Goal: Task Accomplishment & Management: Manage account settings

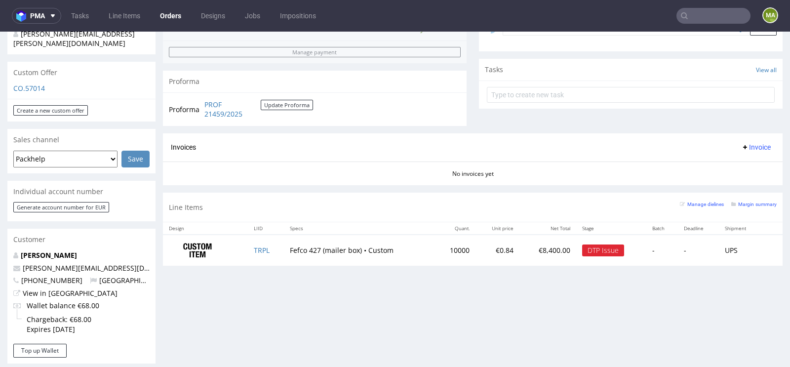
scroll to position [328, 0]
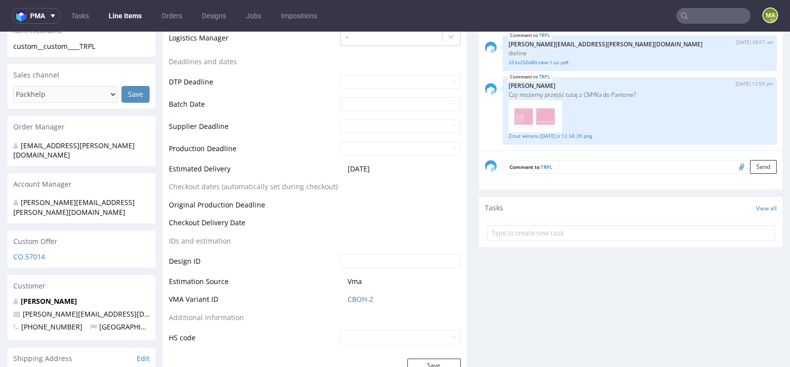
scroll to position [297, 0]
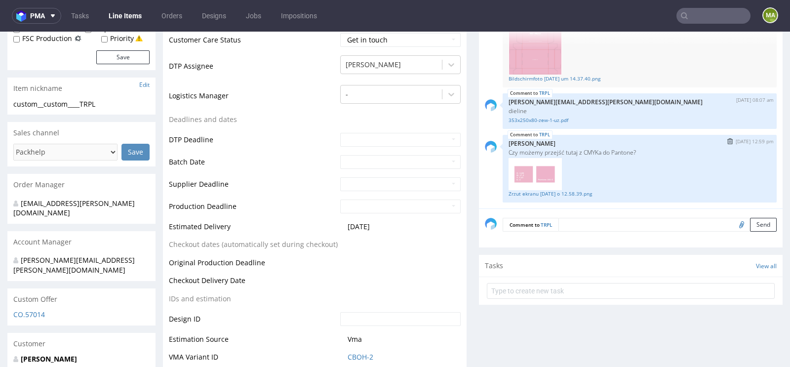
click at [521, 188] on img at bounding box center [535, 174] width 53 height 33
click at [521, 190] on link "Zrzut ekranu 2025-10-7 o 12.58.39.png" at bounding box center [640, 193] width 262 height 7
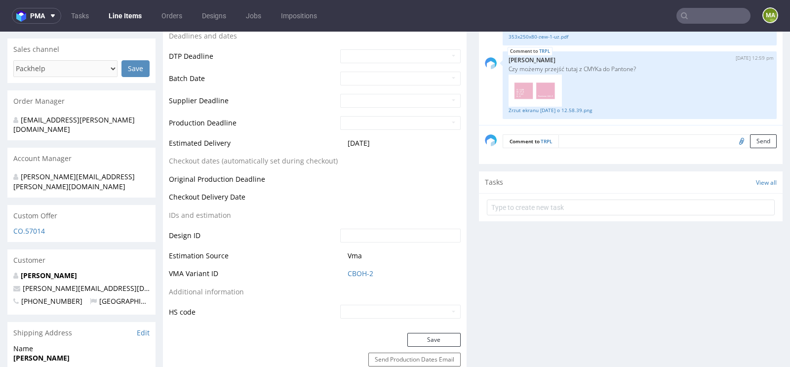
scroll to position [381, 0]
click at [369, 272] on link "CBOH-2" at bounding box center [361, 273] width 26 height 10
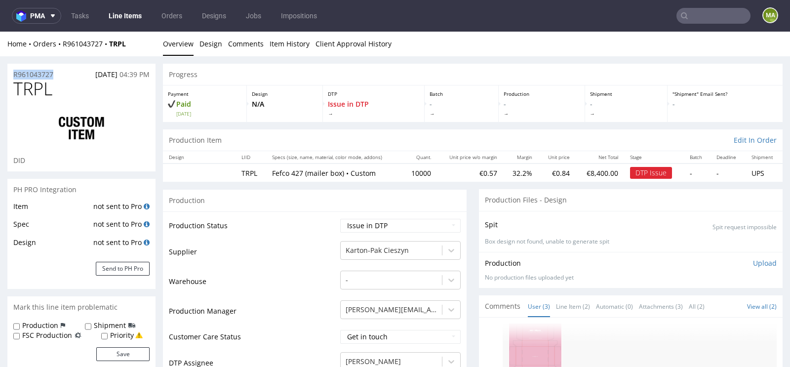
drag, startPoint x: 39, startPoint y: 73, endPoint x: 0, endPoint y: 71, distance: 39.1
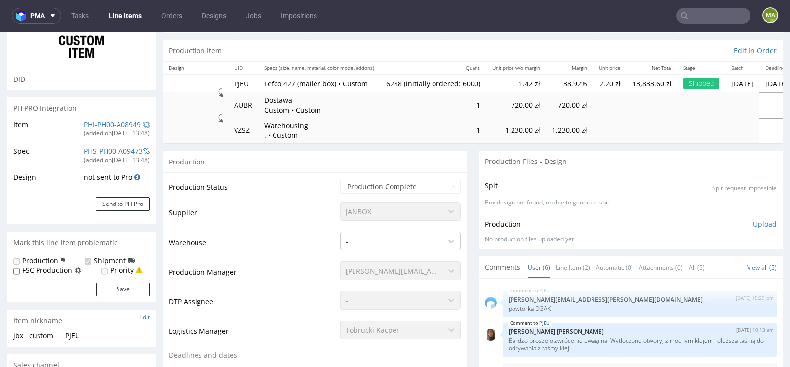
scroll to position [191, 0]
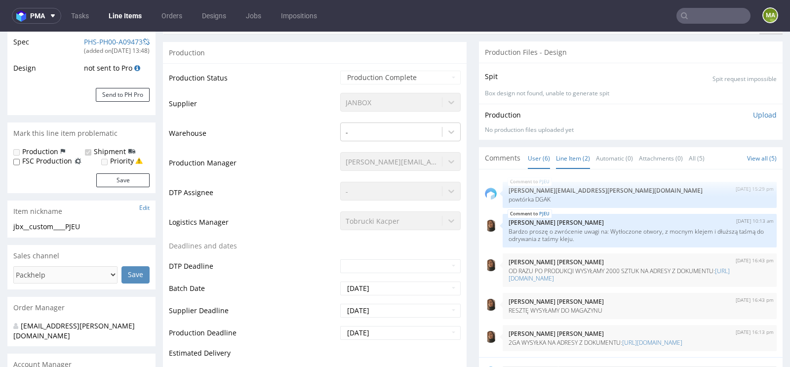
click at [567, 157] on link "Line Item (2)" at bounding box center [573, 158] width 34 height 21
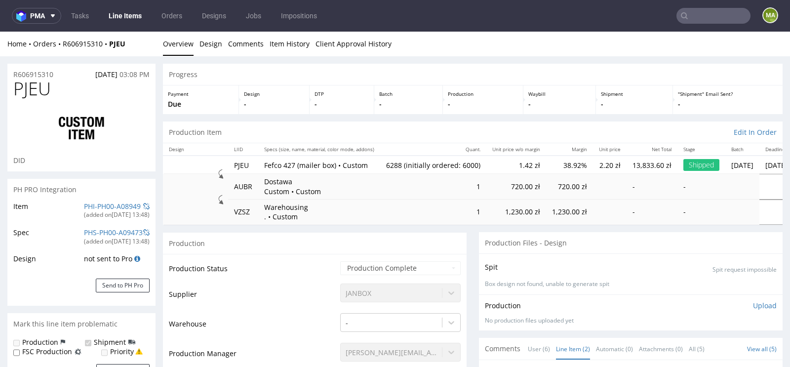
scroll to position [720, 0]
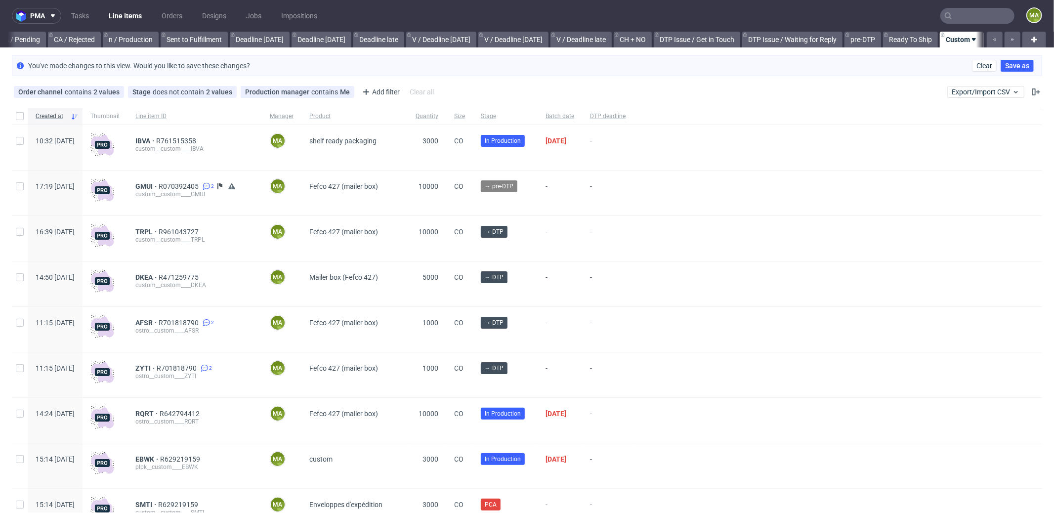
click at [960, 13] on input "text" at bounding box center [977, 16] width 74 height 16
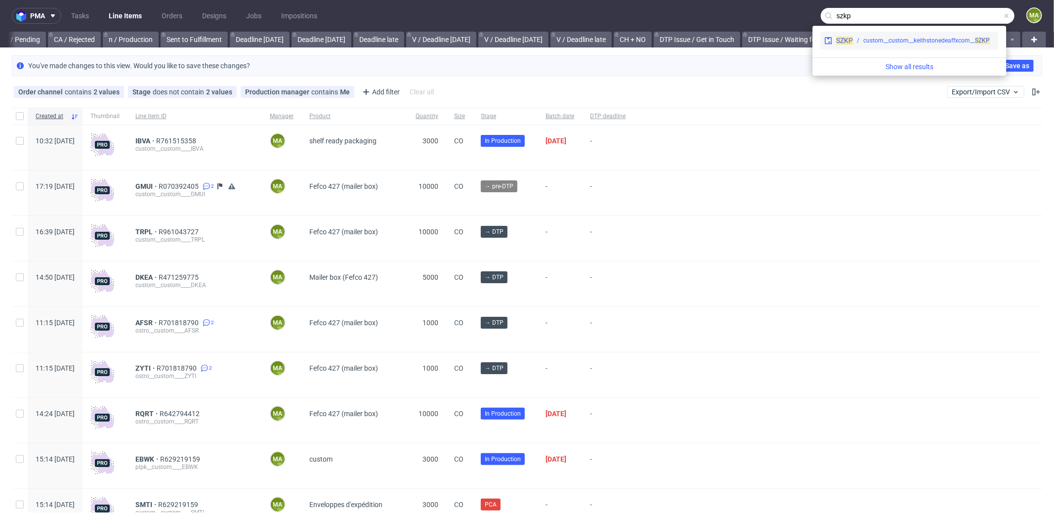
type input "szkp"
click at [888, 32] on div "SZKP custom__custom__keithstonedeaffxcom__ SZKP" at bounding box center [909, 41] width 178 height 18
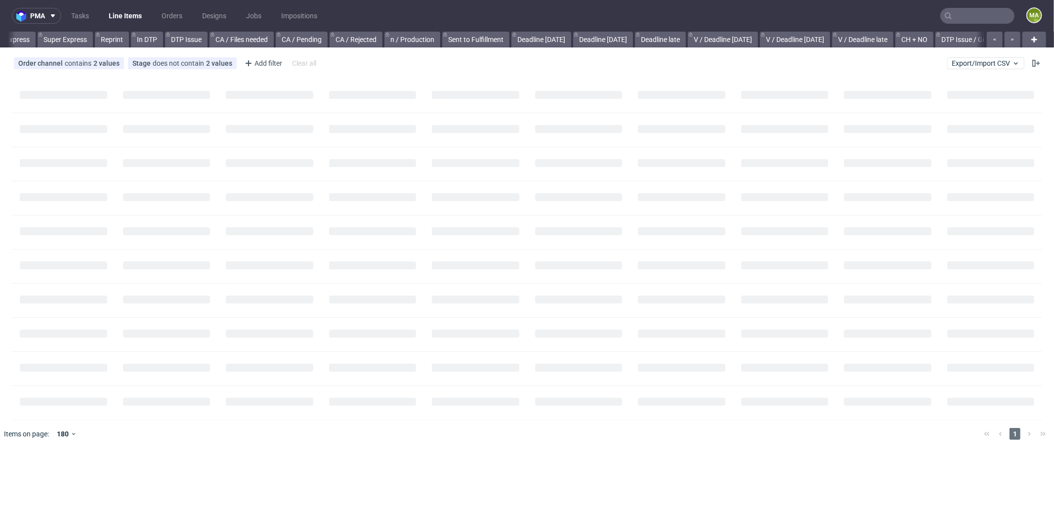
click at [982, 22] on input "text" at bounding box center [977, 16] width 74 height 16
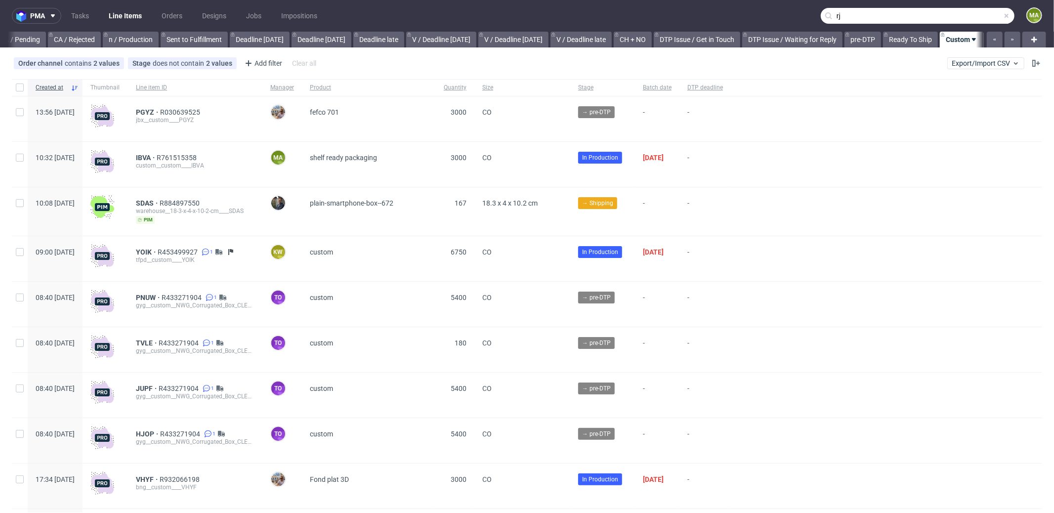
scroll to position [0, 853]
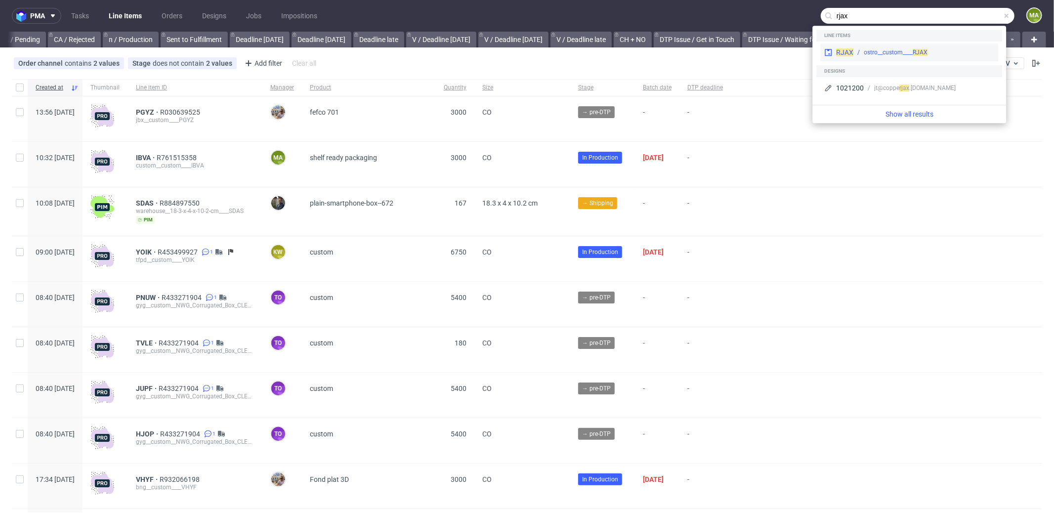
type input "rjax"
click at [895, 50] on div "ostro__custom____ RJAX" at bounding box center [895, 52] width 64 height 9
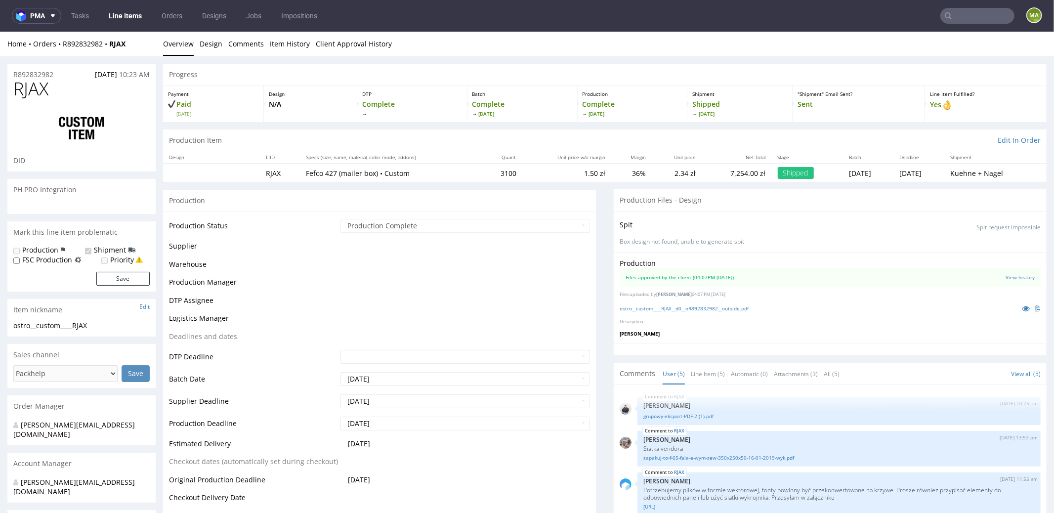
scroll to position [20, 0]
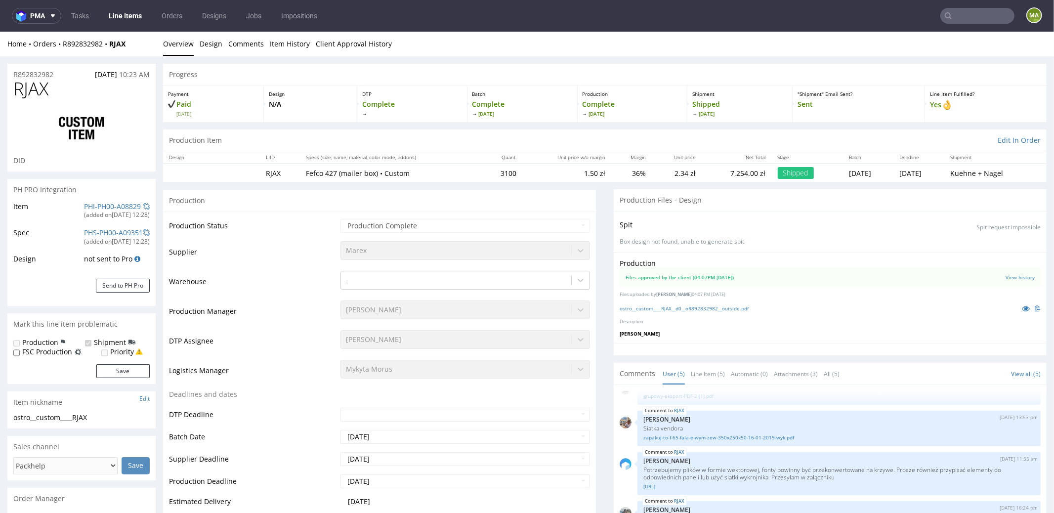
select select "in_progress"
click at [1017, 305] on link at bounding box center [1026, 307] width 18 height 11
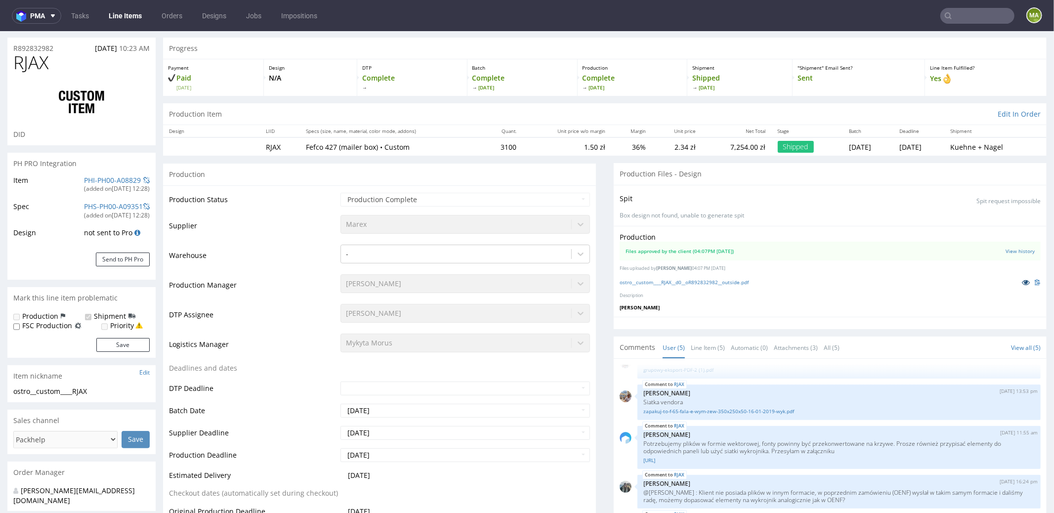
scroll to position [0, 0]
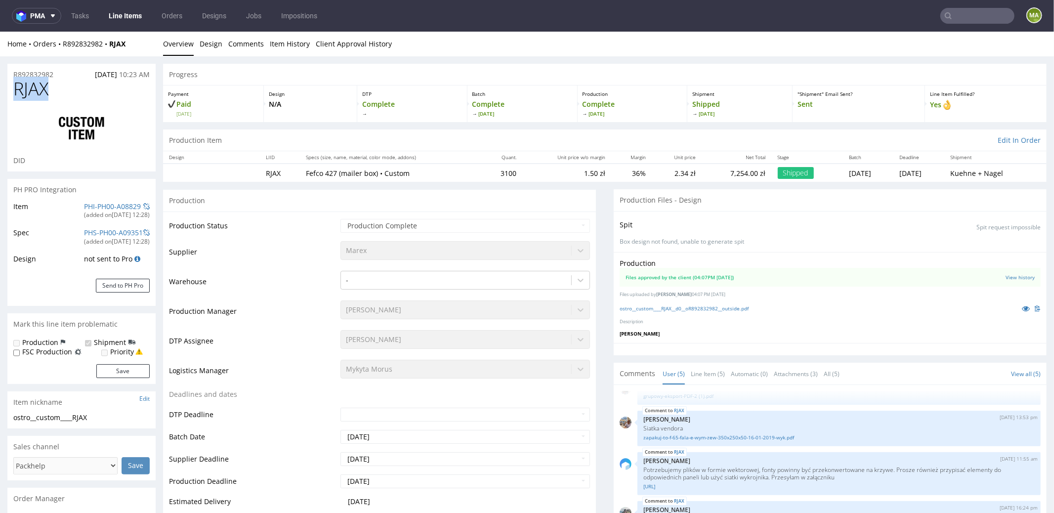
drag, startPoint x: 72, startPoint y: 85, endPoint x: 0, endPoint y: 87, distance: 72.1
copy span "RJAX"
click at [950, 18] on input "text" at bounding box center [977, 16] width 74 height 16
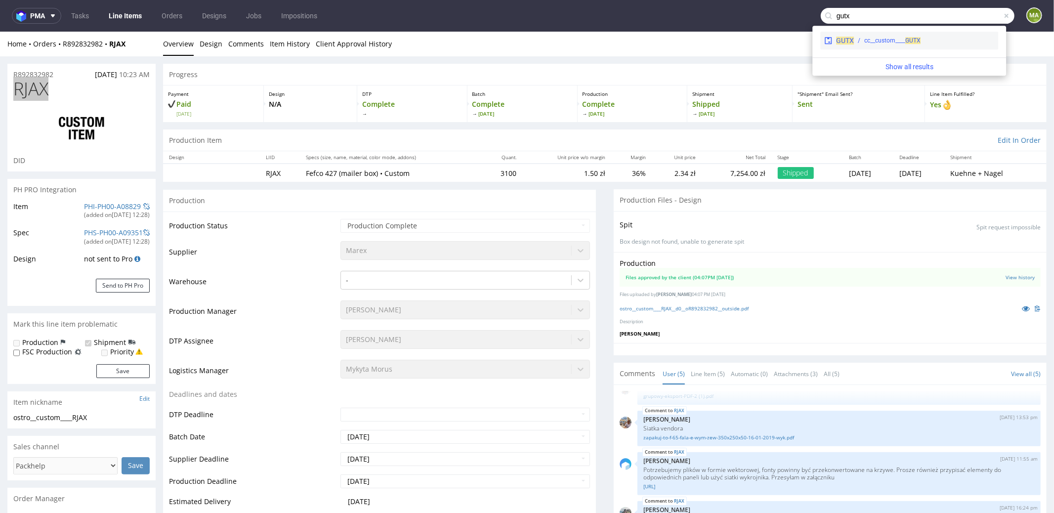
type input "gutx"
click at [900, 40] on div "cc__custom____ GUTX" at bounding box center [892, 40] width 56 height 9
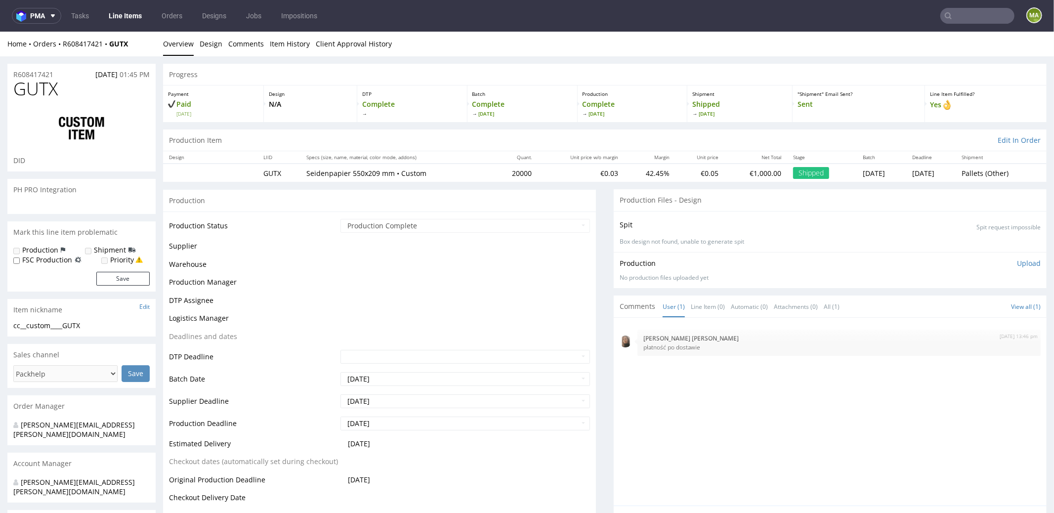
select select "in_progress"
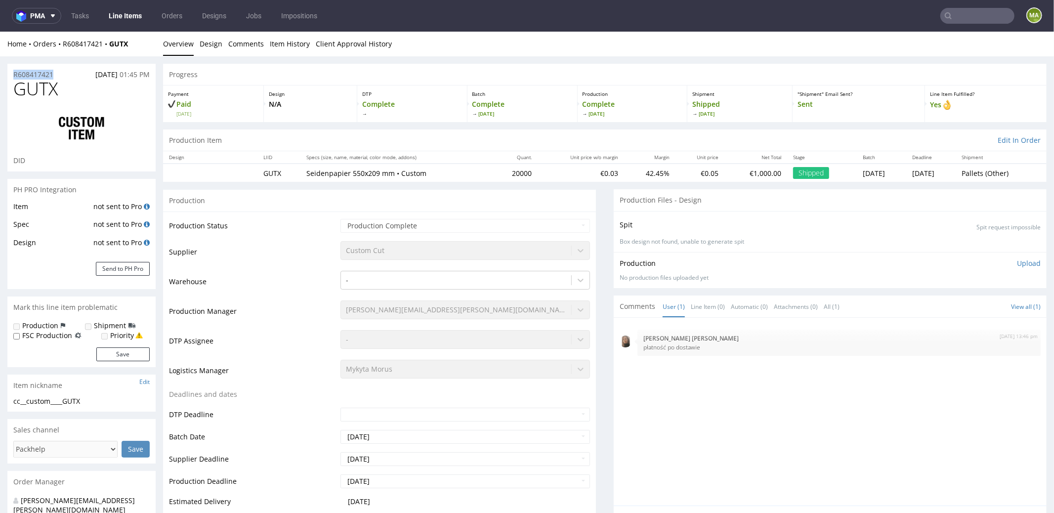
drag, startPoint x: 34, startPoint y: 71, endPoint x: 0, endPoint y: 67, distance: 33.9
copy p "R608417421"
click at [944, 16] on use at bounding box center [947, 15] width 7 height 7
click at [955, 17] on input "text" at bounding box center [977, 16] width 74 height 16
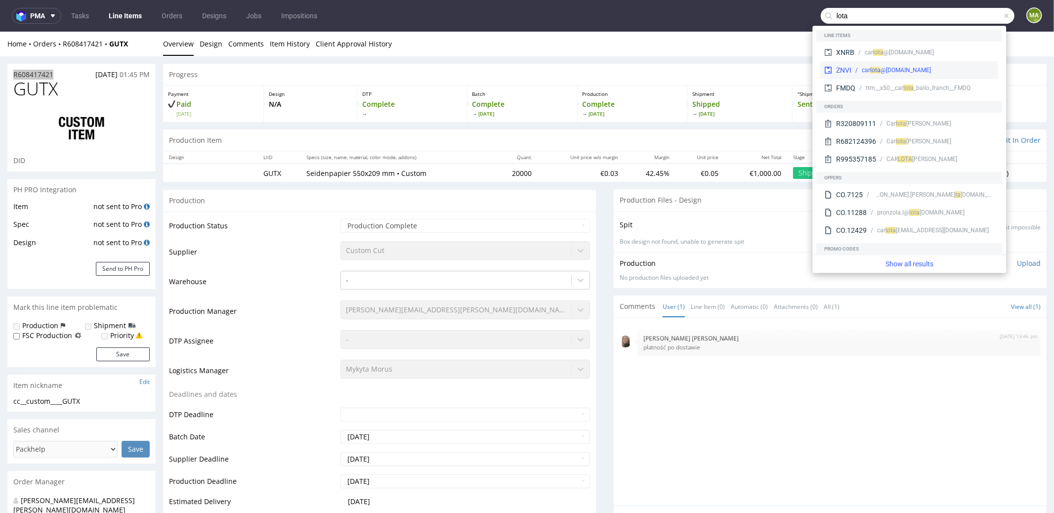
type input "lota"
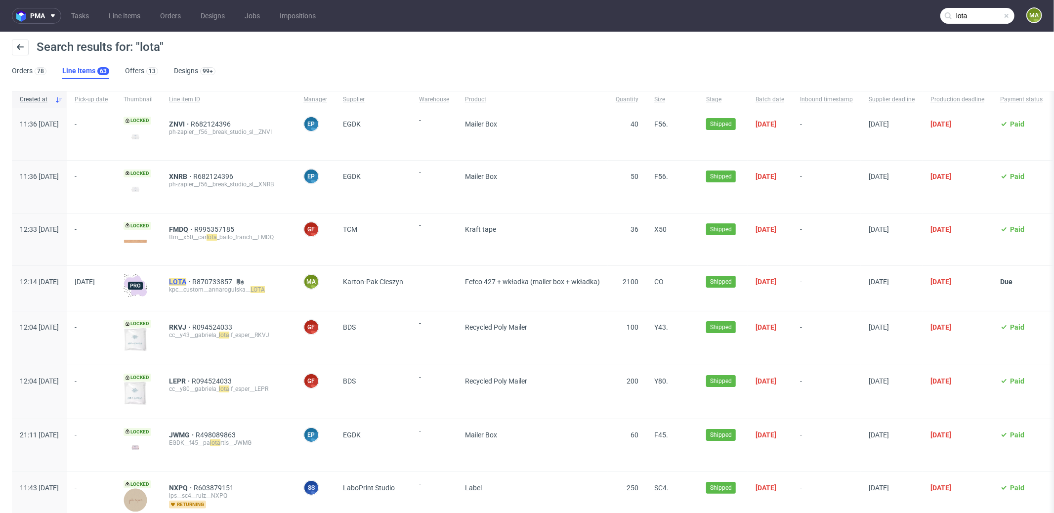
click at [186, 281] on mark "LOTA" at bounding box center [177, 282] width 17 height 8
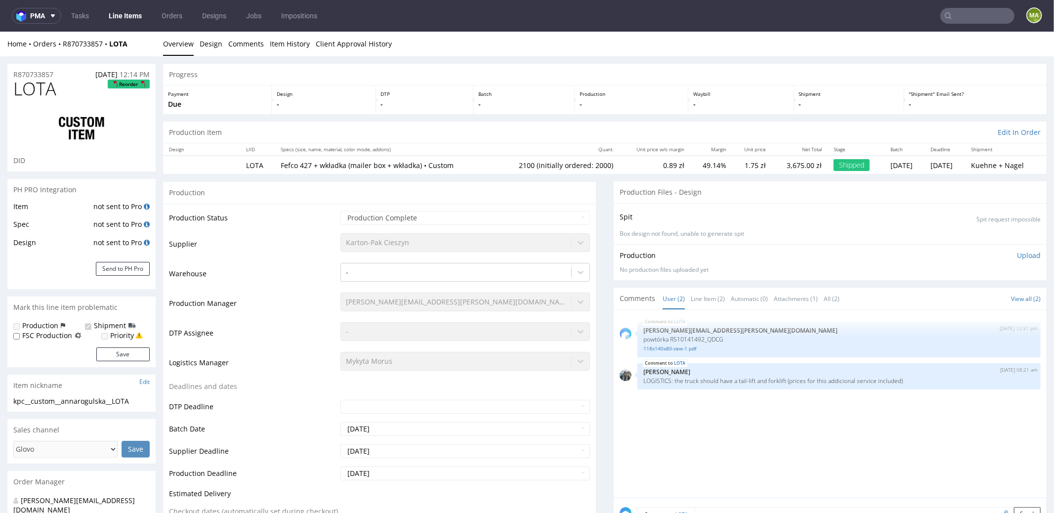
select select "in_progress"
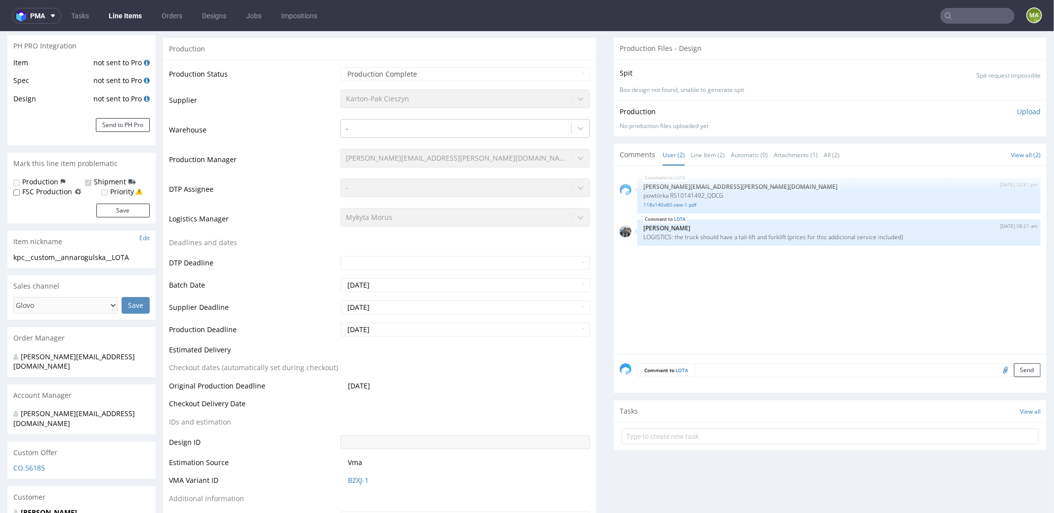
scroll to position [157, 0]
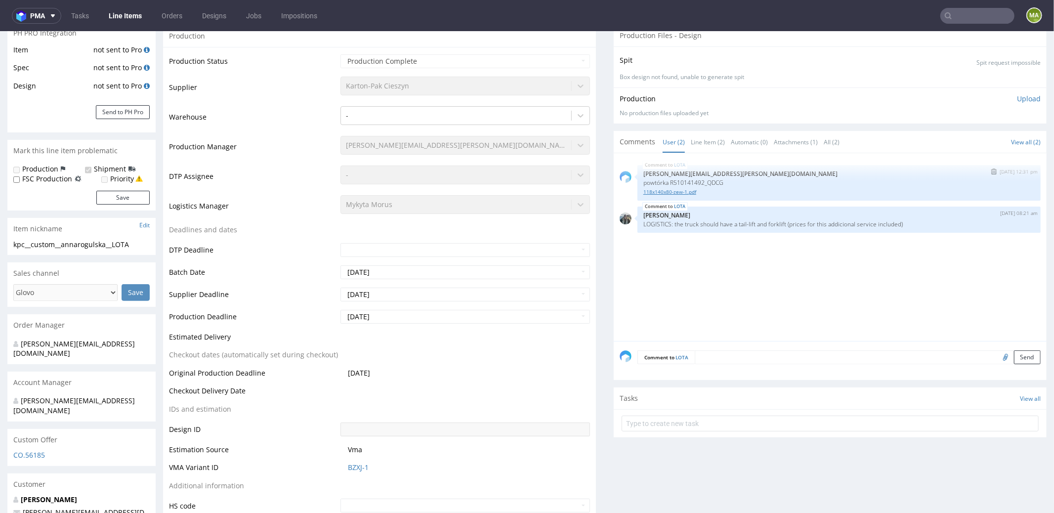
click at [655, 188] on link "118x140x80-zew-1.pdf" at bounding box center [838, 191] width 391 height 7
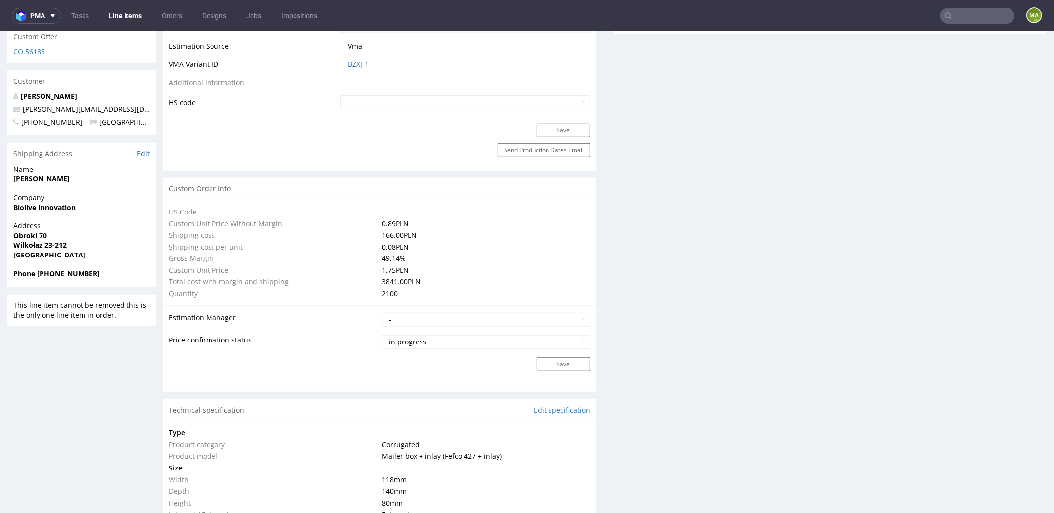
scroll to position [0, 0]
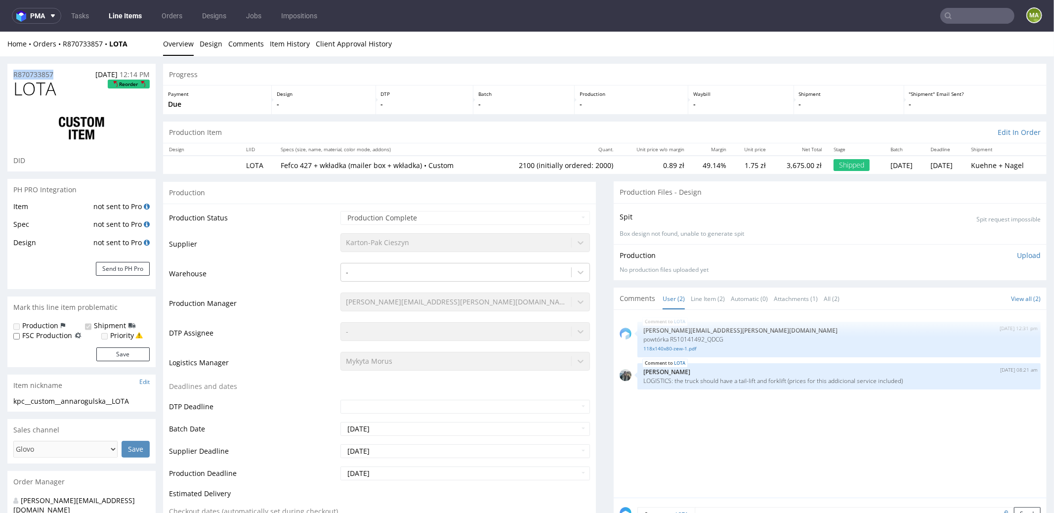
drag, startPoint x: 63, startPoint y: 69, endPoint x: 0, endPoint y: 66, distance: 63.3
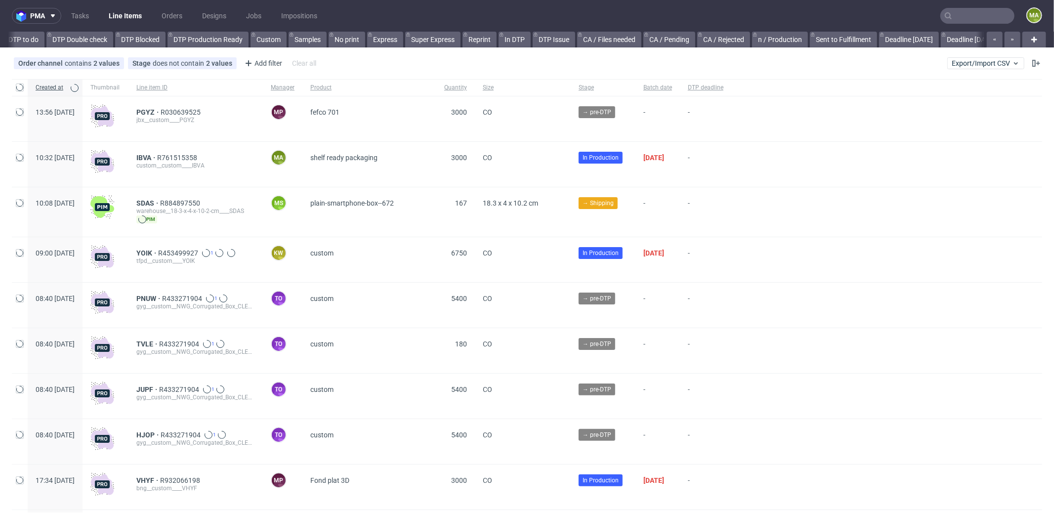
scroll to position [0, 535]
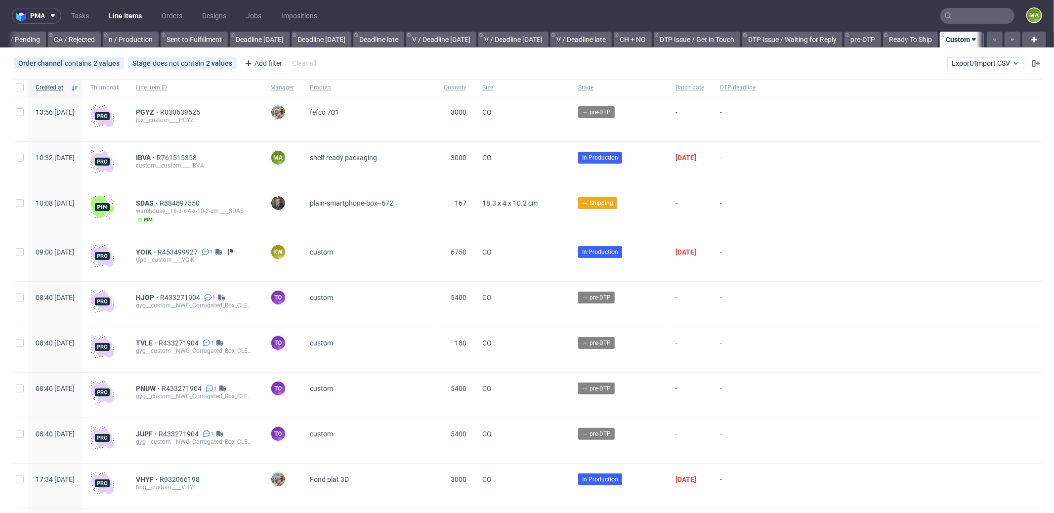
scroll to position [0, 853]
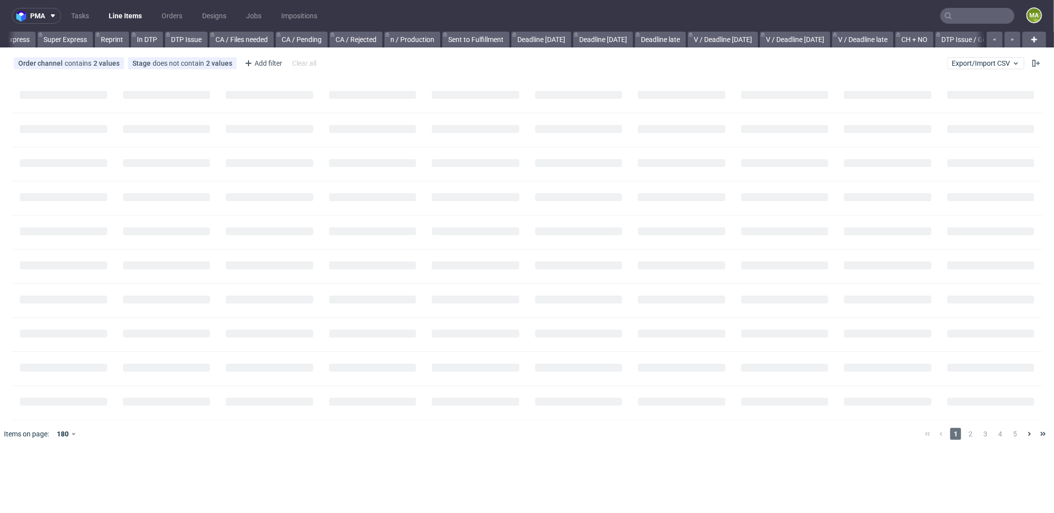
click at [970, 15] on input "text" at bounding box center [977, 16] width 74 height 16
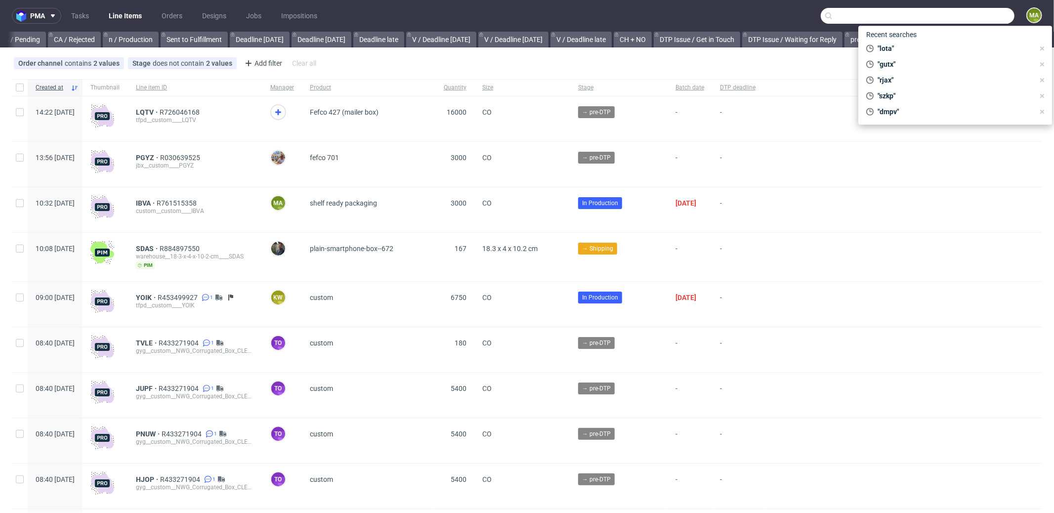
paste input "R441920495"
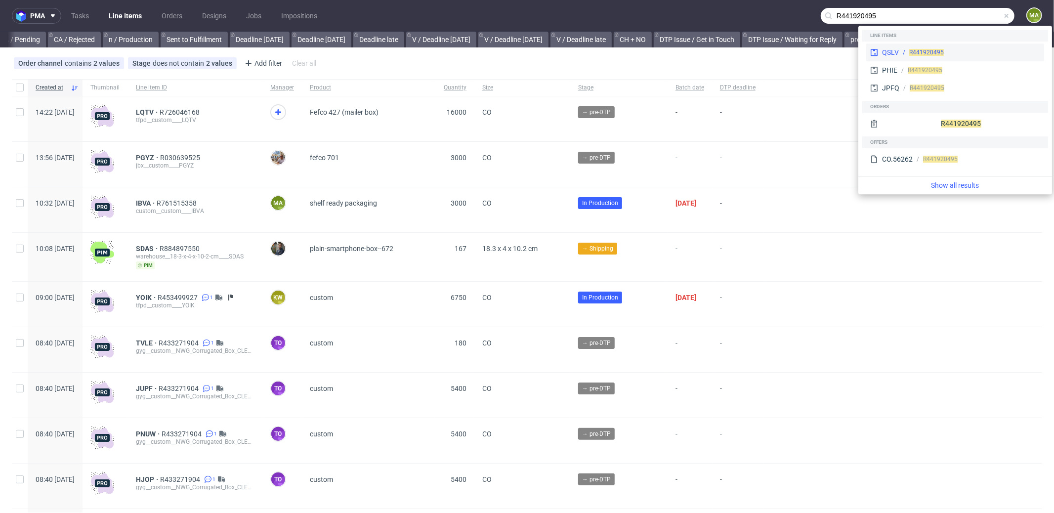
type input "R441920495"
click at [902, 49] on div "R441920495" at bounding box center [969, 52] width 141 height 9
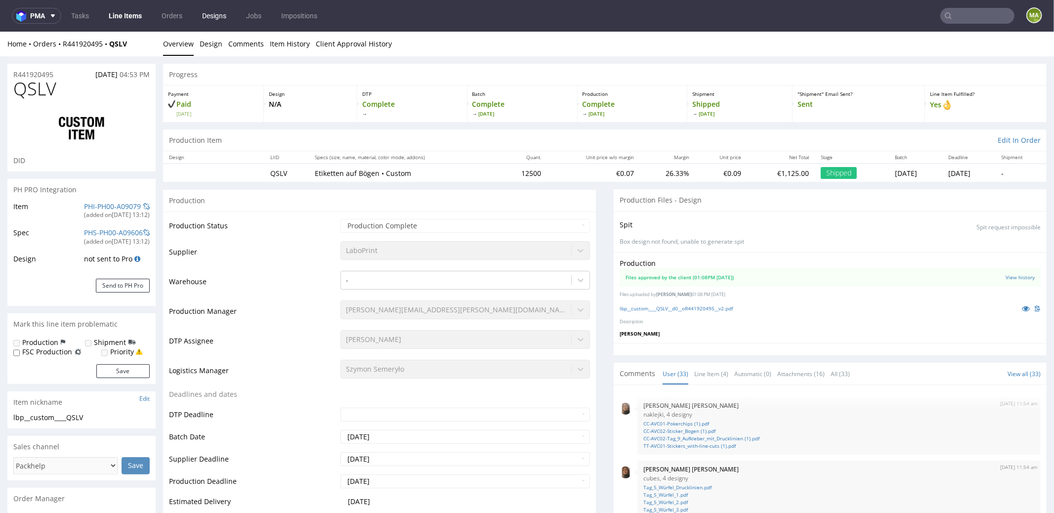
scroll to position [1182, 0]
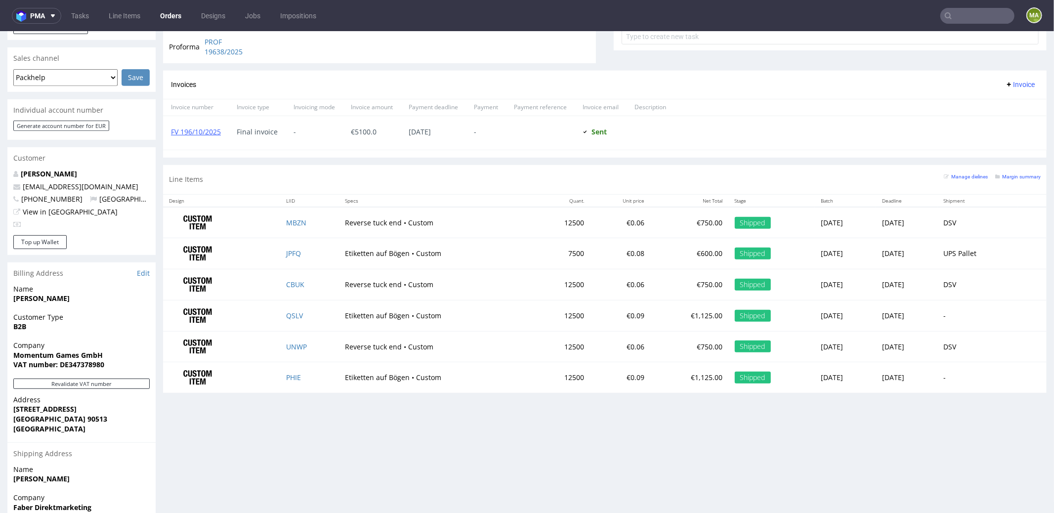
scroll to position [419, 0]
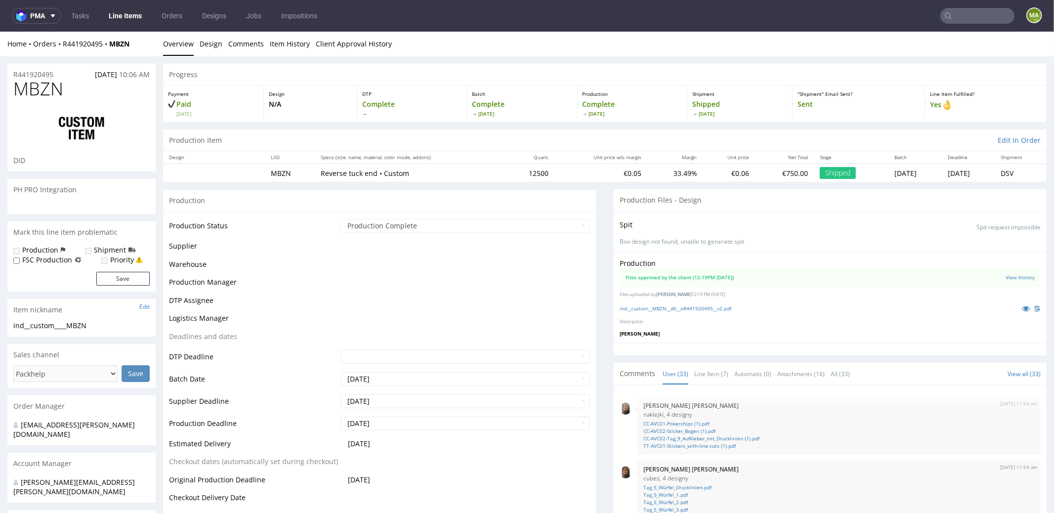
scroll to position [1182, 0]
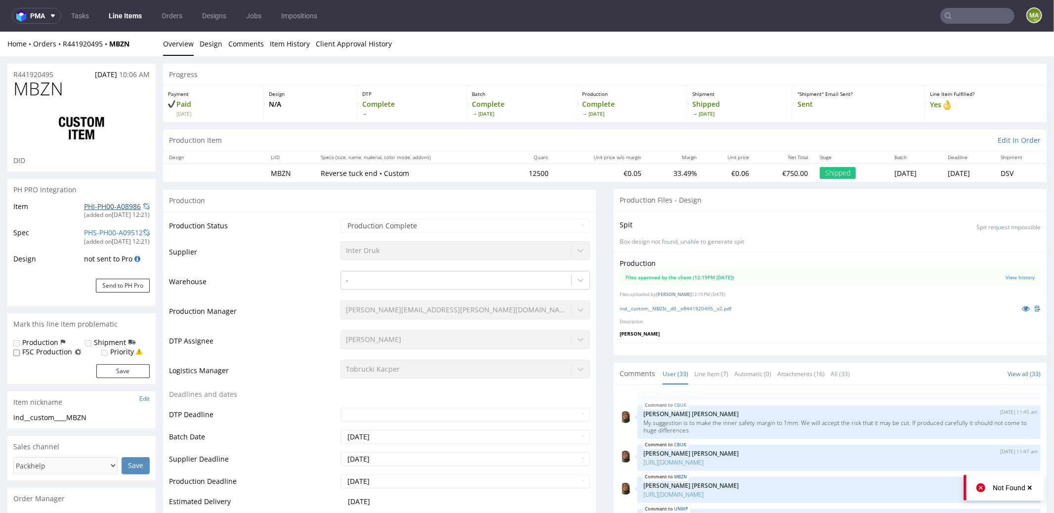
click at [94, 204] on link "PHI-PH00-A08986" at bounding box center [112, 205] width 57 height 9
click at [54, 67] on div "R441920495 28.08.2025 10:06 AM" at bounding box center [81, 71] width 148 height 16
click at [50, 68] on div "R441920495 28.08.2025 10:06 AM" at bounding box center [81, 71] width 148 height 16
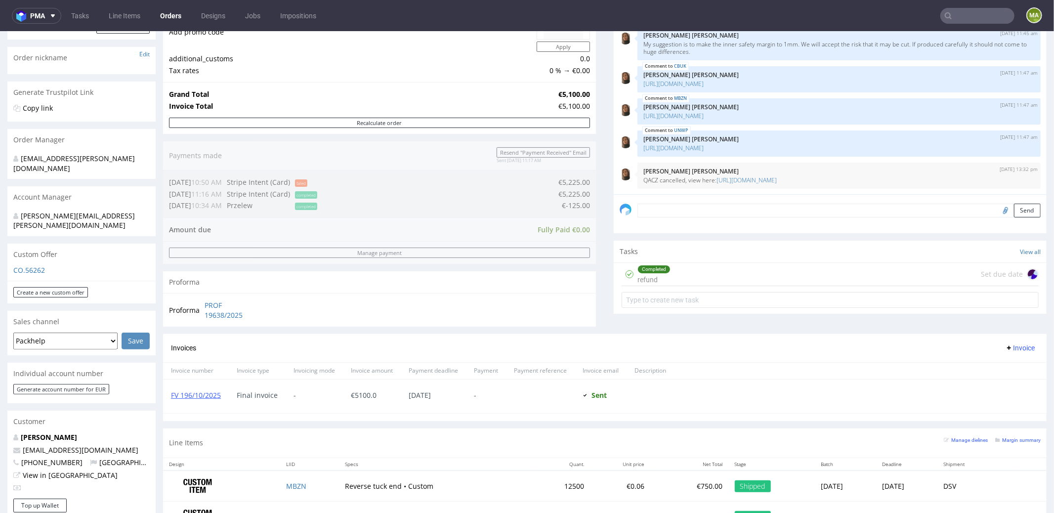
scroll to position [233, 0]
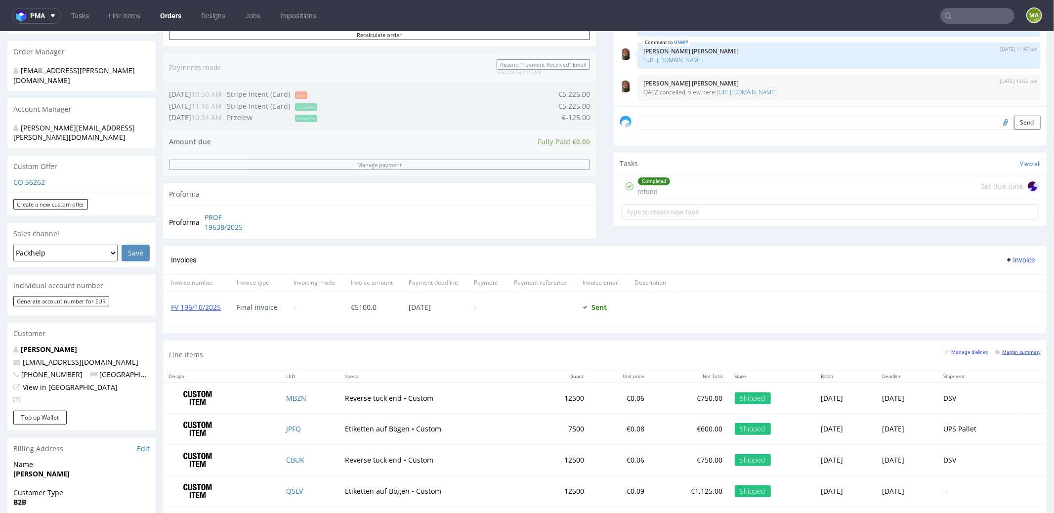
click at [997, 349] on small "Margin summary" at bounding box center [1017, 351] width 45 height 5
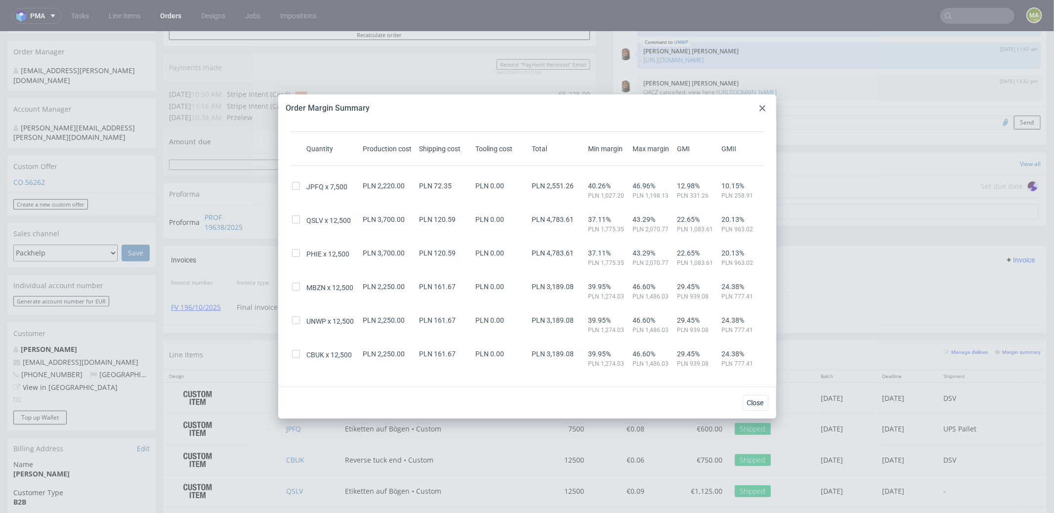
scroll to position [78, 0]
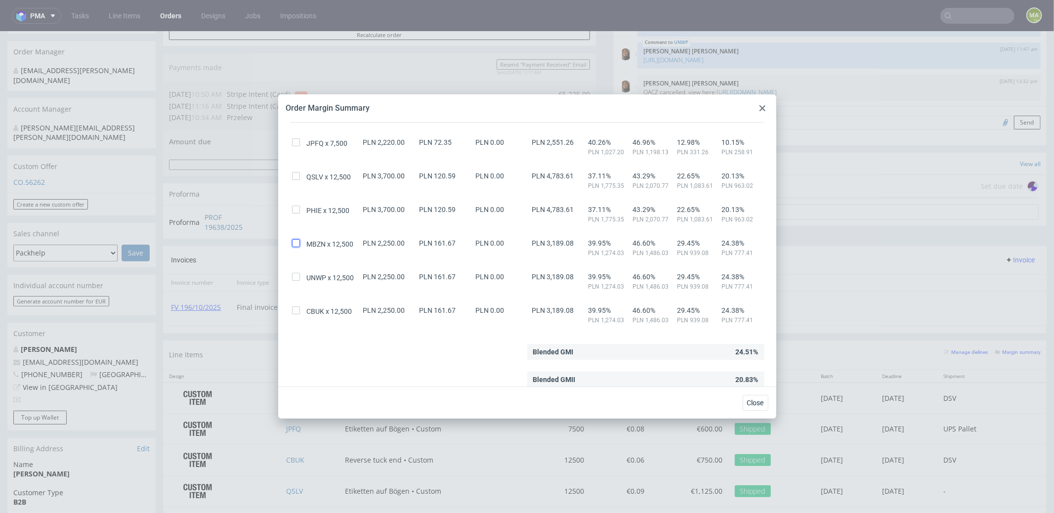
click at [297, 243] on input "checkbox" at bounding box center [296, 243] width 8 height 8
checkbox input "true"
click at [299, 311] on input "checkbox" at bounding box center [296, 310] width 8 height 8
checkbox input "true"
click at [298, 270] on div "UNWP 12,500 PLN 2,250.00 PLN 161.67 PLN 0.00 PLN 3,189.08 39.95% PLN 1,274.03 4…" at bounding box center [527, 278] width 474 height 26
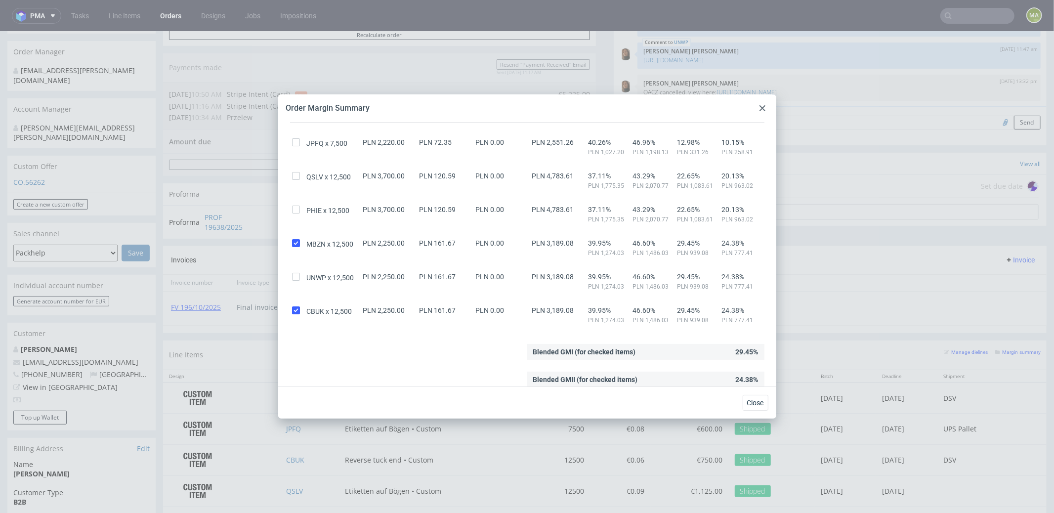
click at [289, 277] on div "Show costs' original currency Show current exchange rate 1 PLN = 1 PLN Show exc…" at bounding box center [527, 180] width 482 height 248
click at [296, 275] on input "checkbox" at bounding box center [296, 277] width 8 height 8
checkbox input "true"
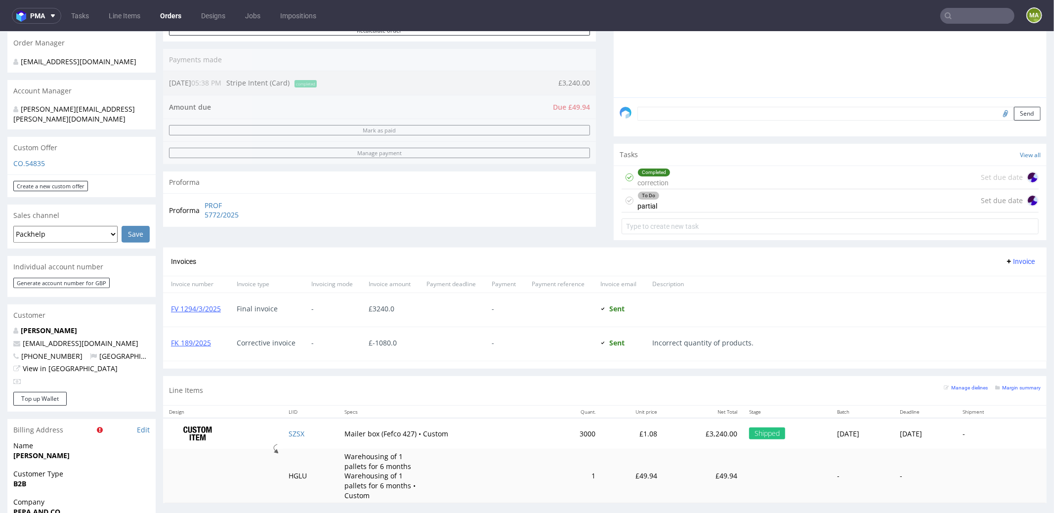
scroll to position [366, 0]
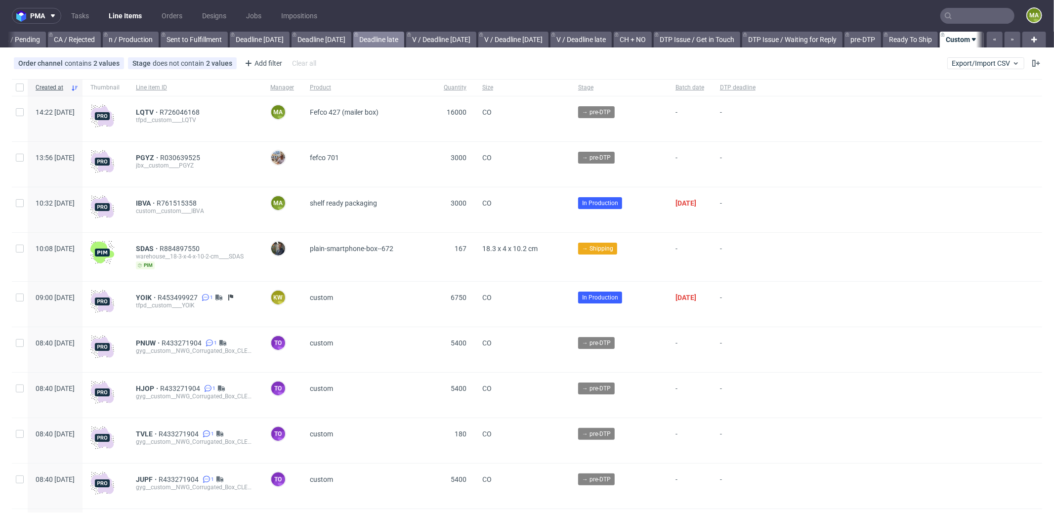
scroll to position [0, 853]
click at [160, 110] on span "LQTV" at bounding box center [148, 112] width 24 height 8
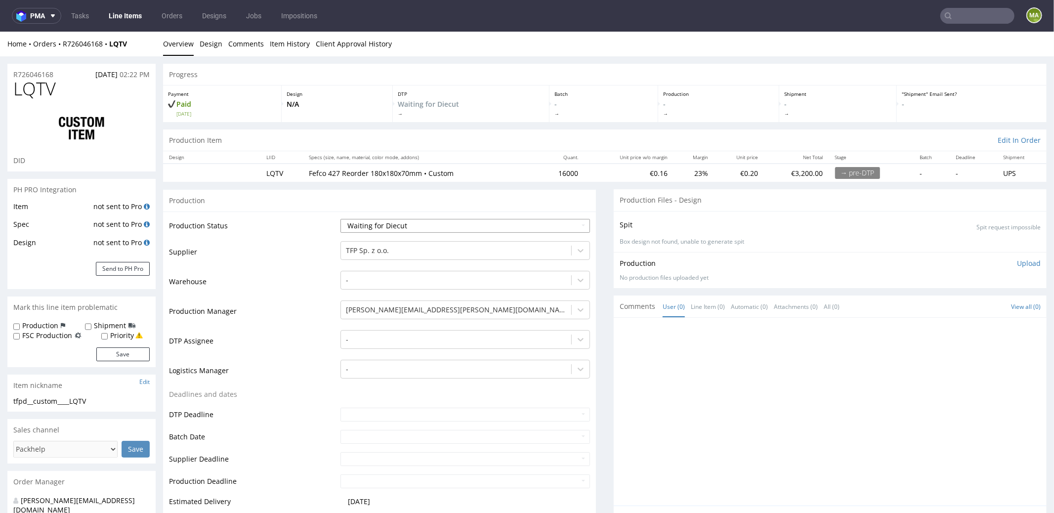
scroll to position [361, 0]
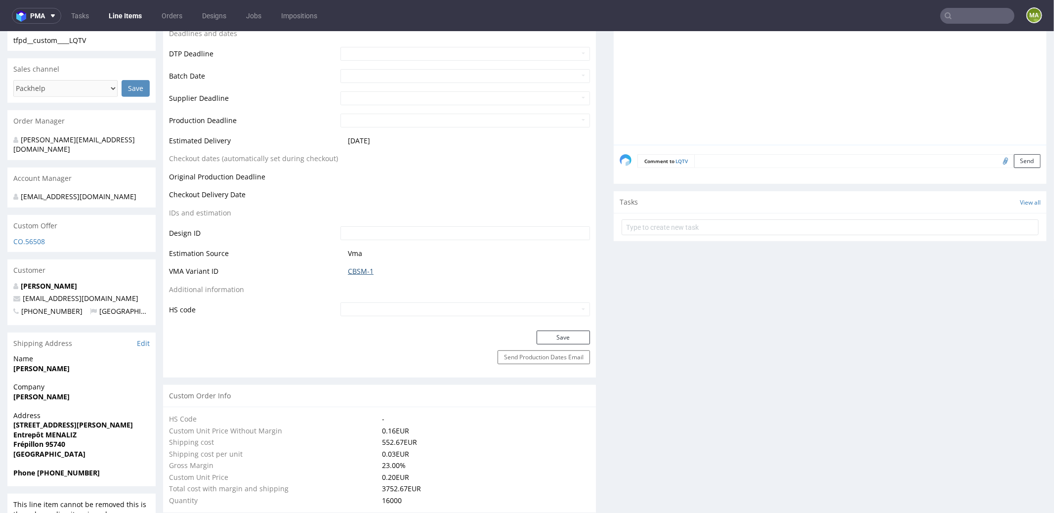
click at [355, 267] on link "CBSM-1" at bounding box center [361, 271] width 26 height 10
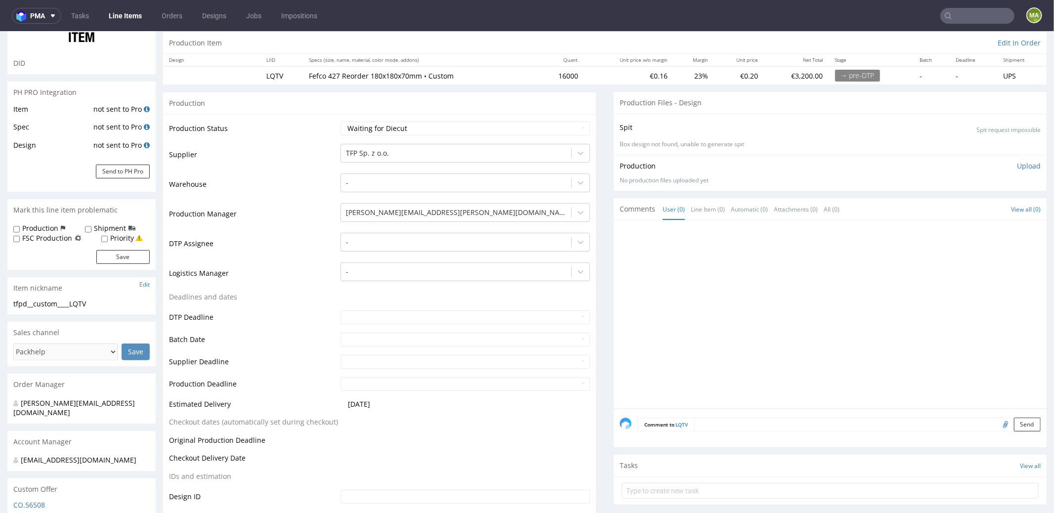
scroll to position [0, 0]
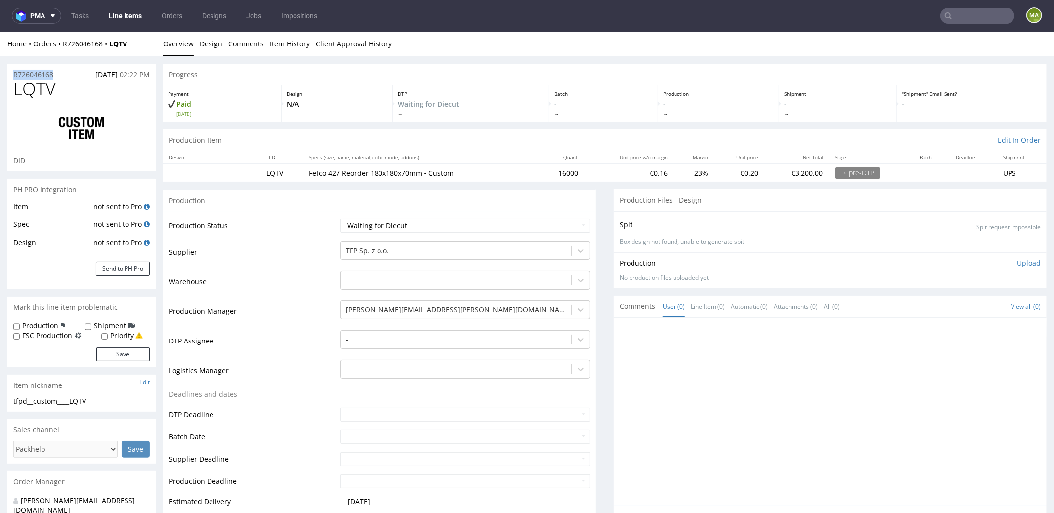
drag, startPoint x: 0, startPoint y: 70, endPoint x: 0, endPoint y: 63, distance: 6.9
click at [48, 80] on span "LQTV" at bounding box center [34, 89] width 42 height 20
click at [48, 79] on span "LQTV" at bounding box center [34, 89] width 42 height 20
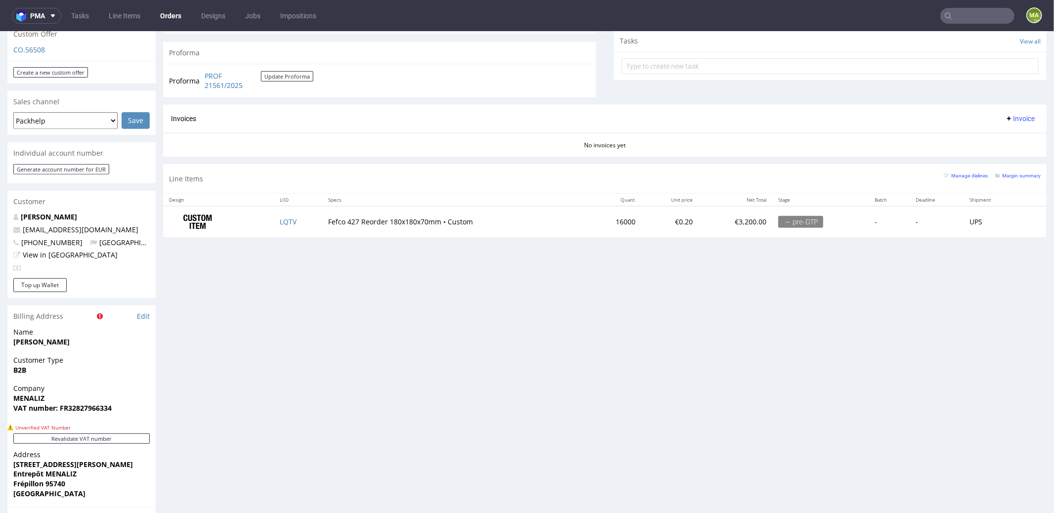
scroll to position [359, 0]
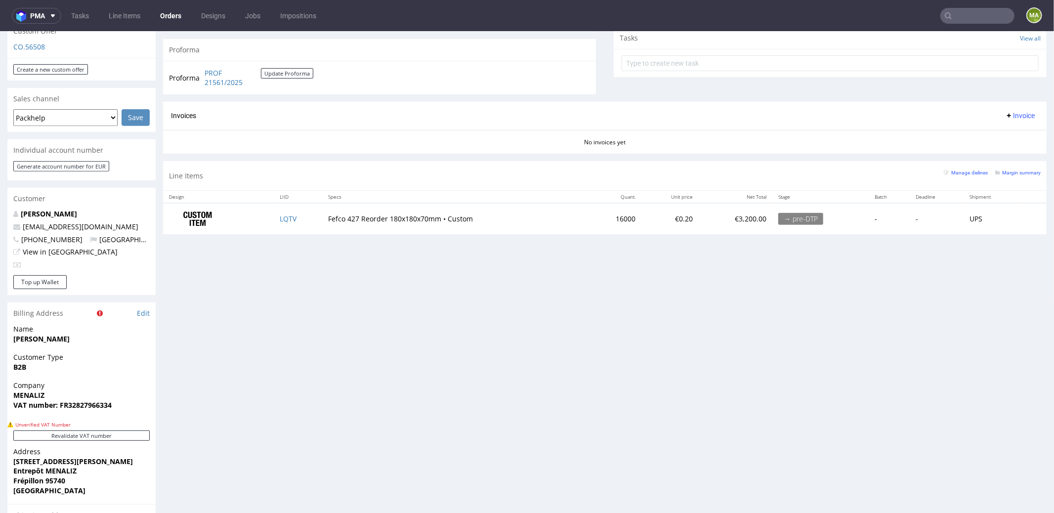
click at [1004, 166] on div "Margin summary" at bounding box center [1017, 171] width 45 height 10
click at [1003, 169] on small "Margin summary" at bounding box center [1017, 171] width 45 height 5
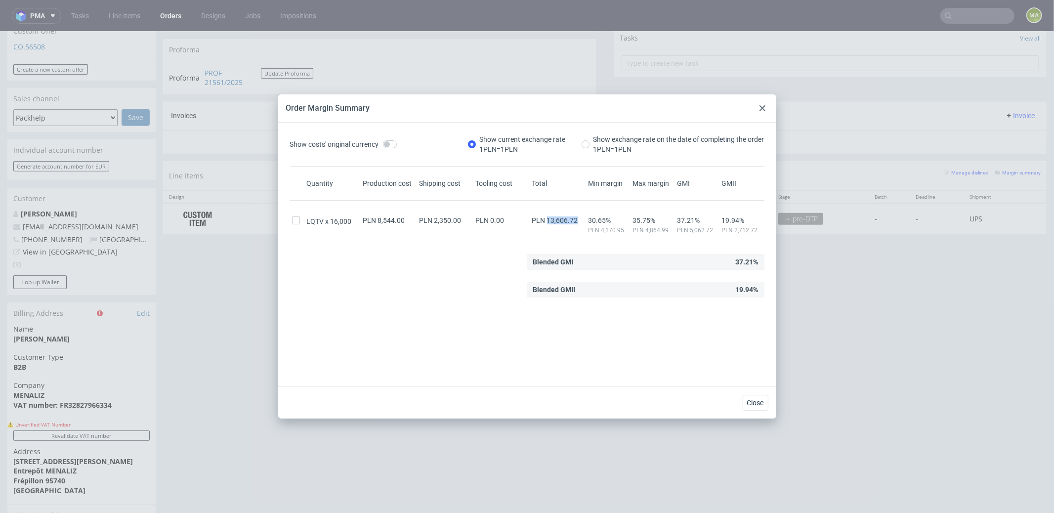
drag, startPoint x: 541, startPoint y: 218, endPoint x: 569, endPoint y: 219, distance: 28.2
click at [569, 219] on span "PLN 13,606.72" at bounding box center [555, 220] width 46 height 8
copy span "13,606.72"
click at [768, 103] on div "Order Margin Summary" at bounding box center [527, 108] width 498 height 28
click at [765, 105] on use at bounding box center [762, 108] width 6 height 6
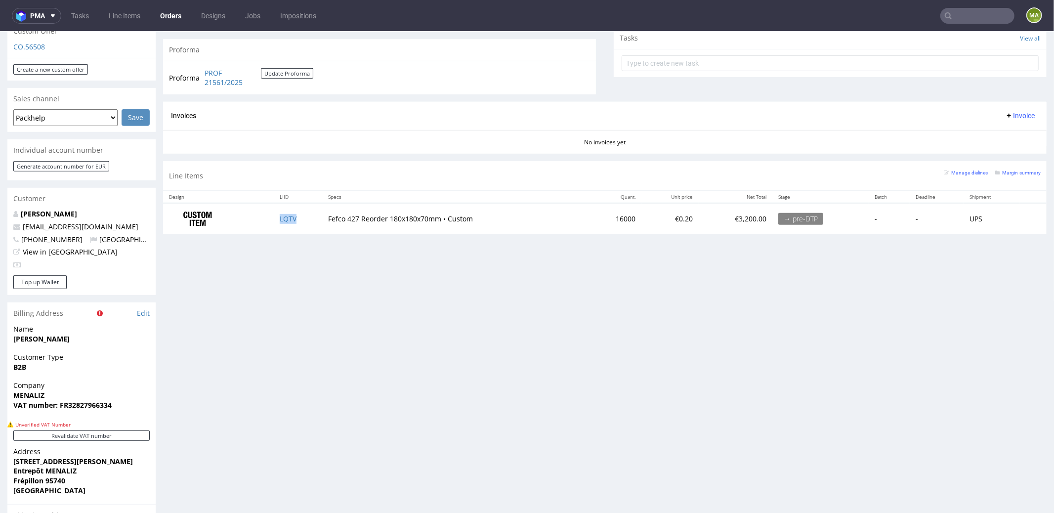
click at [274, 218] on td "LQTV" at bounding box center [298, 218] width 48 height 31
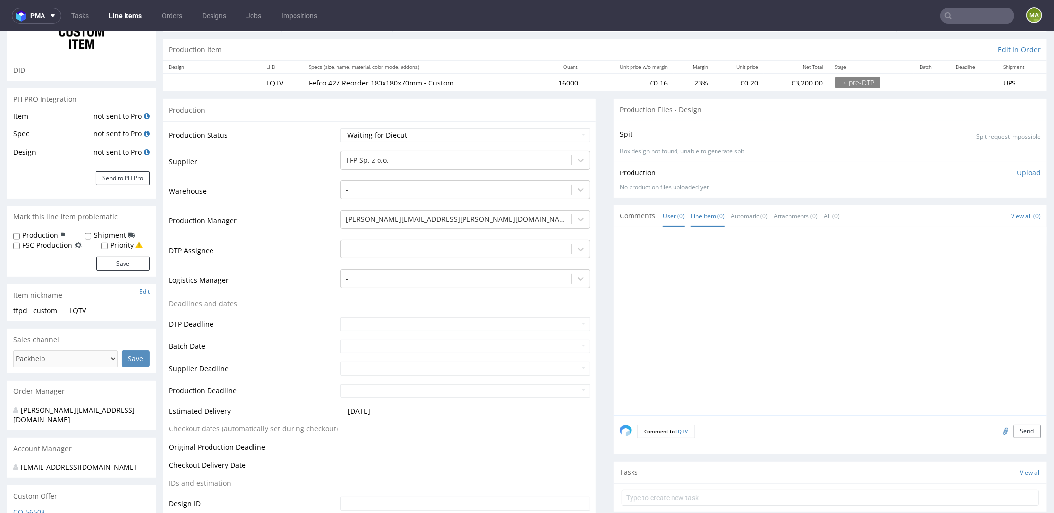
click at [708, 221] on link "Line Item (0)" at bounding box center [708, 215] width 34 height 21
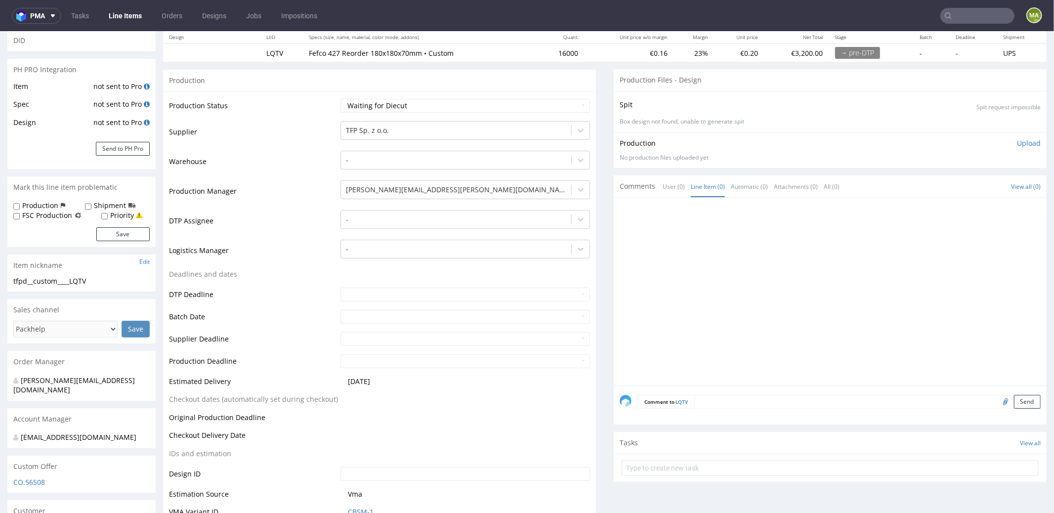
scroll to position [183, 0]
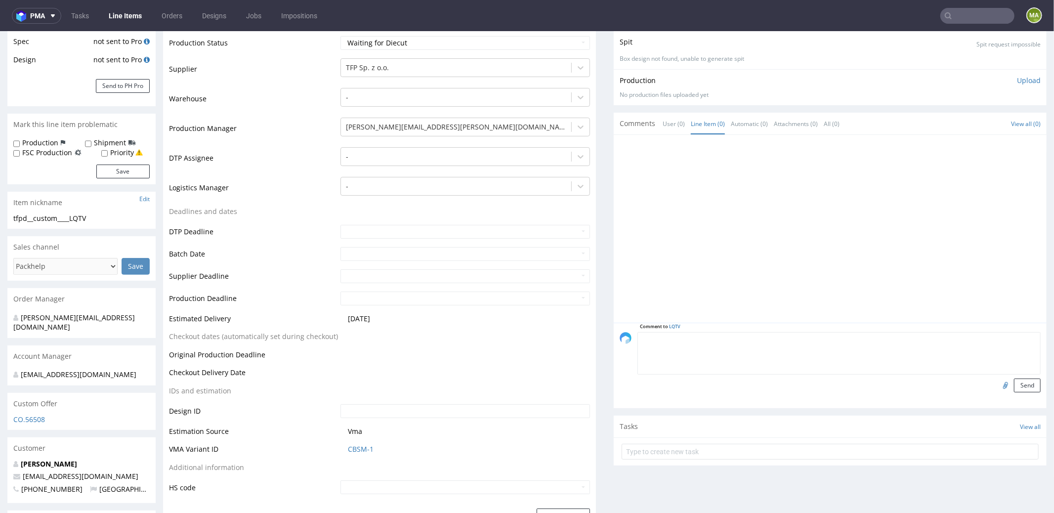
drag, startPoint x: 734, startPoint y: 329, endPoint x: 737, endPoint y: 336, distance: 7.3
click at [734, 331] on textarea at bounding box center [838, 352] width 403 height 42
paste textarea "R713924568_LQUZ"
type textarea "reorder 1:1 R713924568_LQUZ? please confirm artwork"
click at [997, 381] on input "file" at bounding box center [1004, 384] width 14 height 13
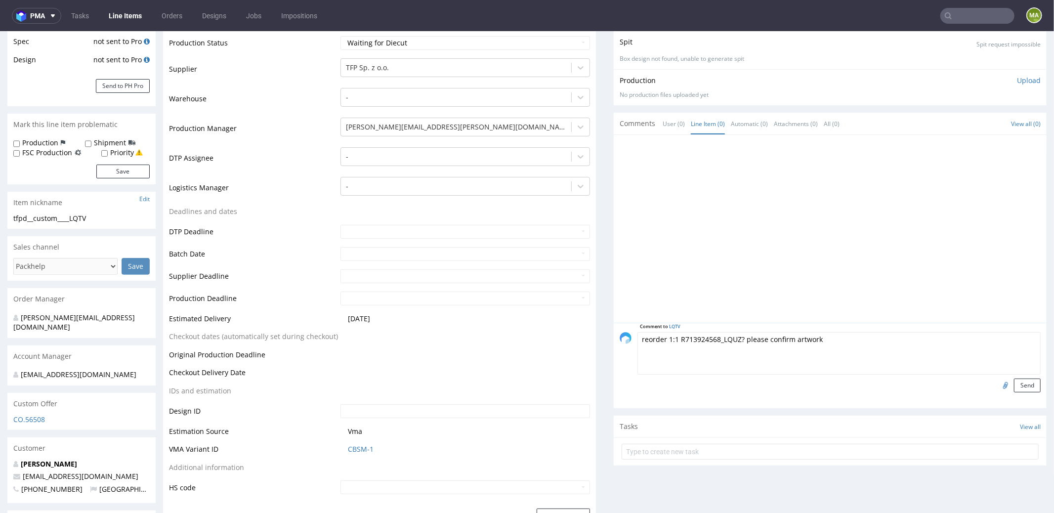
click at [875, 348] on textarea "reorder 1:1 R713924568_LQUZ? please confirm artwork" at bounding box center [838, 352] width 403 height 42
click at [997, 381] on input "file" at bounding box center [1004, 384] width 14 height 13
type input "C:\fakepath\tfpd-custom-lquz-d0-or713924568-inside.pdf"
click at [1014, 380] on button "Send" at bounding box center [1027, 385] width 27 height 14
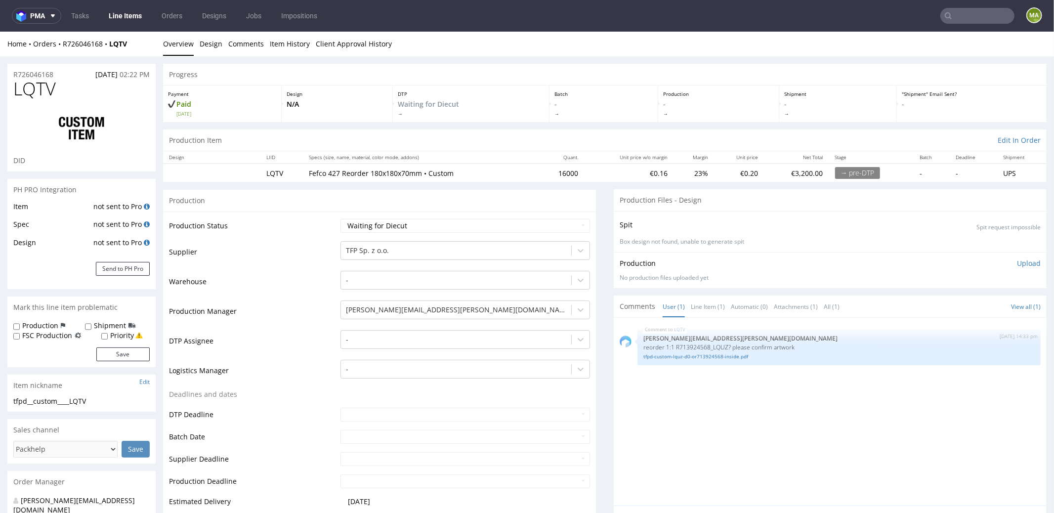
scroll to position [0, 0]
click at [417, 229] on select "Waiting for Artwork Waiting for Diecut Waiting for Mockup Waiting for DTP Waiti…" at bounding box center [464, 225] width 249 height 14
select select "pre_dtp_waiting_for_artwork"
click at [340, 218] on select "Waiting for Artwork Waiting for Diecut Waiting for Mockup Waiting for DTP Waiti…" at bounding box center [464, 225] width 249 height 14
click at [277, 281] on td "Warehouse" at bounding box center [253, 284] width 169 height 30
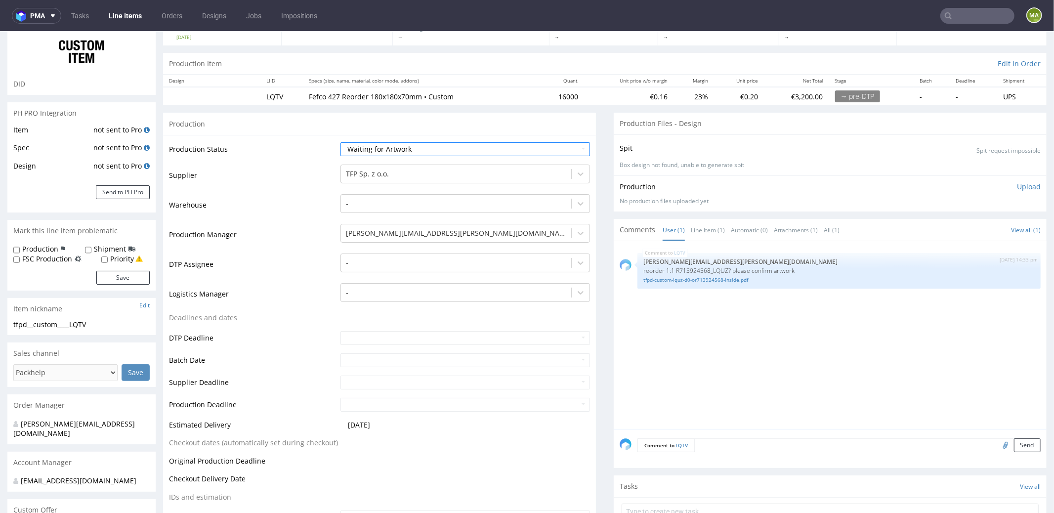
scroll to position [379, 0]
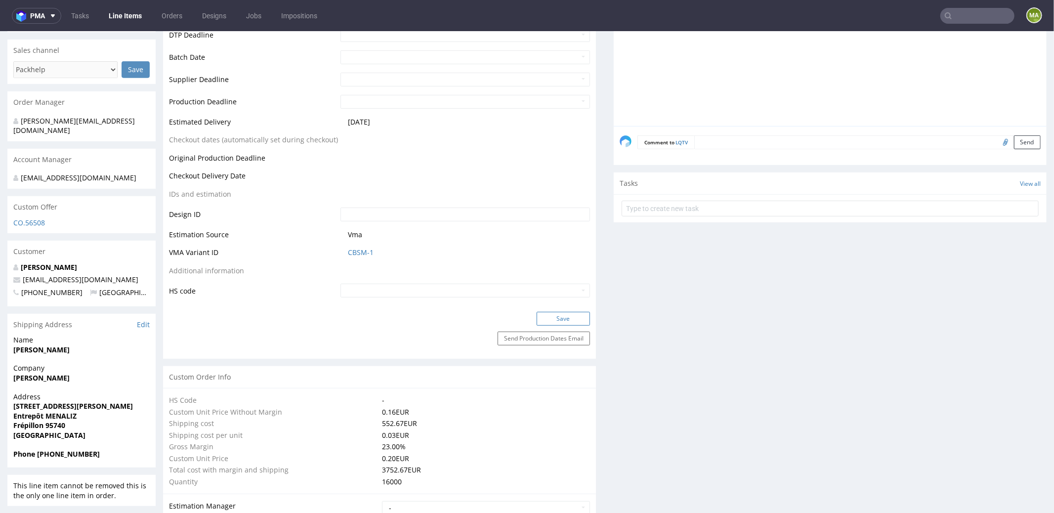
click at [558, 319] on button "Save" at bounding box center [562, 318] width 53 height 14
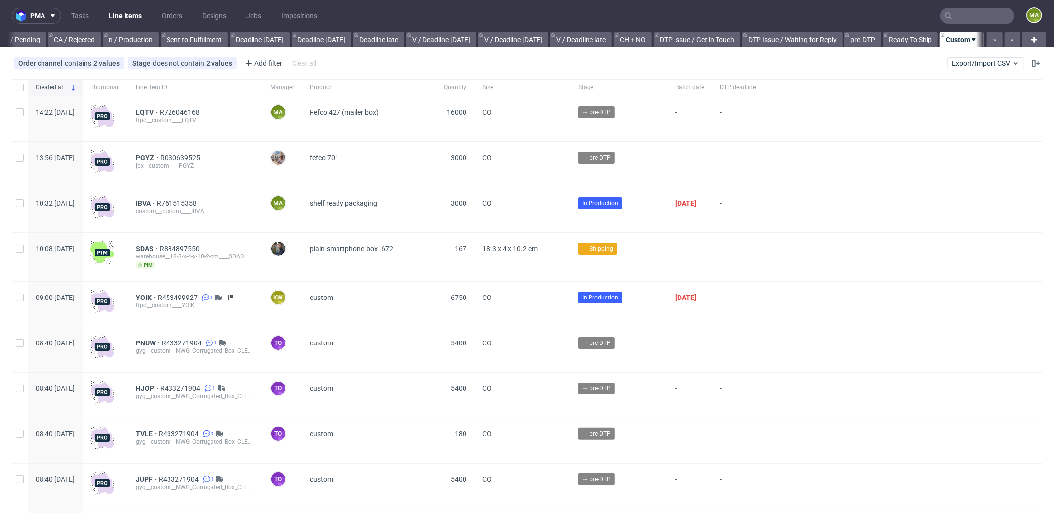
scroll to position [0, 853]
click at [963, 13] on input "text" at bounding box center [977, 16] width 74 height 16
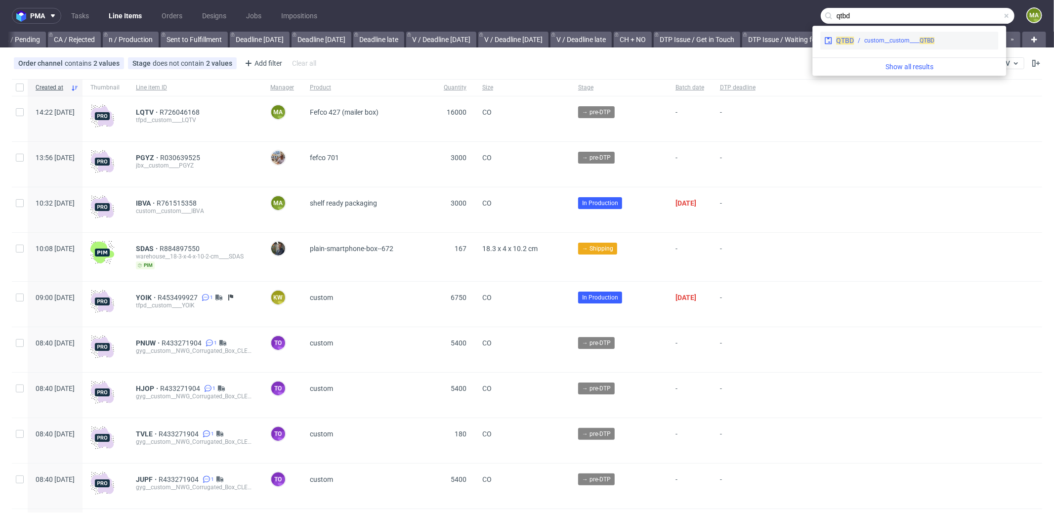
type input "qtbd"
click at [867, 45] on div "custom__custom____ QTBD" at bounding box center [899, 40] width 70 height 9
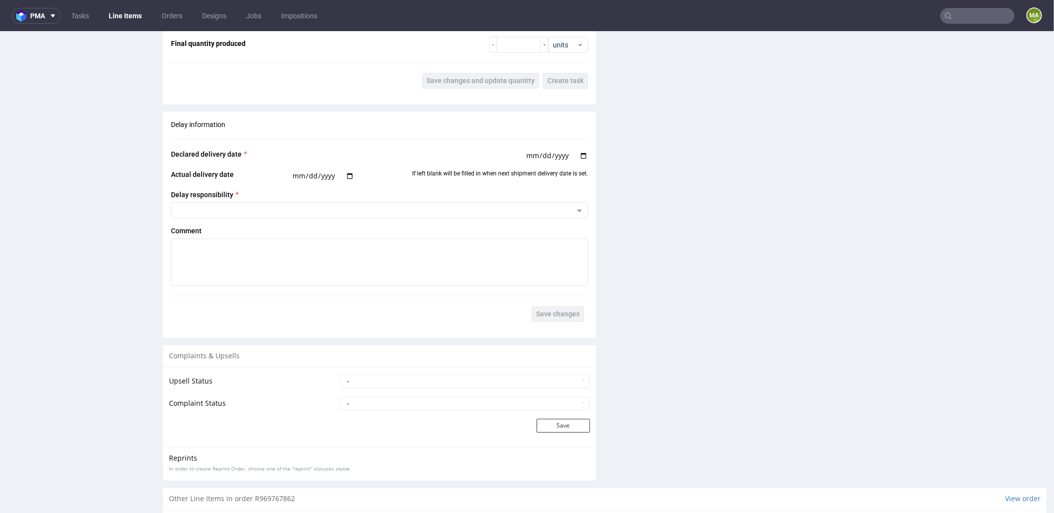
scroll to position [1578, 0]
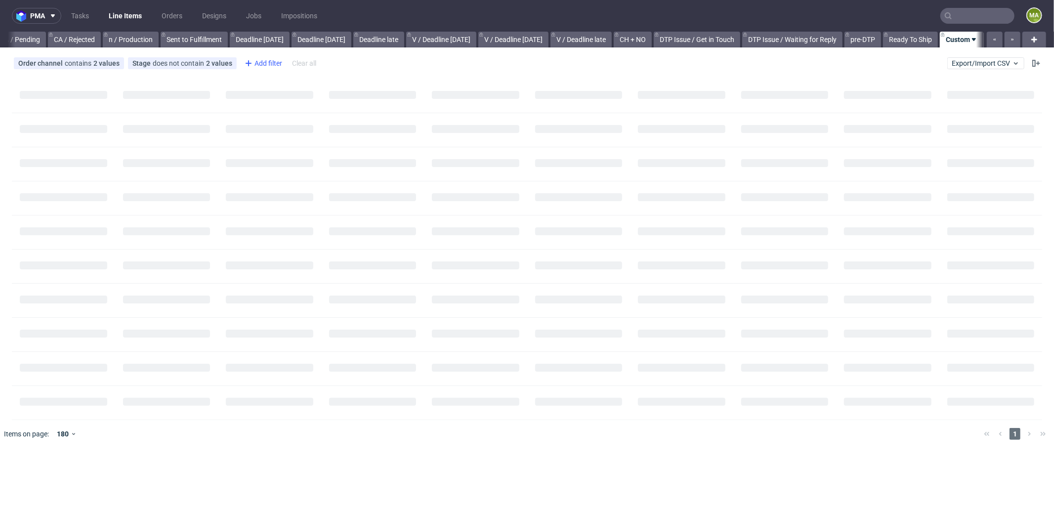
scroll to position [0, 845]
click at [260, 59] on div "Add filter" at bounding box center [262, 63] width 43 height 16
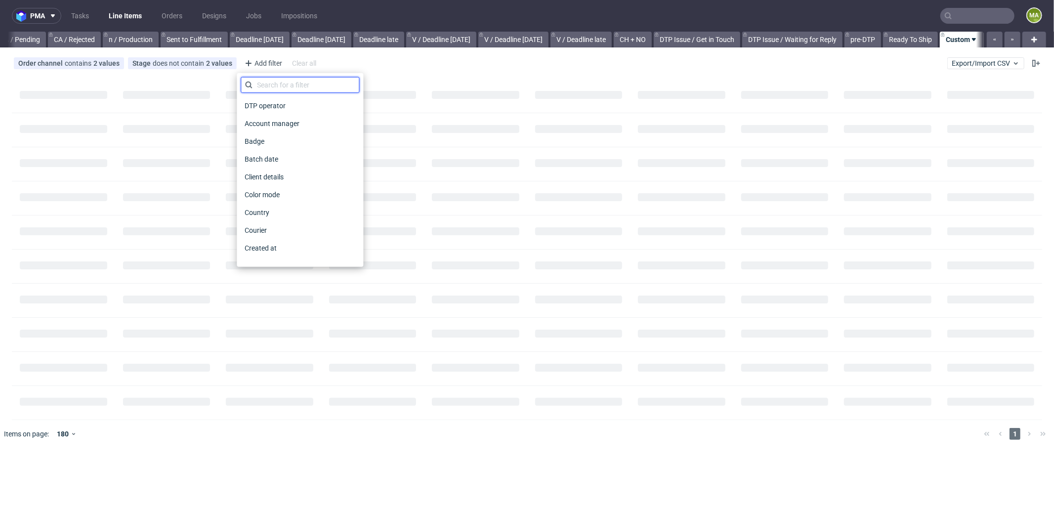
click at [283, 80] on input "text" at bounding box center [300, 85] width 119 height 16
type input "pro"
click at [296, 244] on span "Production manager" at bounding box center [277, 248] width 72 height 14
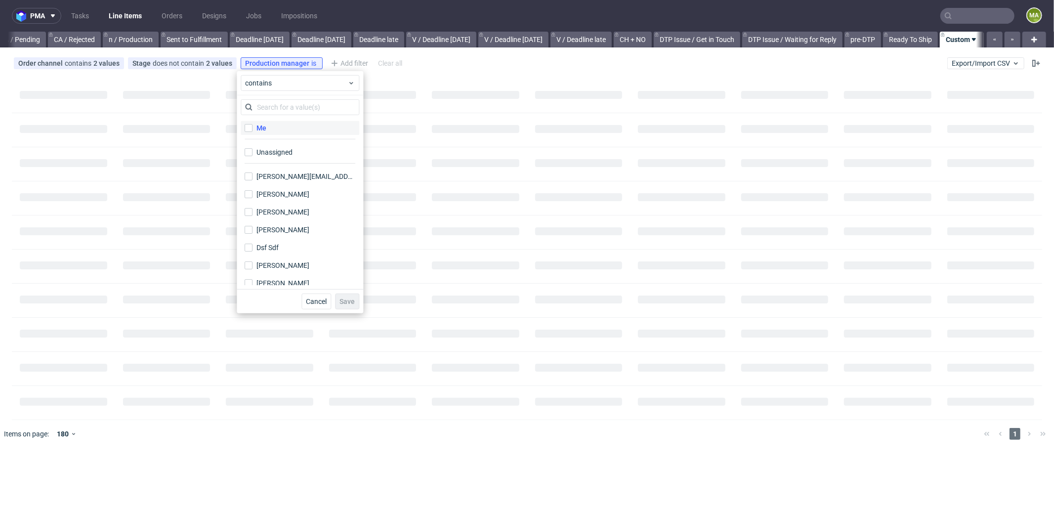
click at [278, 126] on label "Me" at bounding box center [300, 128] width 119 height 14
click at [252, 126] on input "Me" at bounding box center [249, 128] width 8 height 8
checkbox input "true"
click at [355, 302] on button "Save" at bounding box center [347, 301] width 24 height 16
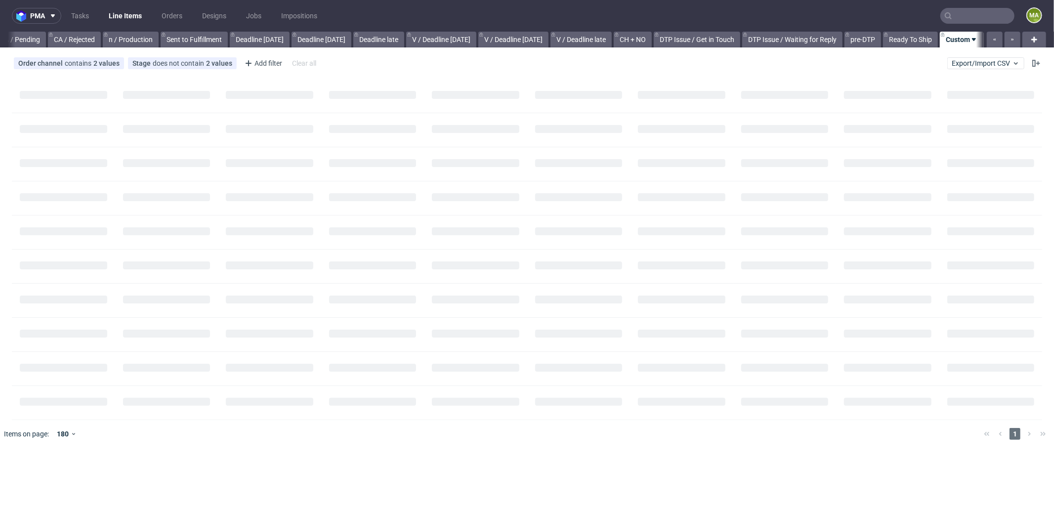
scroll to position [0, 845]
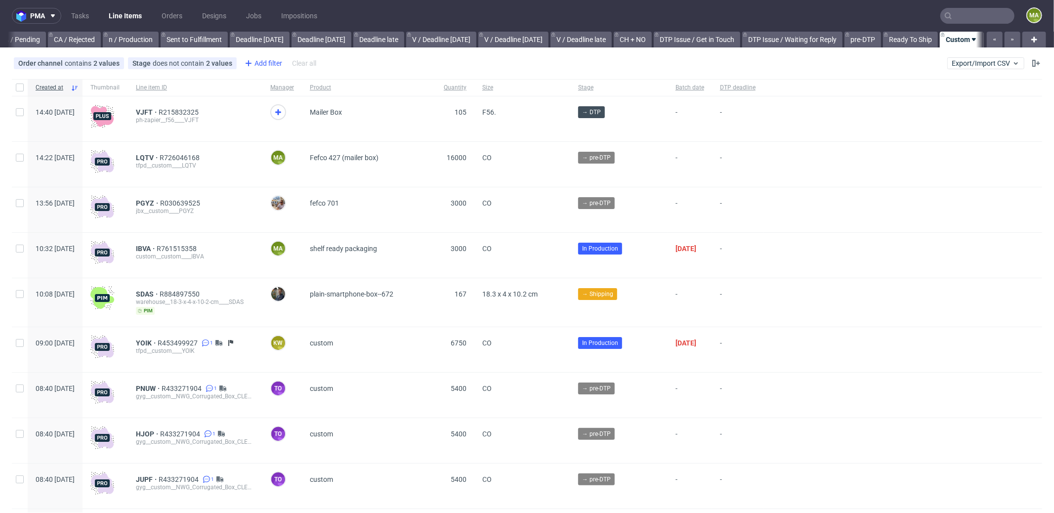
click at [273, 58] on div "Add filter" at bounding box center [262, 63] width 43 height 16
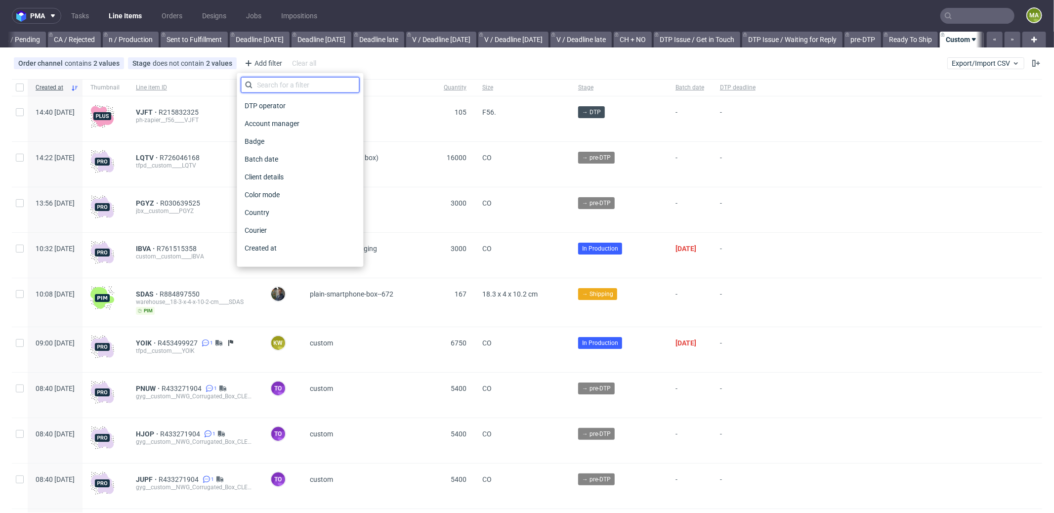
click at [292, 84] on input "text" at bounding box center [300, 85] width 119 height 16
type input "pro"
click at [322, 251] on div "Production manager" at bounding box center [300, 248] width 119 height 14
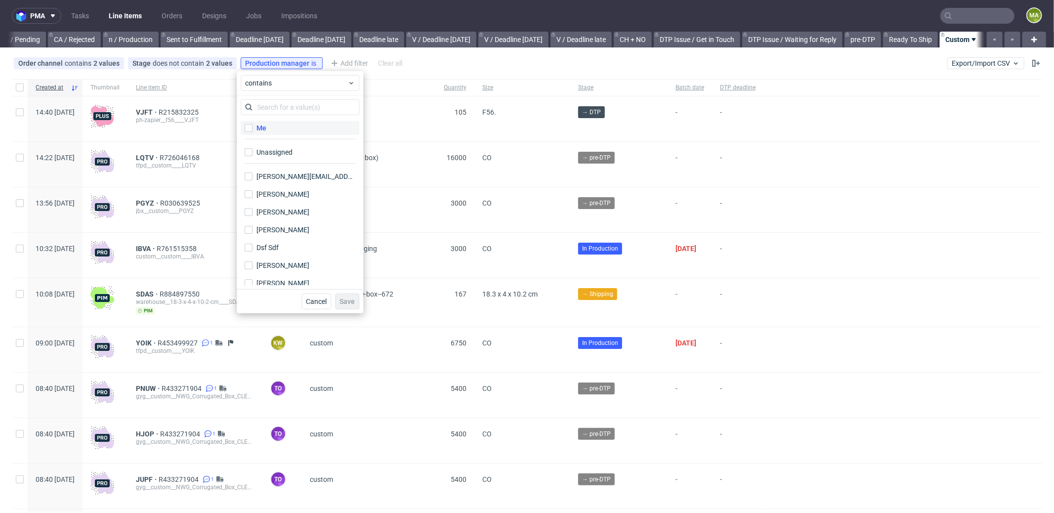
click at [293, 127] on label "Me" at bounding box center [300, 128] width 119 height 14
click at [252, 127] on input "Me" at bounding box center [249, 128] width 8 height 8
checkbox input "true"
click at [347, 307] on button "Save" at bounding box center [347, 301] width 24 height 16
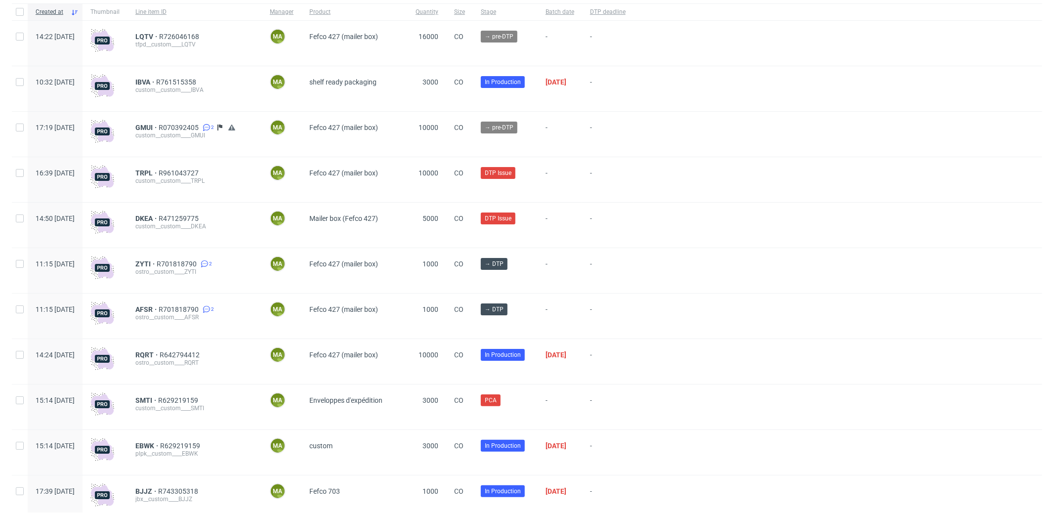
scroll to position [104, 0]
click at [159, 215] on span "DKEA" at bounding box center [146, 218] width 23 height 8
click at [159, 173] on span "TRPL" at bounding box center [146, 173] width 23 height 8
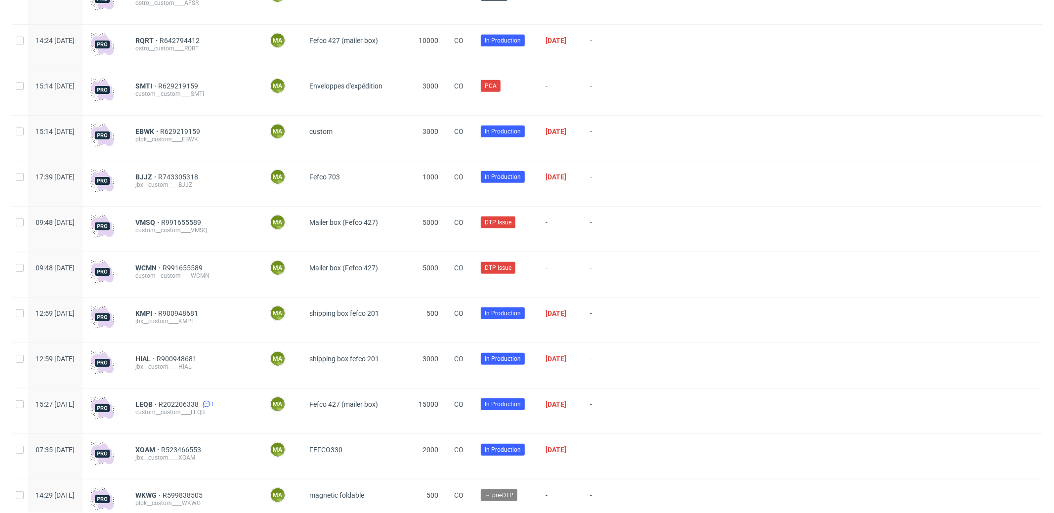
scroll to position [419, 0]
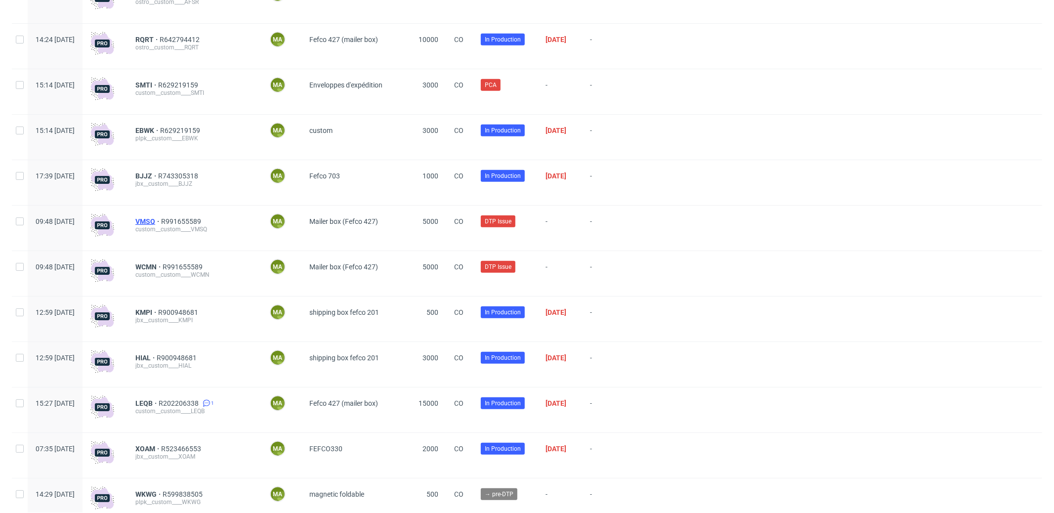
click at [161, 221] on span "VMSQ" at bounding box center [148, 221] width 26 height 8
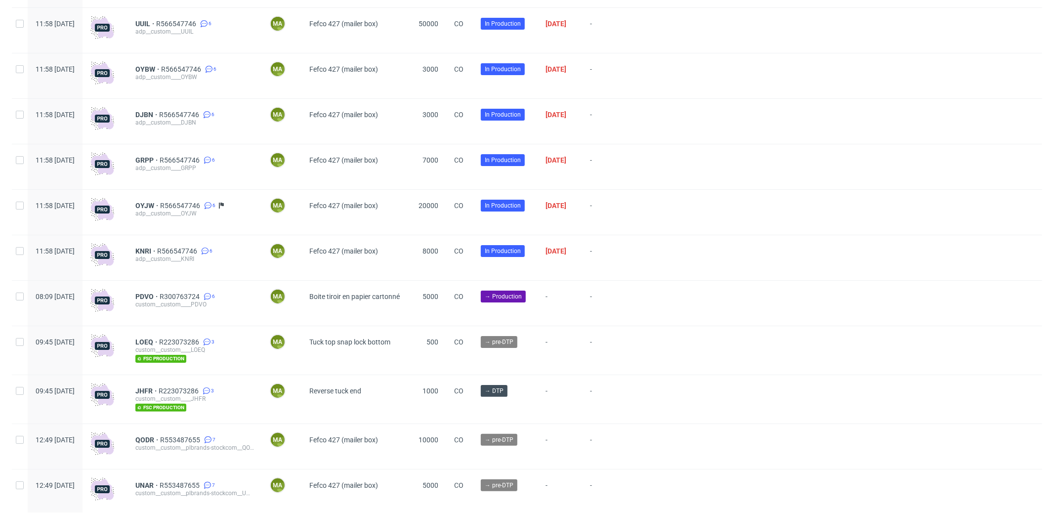
scroll to position [2575, 0]
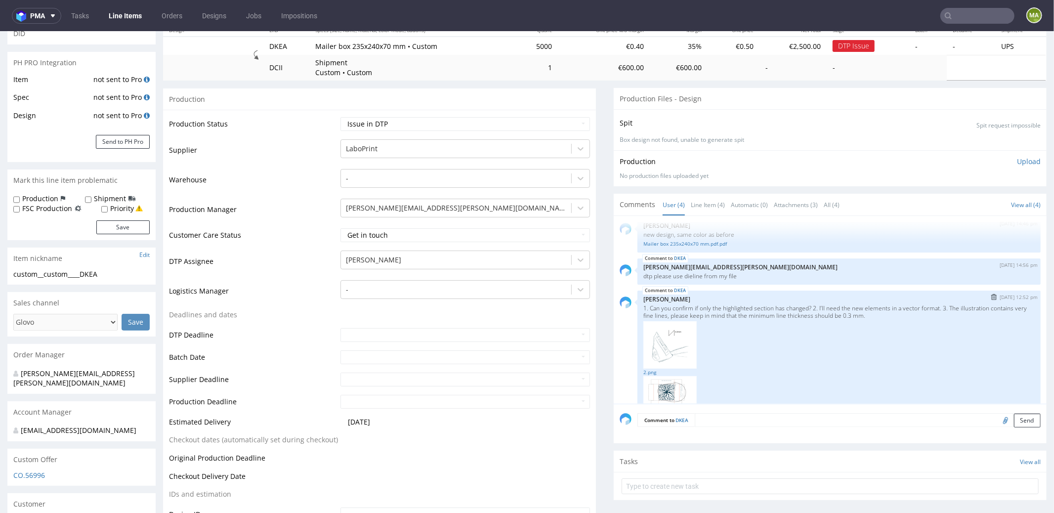
scroll to position [94, 0]
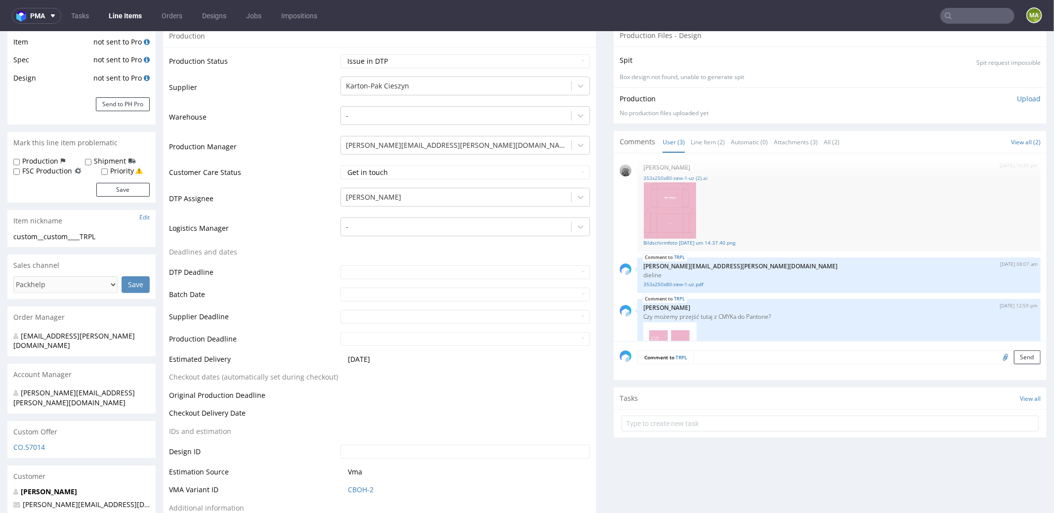
scroll to position [223, 0]
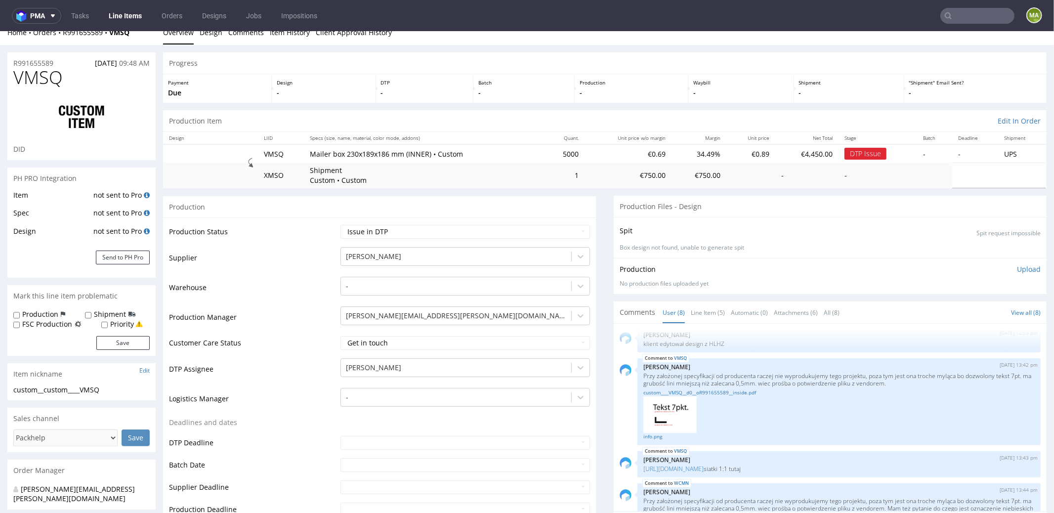
scroll to position [87, 0]
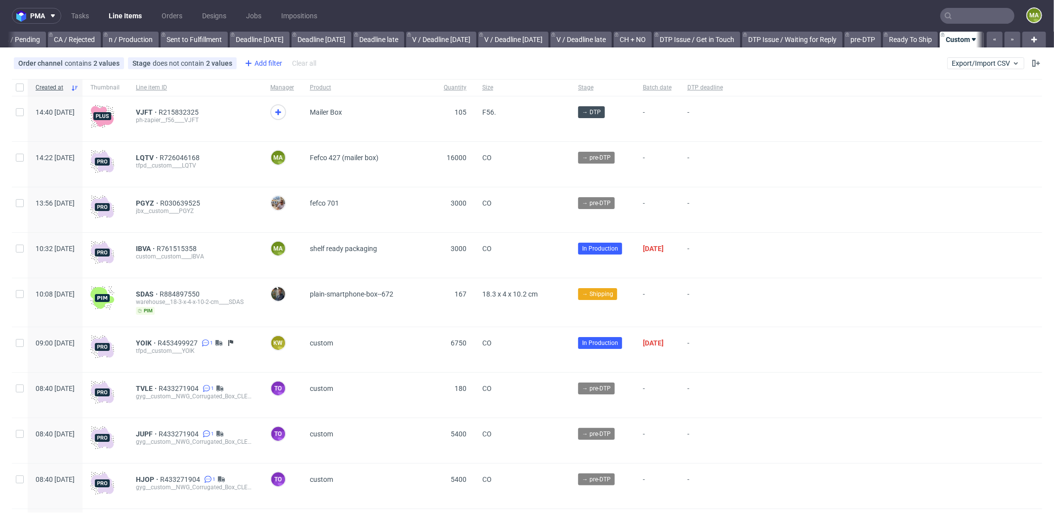
scroll to position [0, 853]
click at [275, 62] on div "Add filter" at bounding box center [262, 63] width 43 height 16
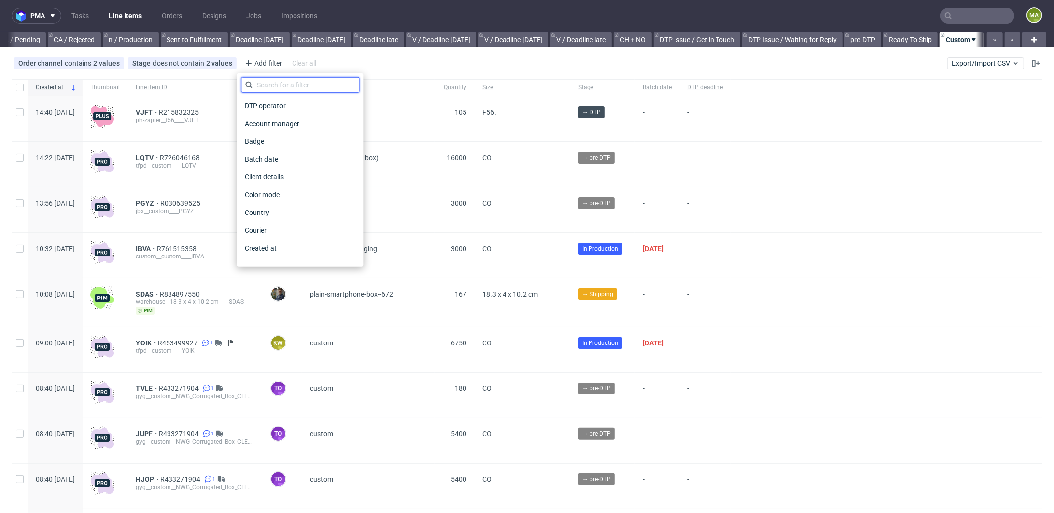
click at [292, 82] on input "text" at bounding box center [300, 85] width 119 height 16
type input "pro"
click at [301, 244] on span "Production manager" at bounding box center [277, 248] width 72 height 14
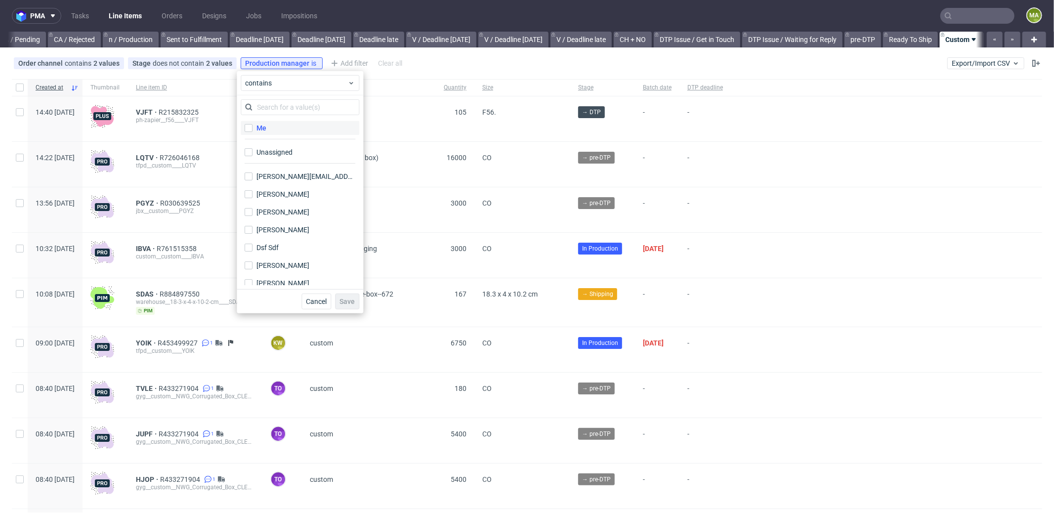
click at [260, 132] on div "Me" at bounding box center [261, 128] width 10 height 10
click at [252, 132] on input "Me" at bounding box center [249, 128] width 8 height 8
checkbox input "true"
click at [345, 301] on span "Save" at bounding box center [346, 301] width 15 height 7
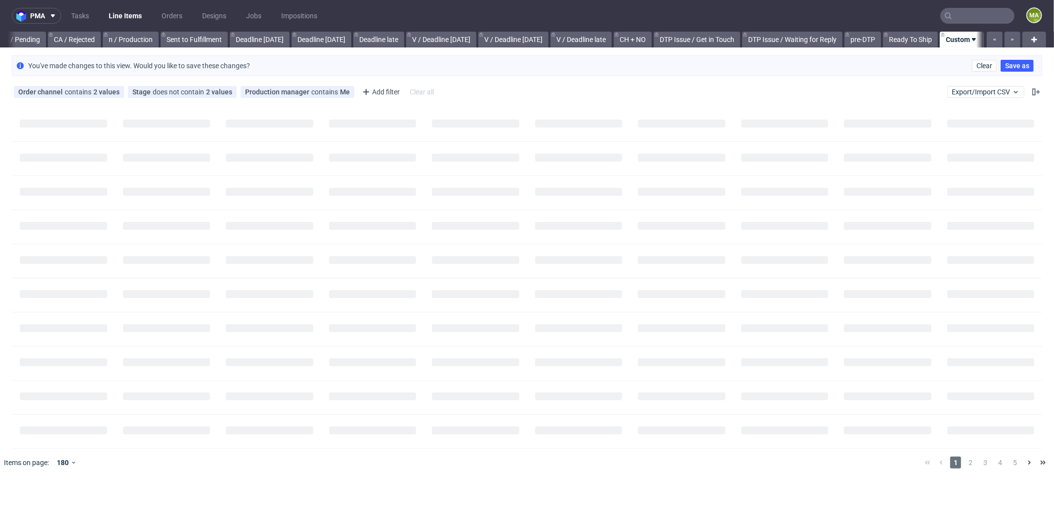
scroll to position [0, 845]
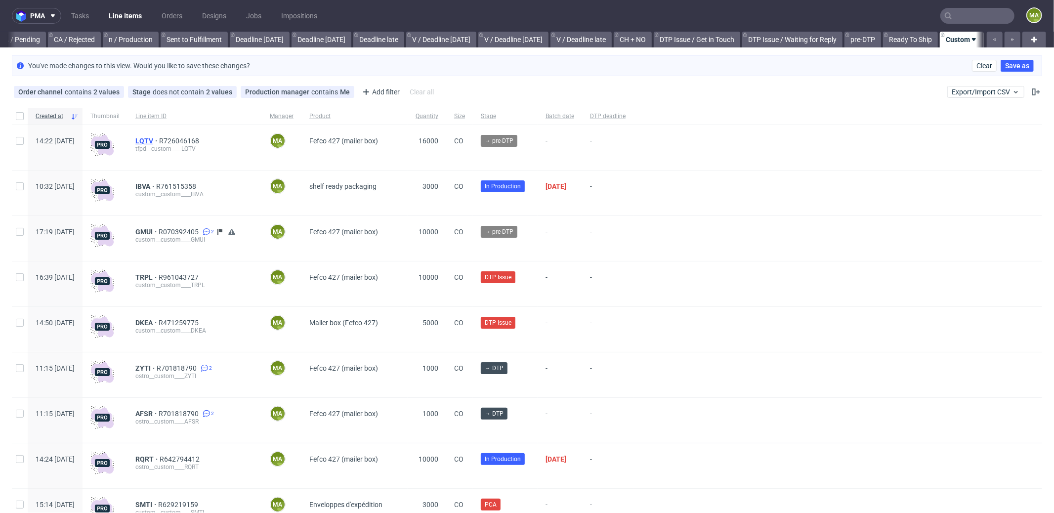
click at [159, 137] on span "LQTV" at bounding box center [147, 141] width 24 height 8
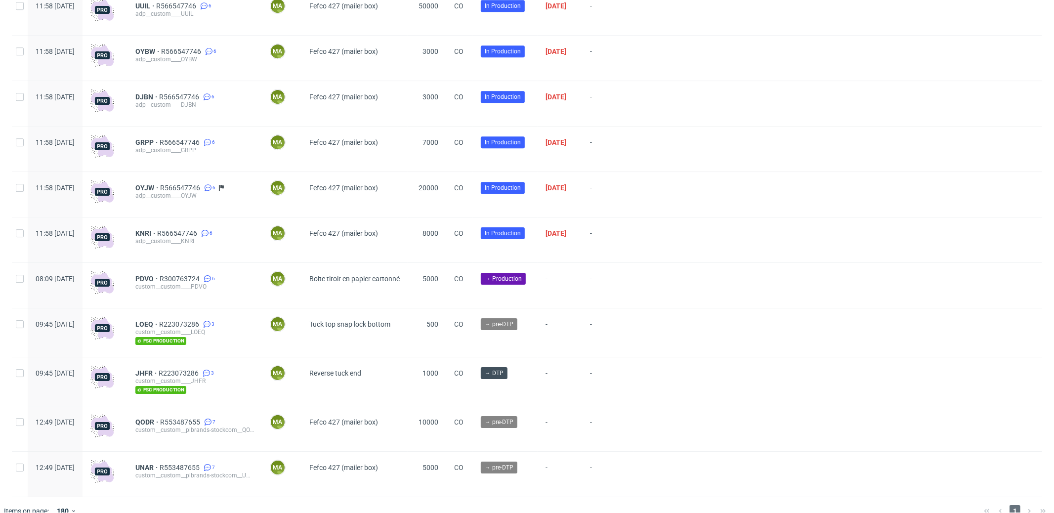
scroll to position [2575, 0]
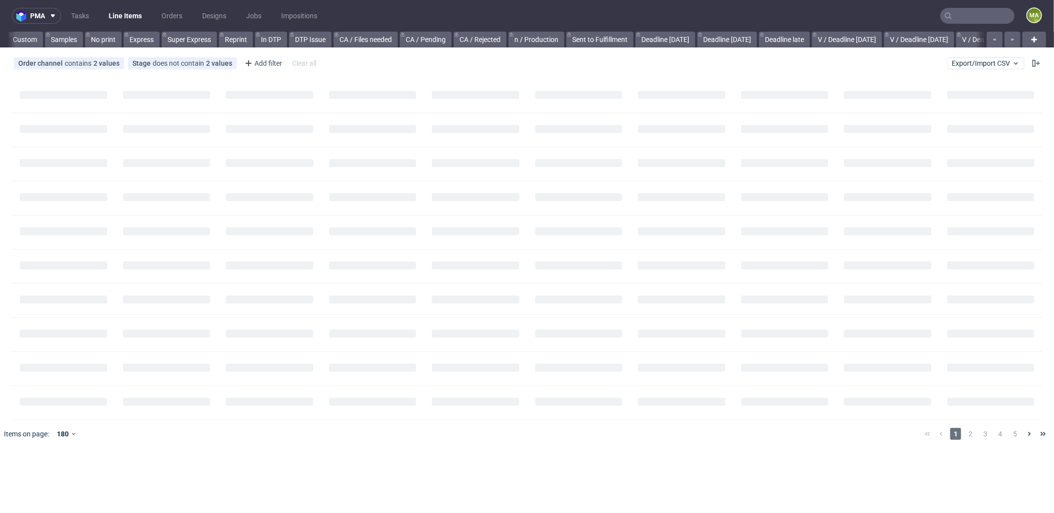
click at [968, 13] on input "text" at bounding box center [977, 16] width 74 height 16
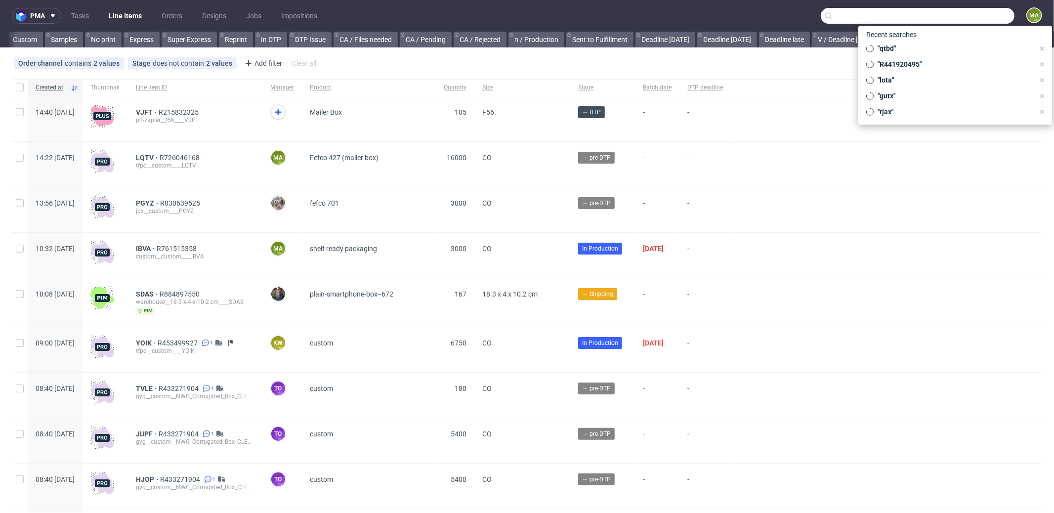
scroll to position [0, 853]
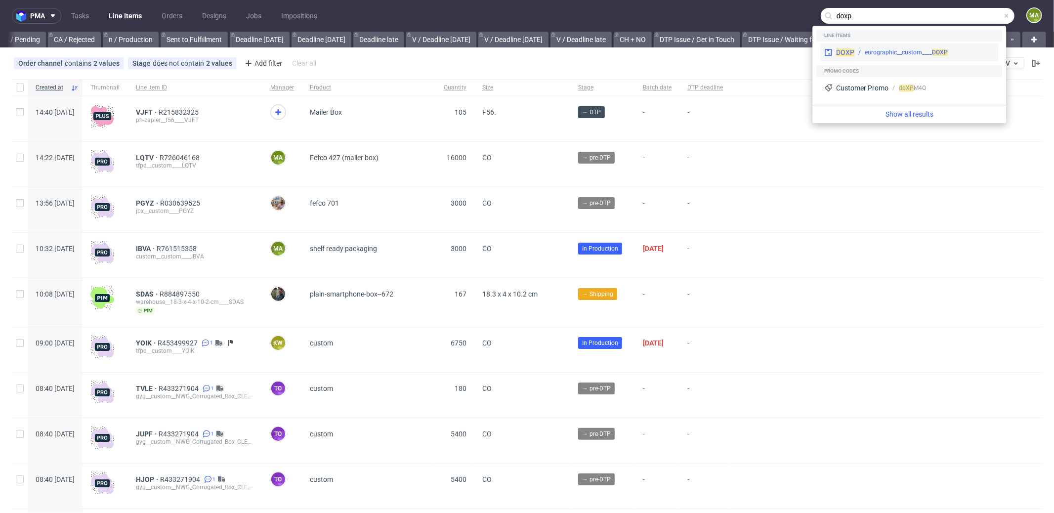
type input "doxp"
click at [910, 54] on div "eurographic__custom____ DOXP" at bounding box center [905, 52] width 83 height 9
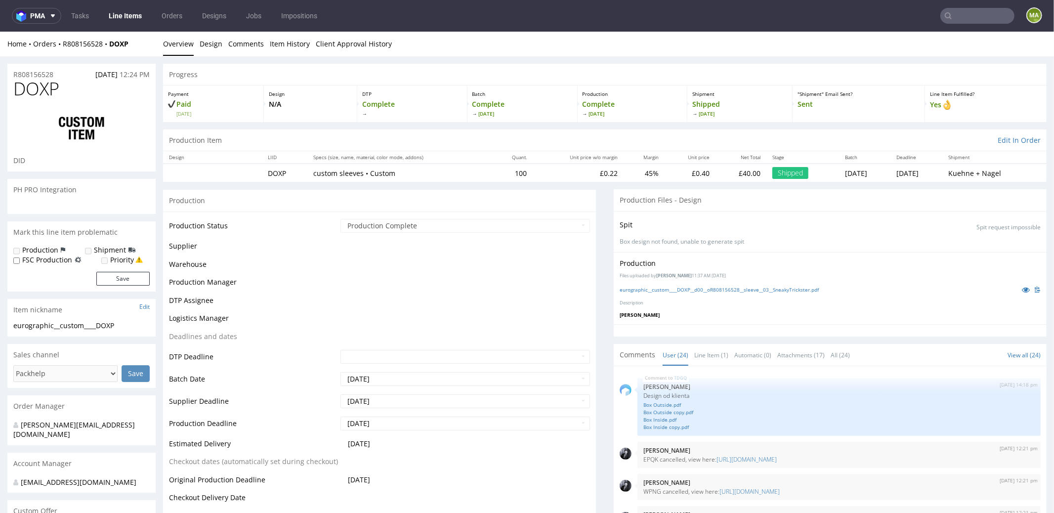
scroll to position [887, 0]
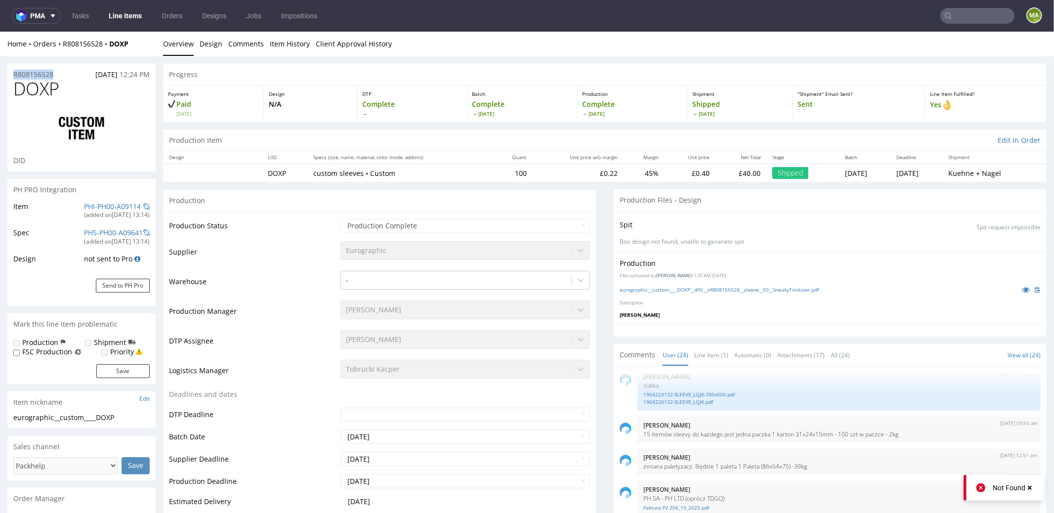
copy p "R808156528"
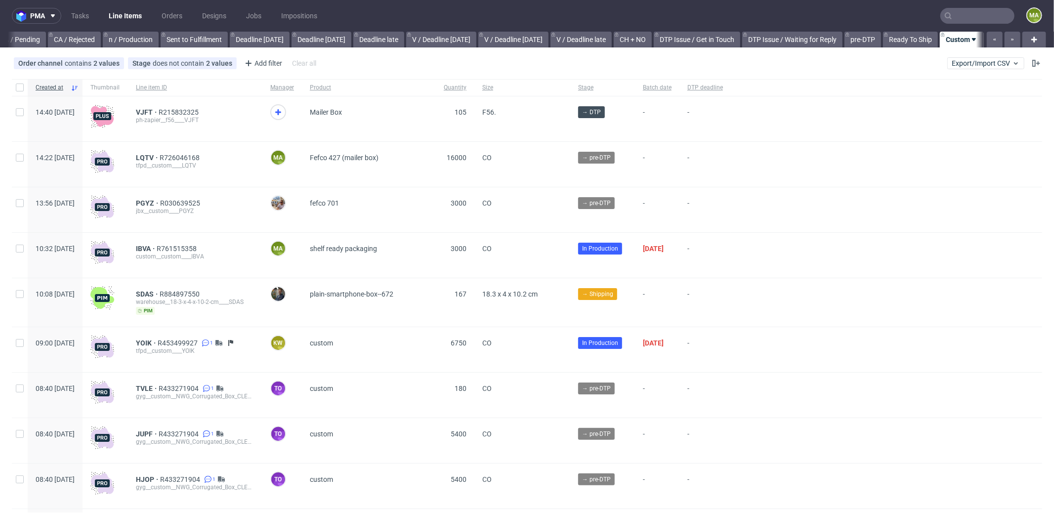
scroll to position [0, 853]
click at [264, 67] on div "Add filter" at bounding box center [262, 63] width 43 height 16
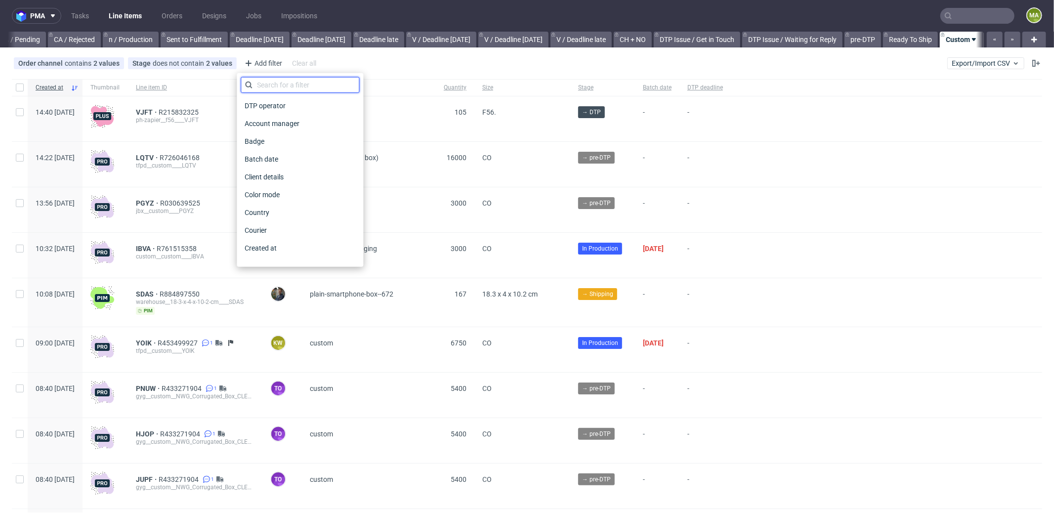
click at [289, 77] on input "text" at bounding box center [300, 85] width 119 height 16
type input "pro"
click at [318, 244] on div "Production manager" at bounding box center [300, 248] width 119 height 14
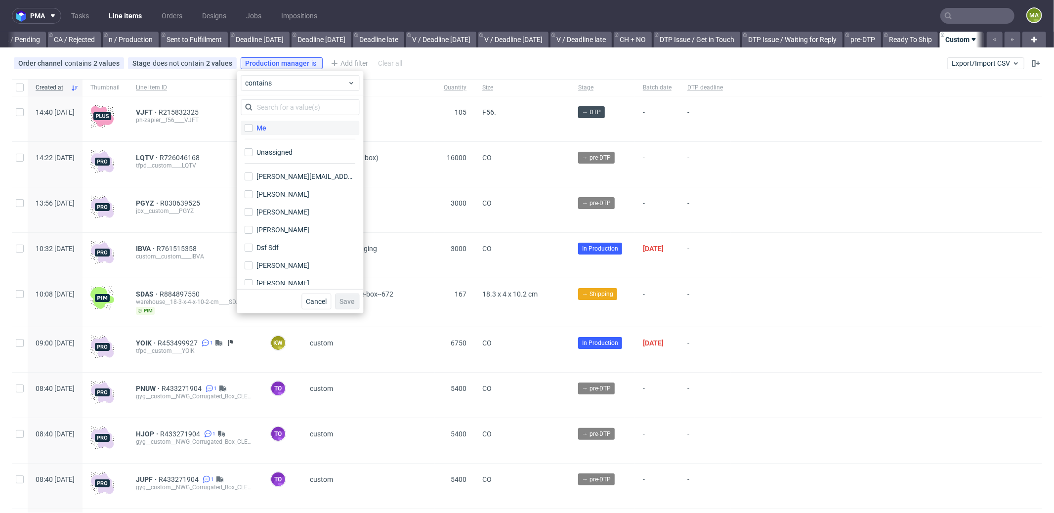
click at [276, 131] on label "Me" at bounding box center [300, 128] width 119 height 14
click at [252, 131] on input "Me" at bounding box center [249, 128] width 8 height 8
checkbox input "true"
click at [351, 303] on span "Save" at bounding box center [346, 301] width 15 height 7
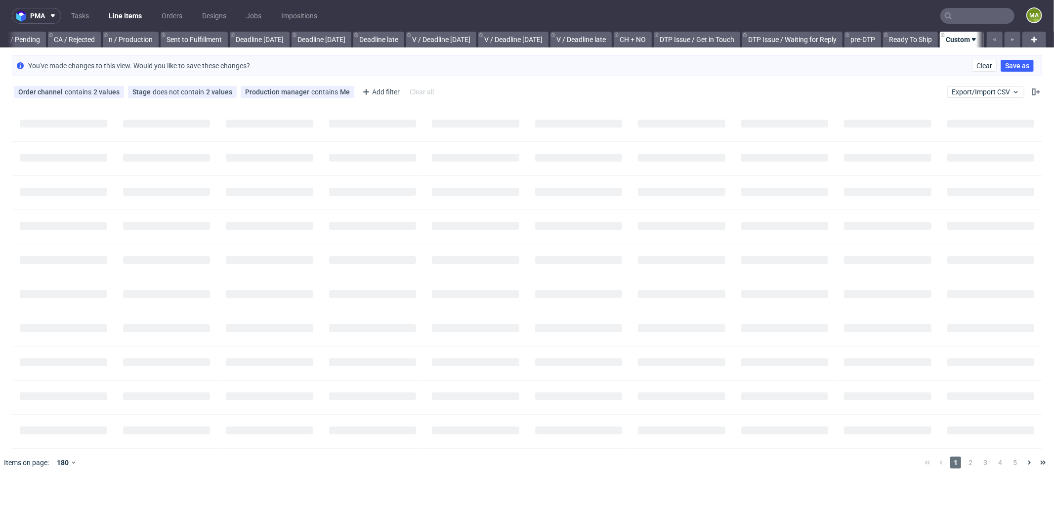
scroll to position [0, 845]
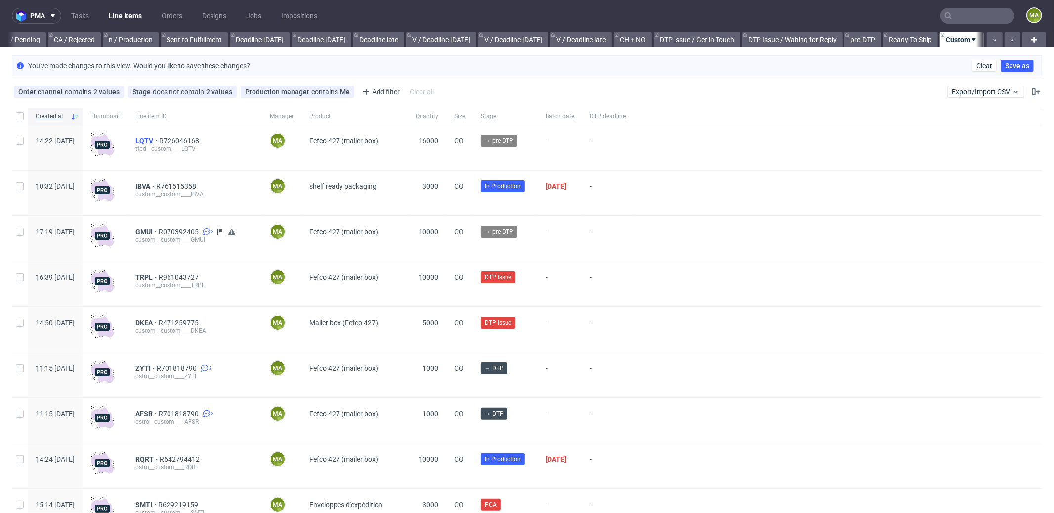
click at [159, 139] on span "LQTV" at bounding box center [147, 141] width 24 height 8
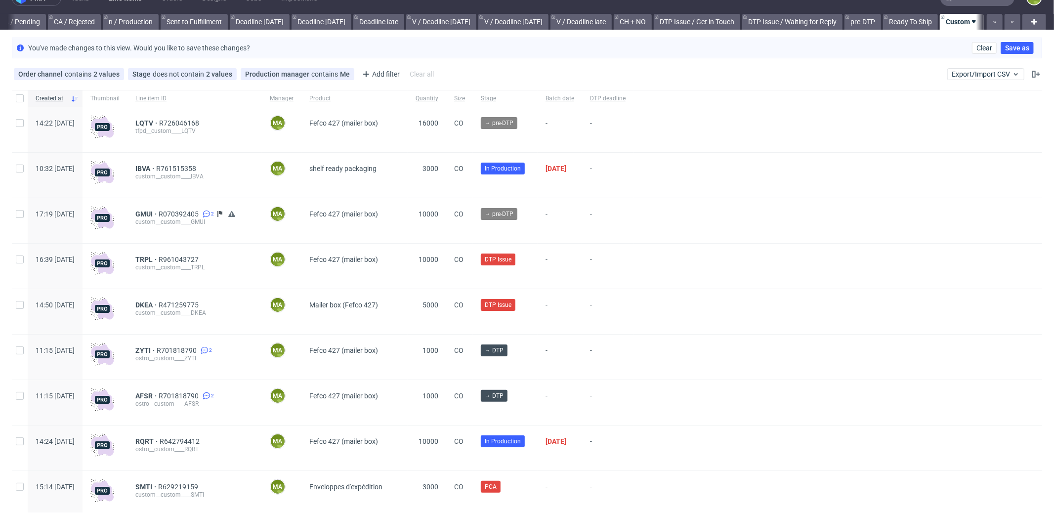
scroll to position [78, 0]
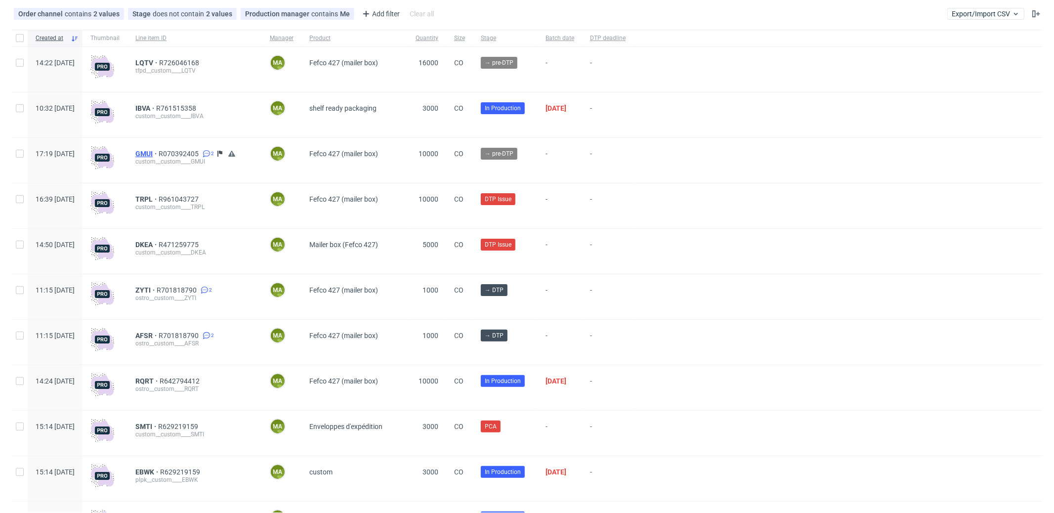
click at [159, 156] on span "GMUI" at bounding box center [146, 154] width 23 height 8
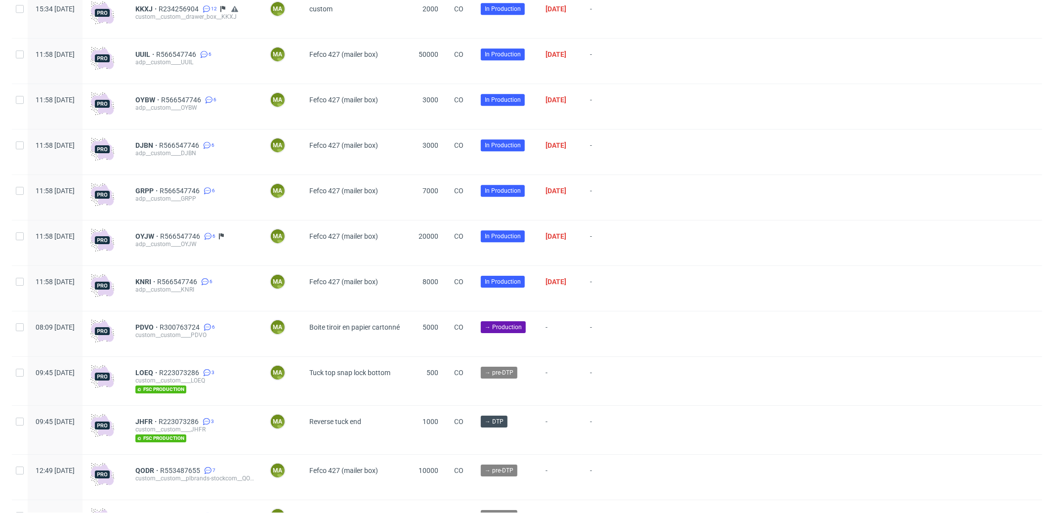
scroll to position [2575, 0]
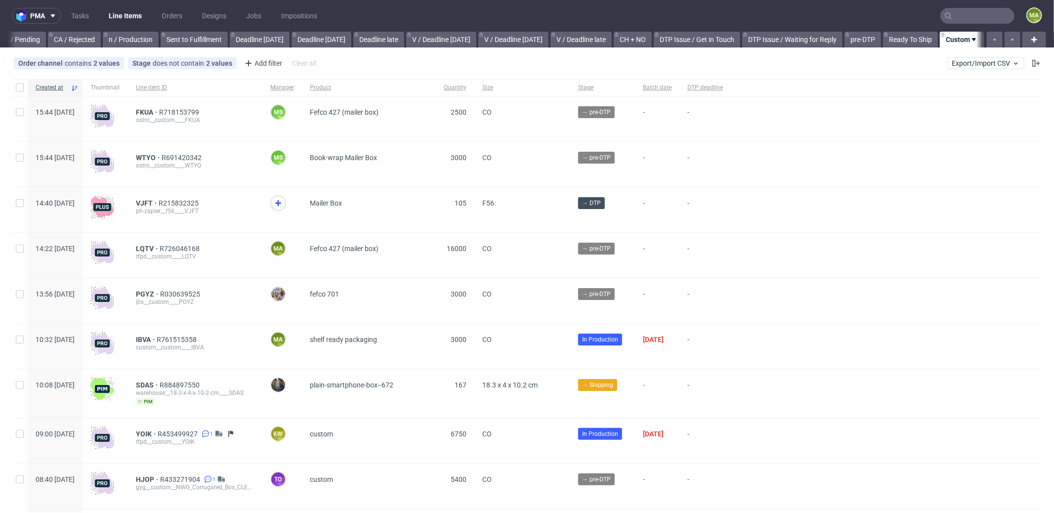
scroll to position [0, 853]
click at [159, 114] on span "FKUA" at bounding box center [147, 112] width 23 height 8
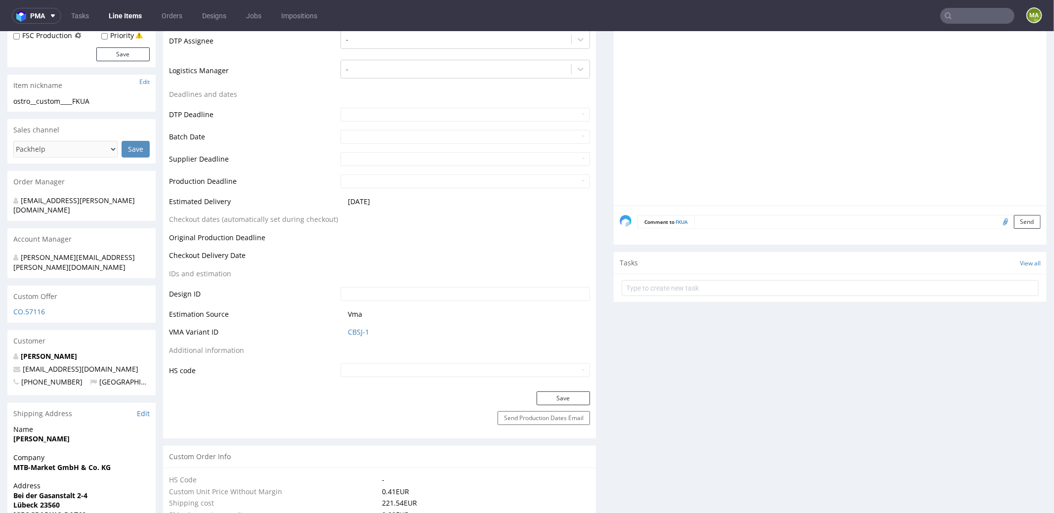
scroll to position [301, 0]
click at [357, 331] on link "CBSJ-1" at bounding box center [358, 331] width 21 height 10
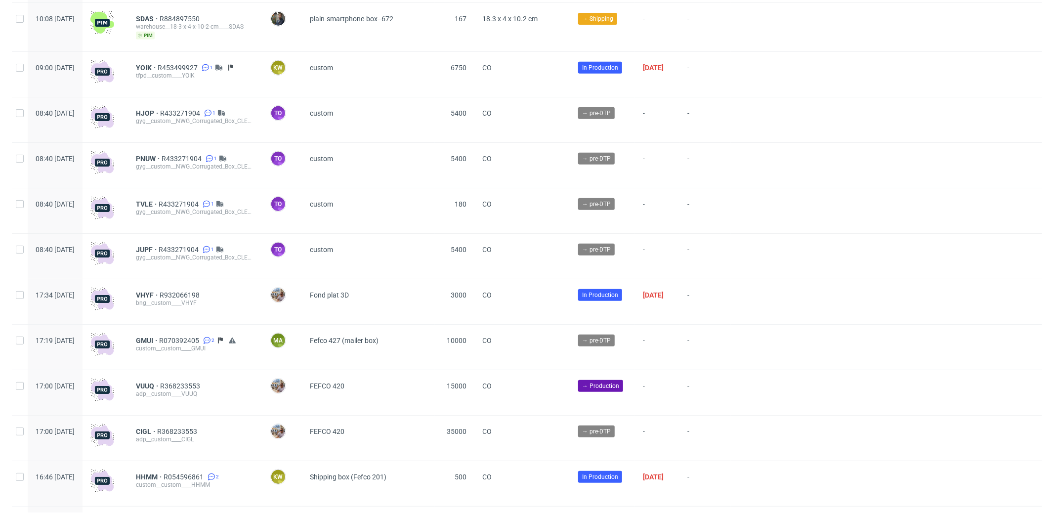
scroll to position [381, 0]
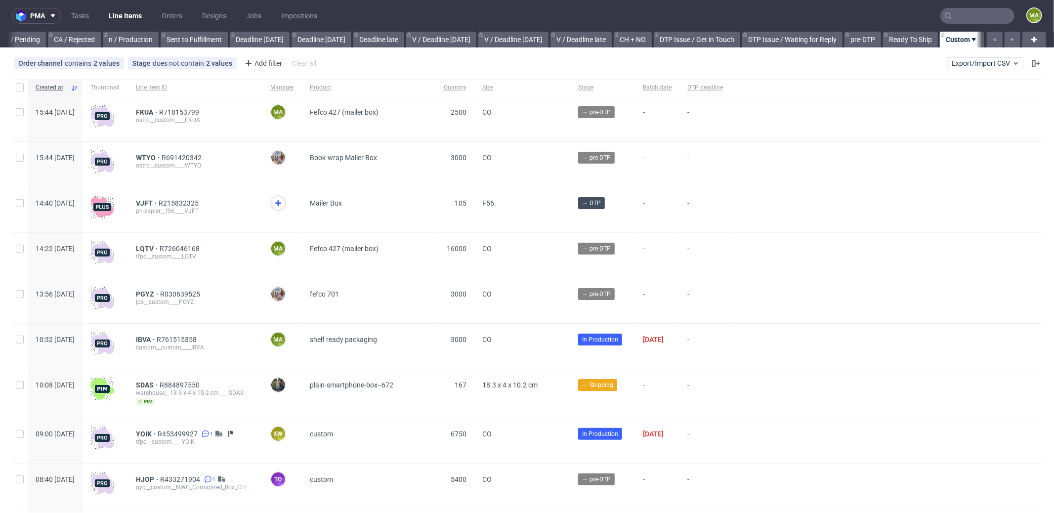
scroll to position [0, 853]
click at [159, 108] on span "FKUA" at bounding box center [147, 112] width 23 height 8
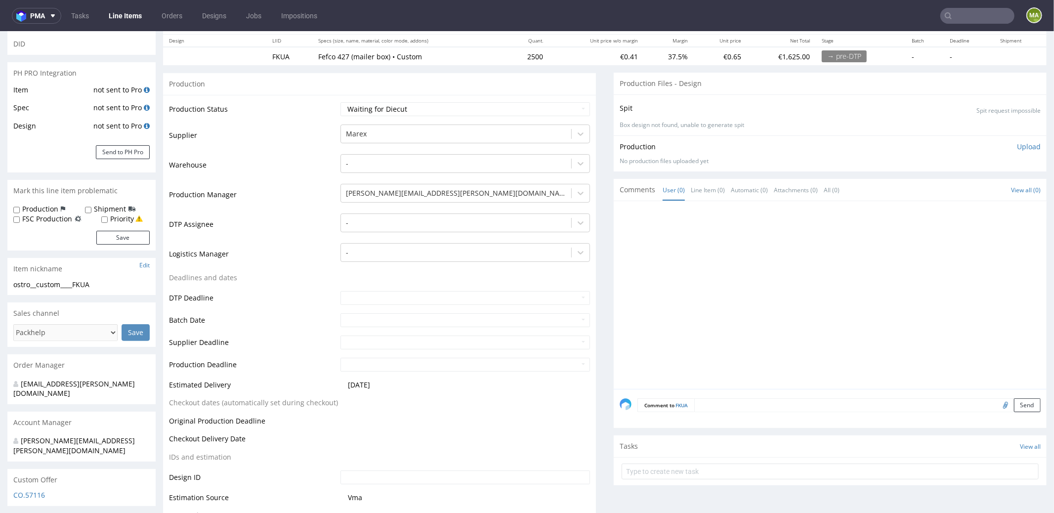
scroll to position [315, 0]
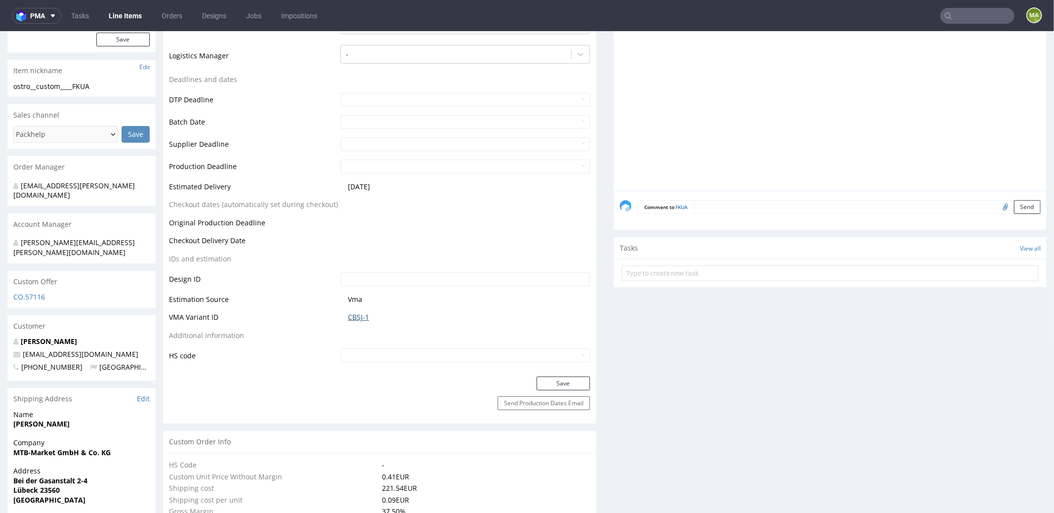
click at [354, 314] on link "CBSJ-1" at bounding box center [358, 317] width 21 height 10
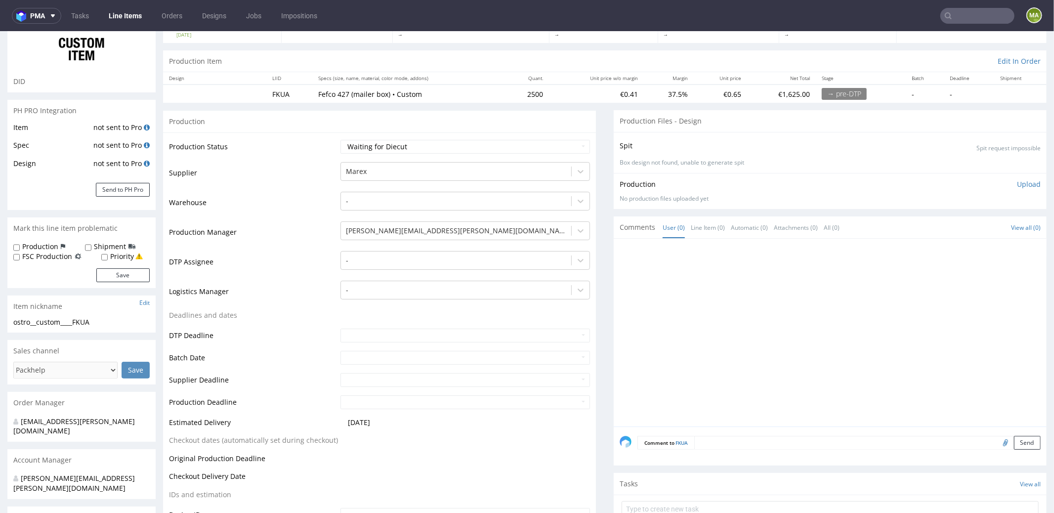
scroll to position [0, 0]
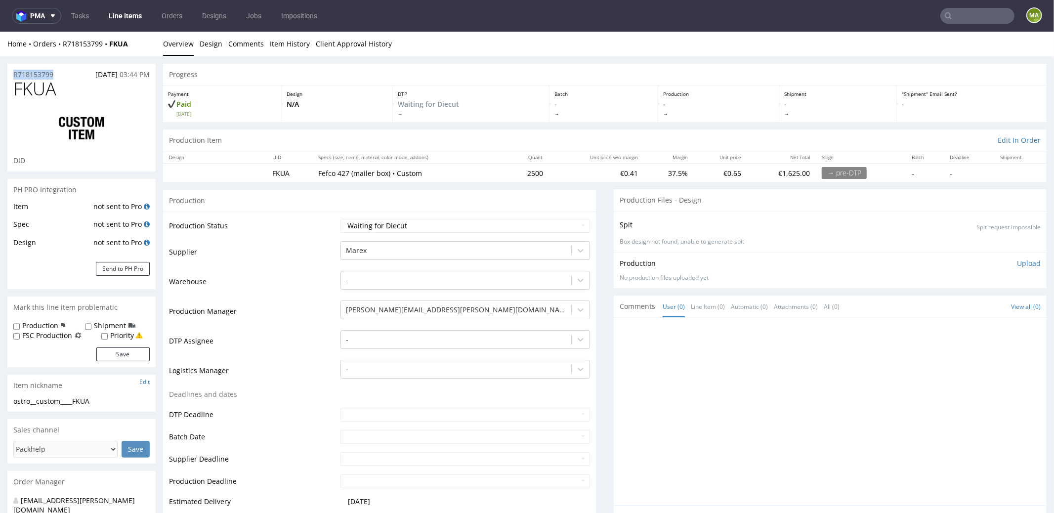
drag, startPoint x: 62, startPoint y: 74, endPoint x: 0, endPoint y: 69, distance: 62.5
copy p "R718153799"
click at [52, 68] on div "R718153799 07.10.2025 03:44 PM" at bounding box center [81, 71] width 148 height 16
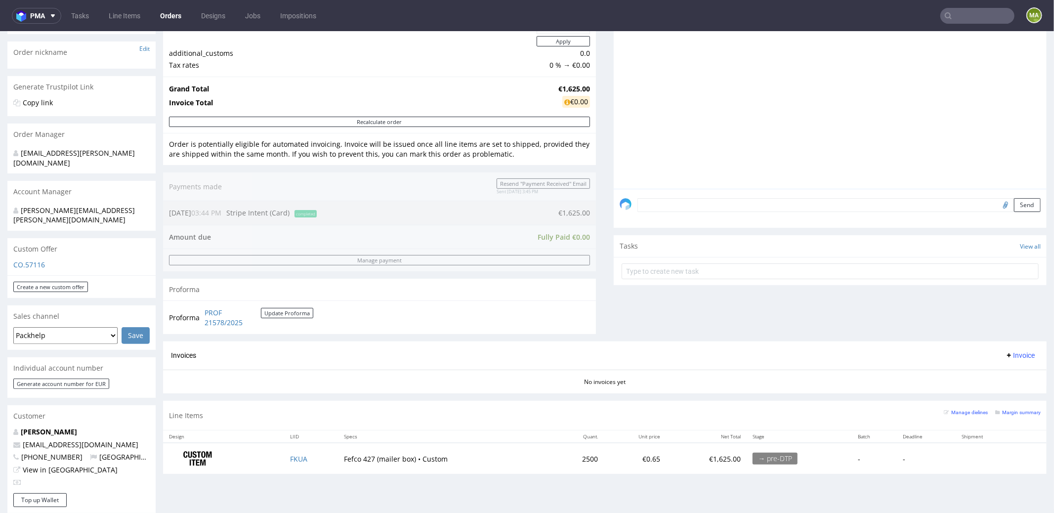
scroll to position [223, 0]
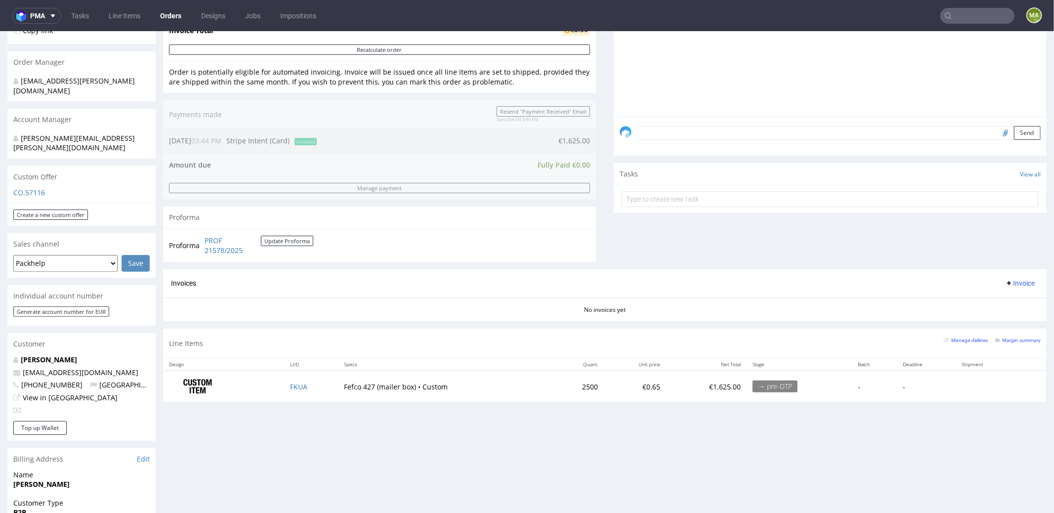
click at [1000, 341] on div "Margin summary" at bounding box center [1017, 339] width 45 height 10
click at [1000, 337] on small "Margin summary" at bounding box center [1017, 339] width 45 height 5
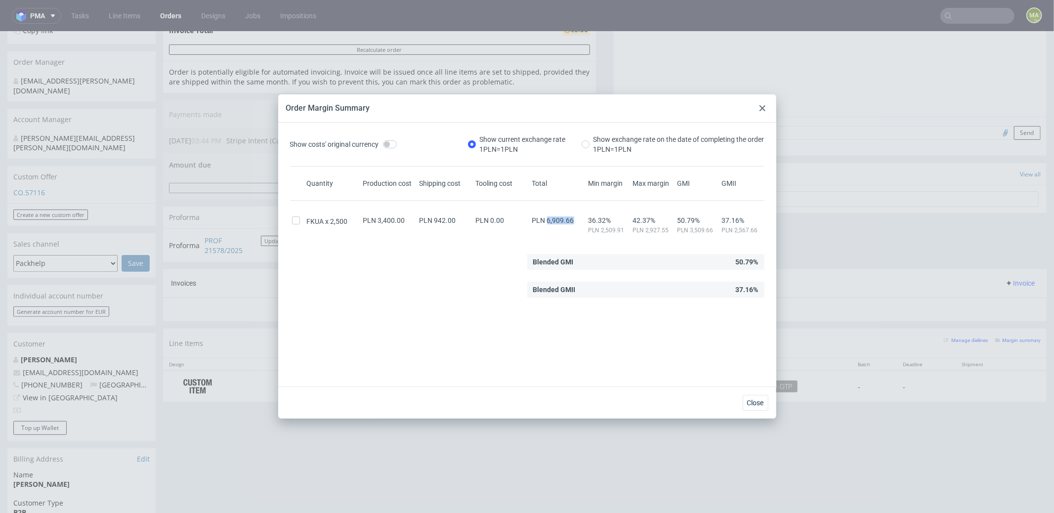
drag, startPoint x: 539, startPoint y: 221, endPoint x: 566, endPoint y: 220, distance: 26.7
click at [566, 220] on span "PLN 6,909.66" at bounding box center [553, 220] width 42 height 8
copy span "6,909.66"
drag, startPoint x: 251, startPoint y: 346, endPoint x: 260, endPoint y: 341, distance: 10.2
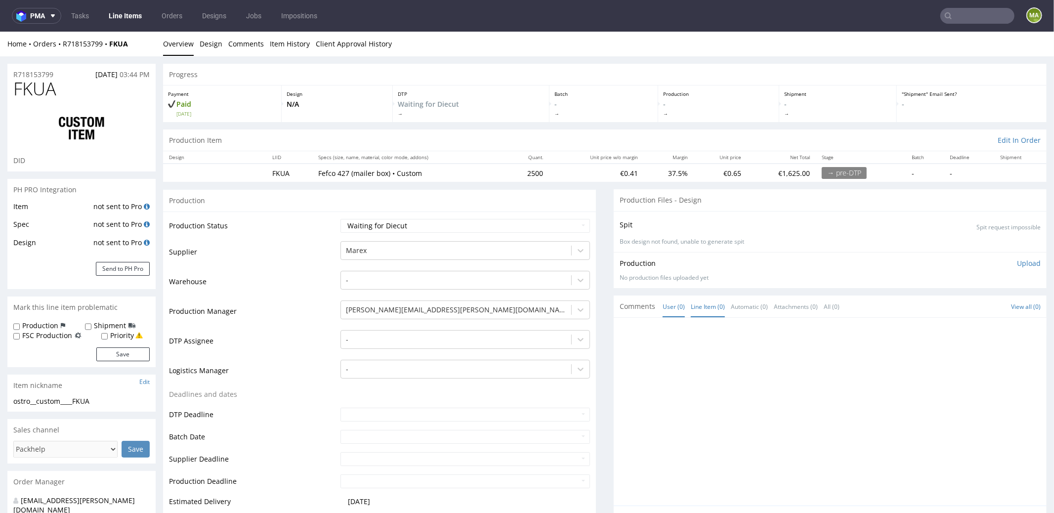
click at [691, 305] on link "Line Item (0)" at bounding box center [708, 305] width 34 height 21
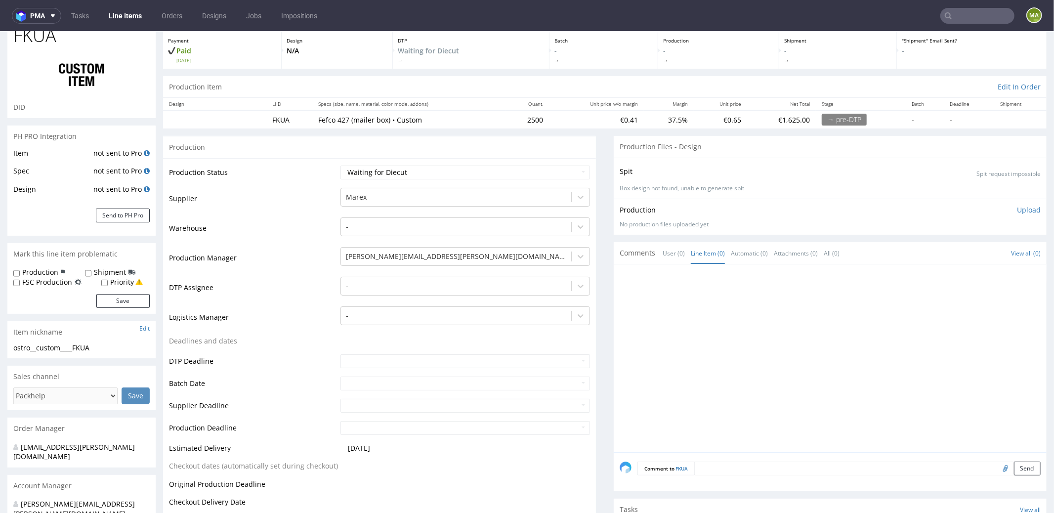
scroll to position [191, 0]
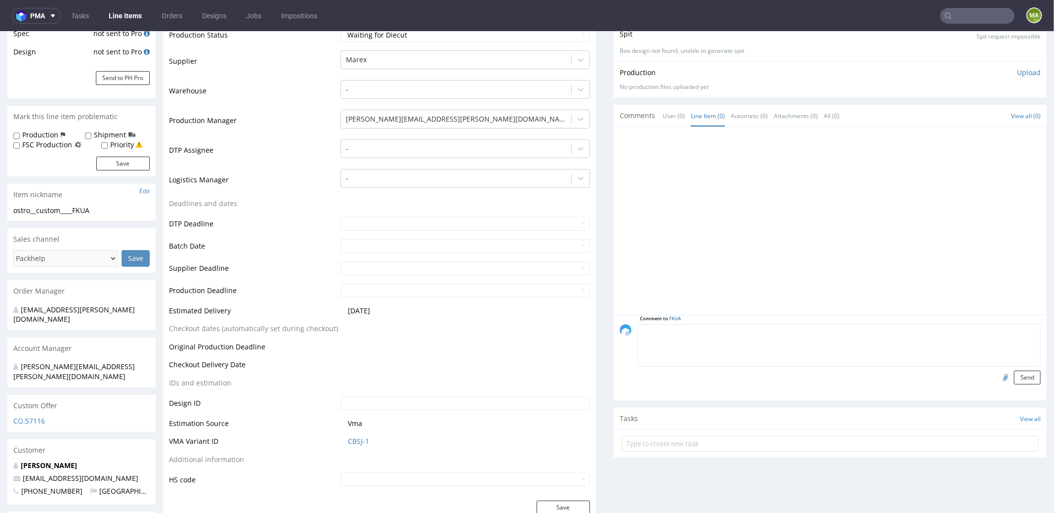
click at [726, 332] on textarea at bounding box center [838, 345] width 403 height 42
paste textarea "R973357067_SGPW"
type textarea "reorder 1:1 R973357067_SGPW ? please confirm artwork"
click at [997, 373] on input "file" at bounding box center [1004, 376] width 14 height 13
type input "C:\fakepath\ostro-f56-mwtk-d0-or653280185-outside.pdf"
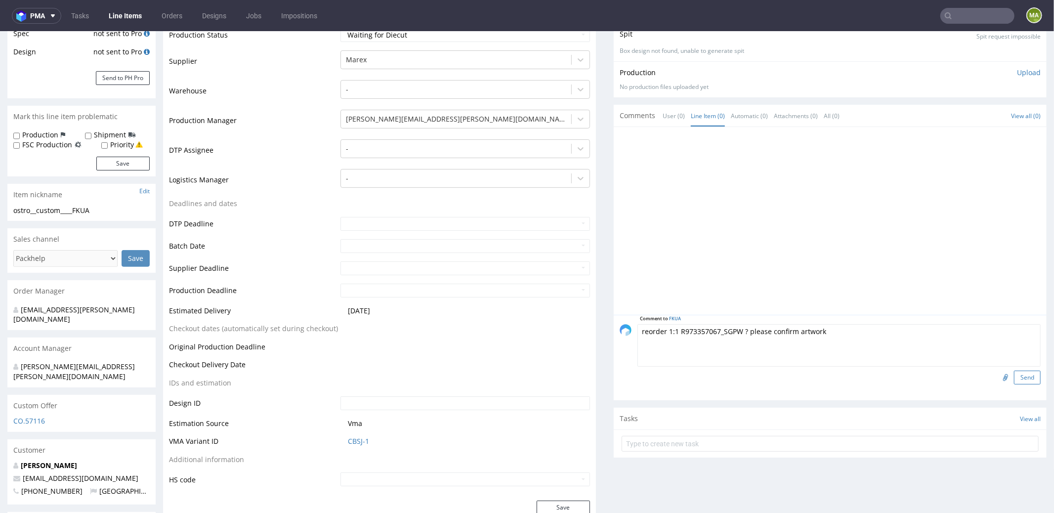
click at [1014, 371] on button "Send" at bounding box center [1027, 377] width 27 height 14
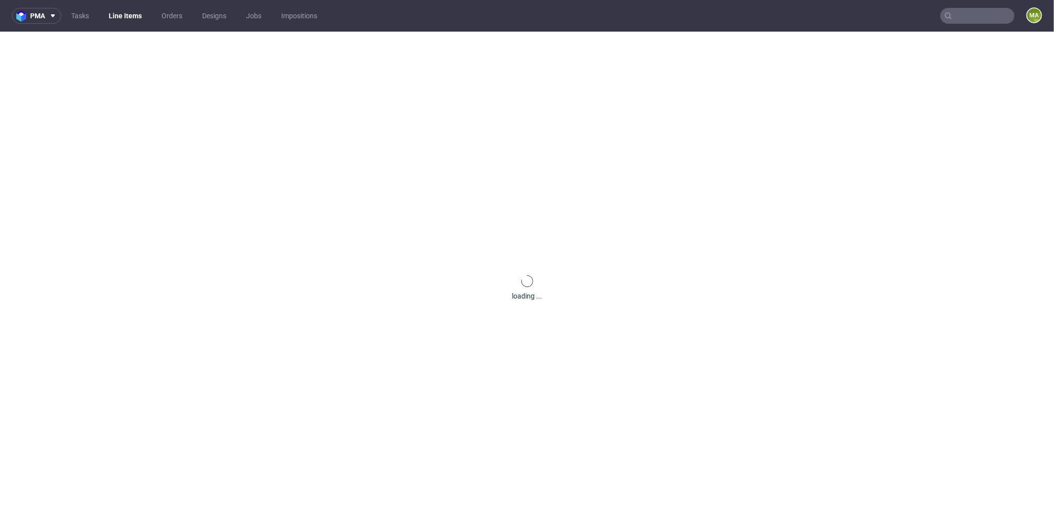
scroll to position [0, 0]
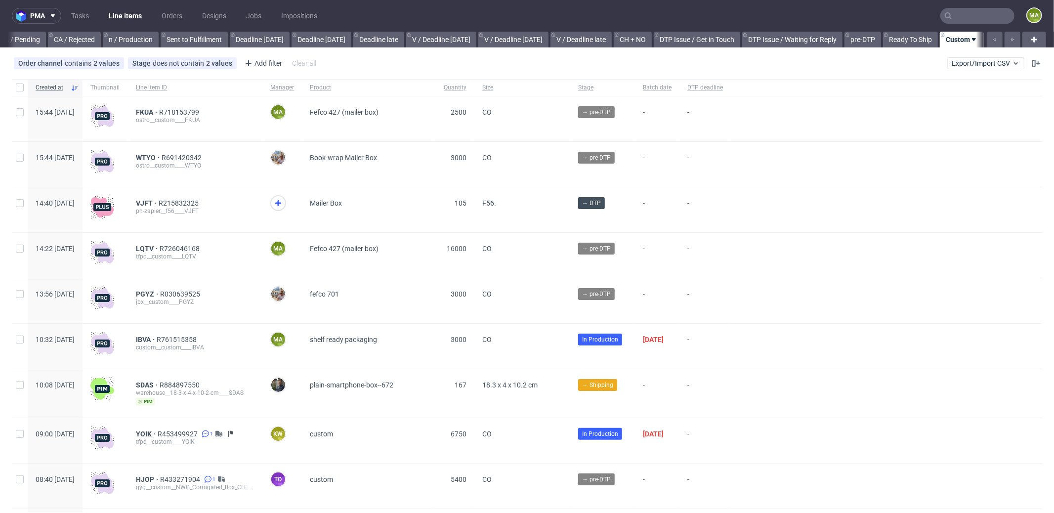
scroll to position [0, 853]
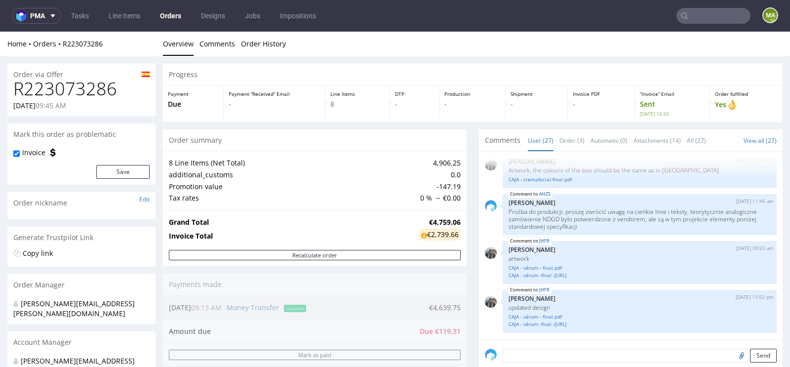
scroll to position [621, 0]
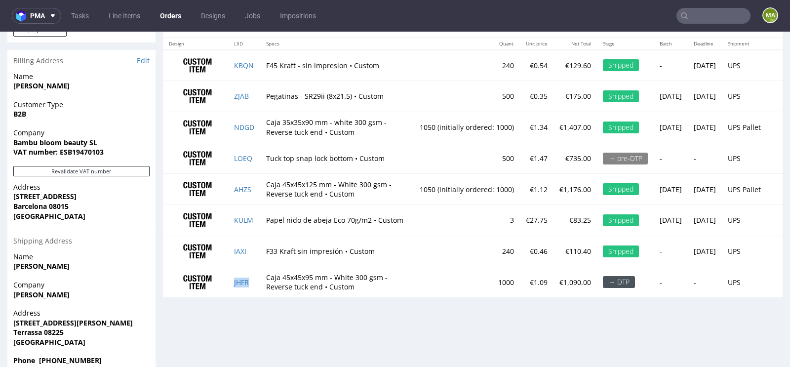
click at [238, 294] on td "JHFR" at bounding box center [244, 282] width 32 height 31
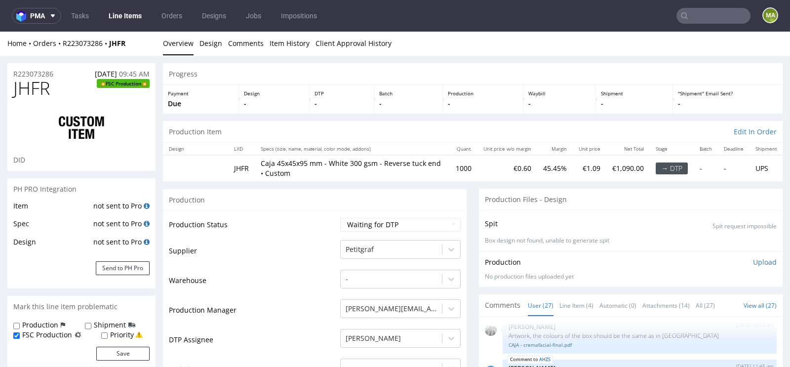
scroll to position [189, 0]
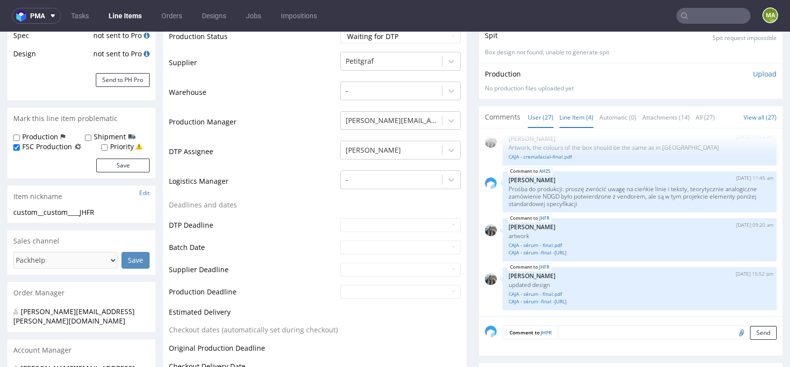
click at [571, 123] on link "Line Item (4)" at bounding box center [577, 117] width 34 height 21
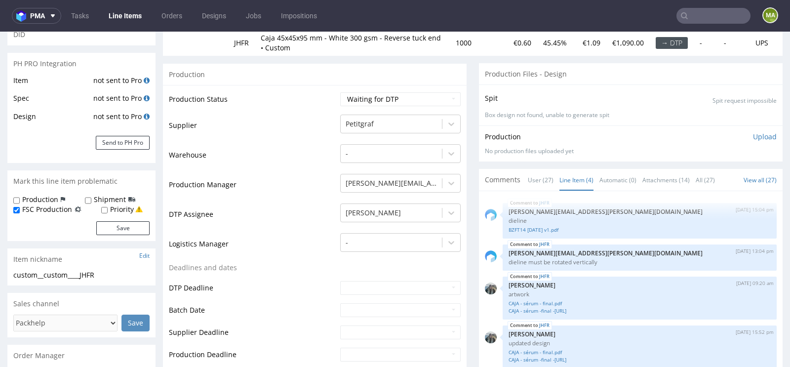
scroll to position [125, 0]
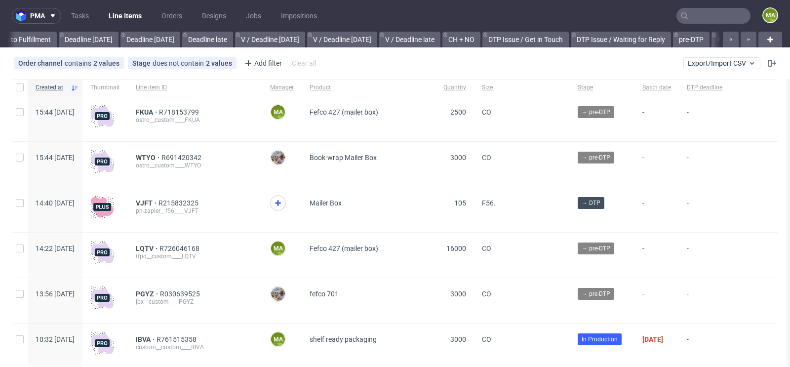
scroll to position [0, 1116]
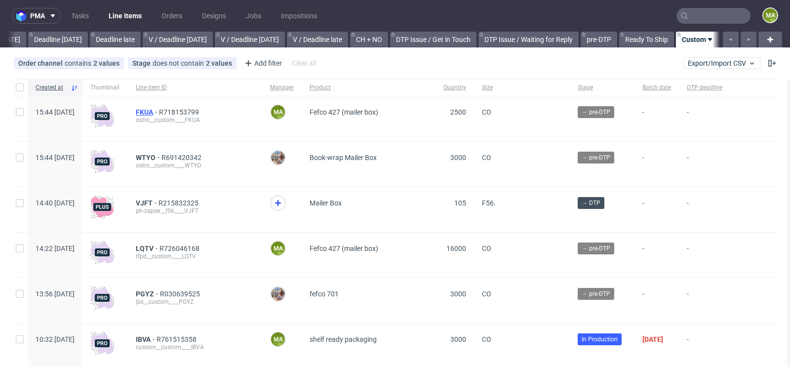
click at [159, 108] on span "FKUA" at bounding box center [147, 112] width 23 height 8
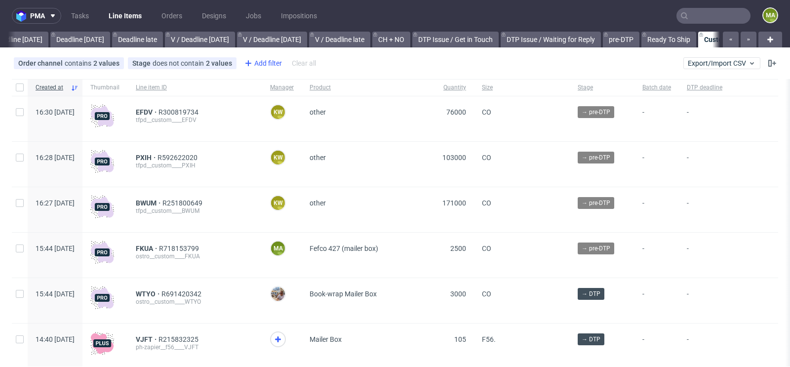
scroll to position [0, 1117]
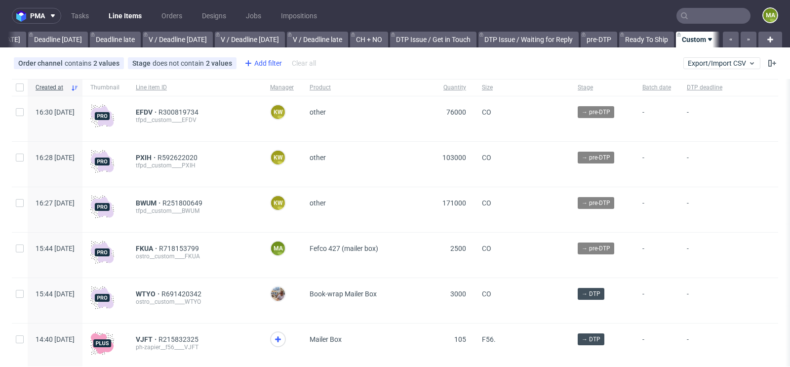
click at [260, 62] on div "Add filter" at bounding box center [262, 63] width 43 height 16
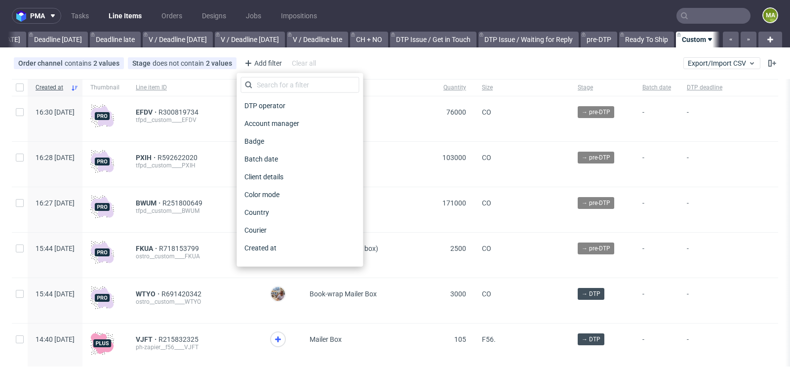
click at [274, 77] on div "DTP operator Account manager Badge Batch date Client details Color mode Country…" at bounding box center [300, 170] width 126 height 194
click at [272, 79] on input "text" at bounding box center [300, 85] width 119 height 16
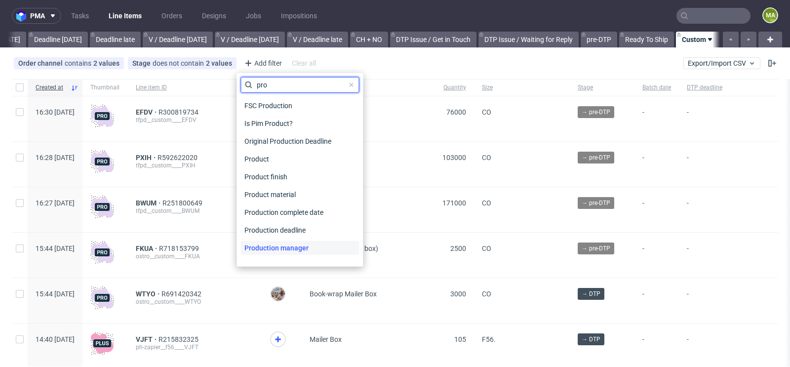
type input "pro"
click at [285, 247] on span "Production manager" at bounding box center [277, 248] width 72 height 14
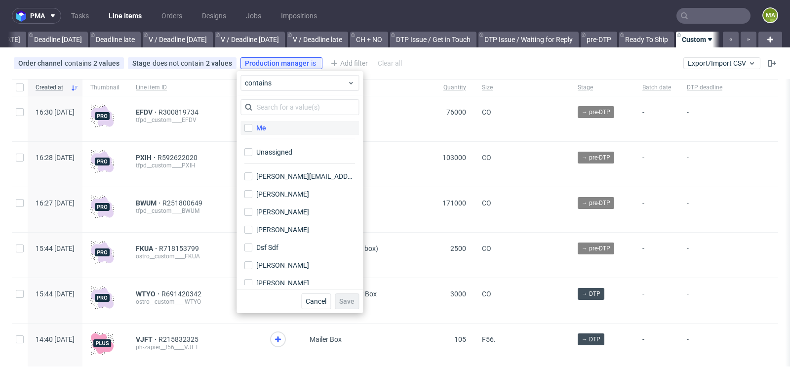
click at [282, 132] on label "Me" at bounding box center [300, 128] width 119 height 14
click at [252, 132] on input "Me" at bounding box center [249, 128] width 8 height 8
checkbox input "true"
click at [344, 300] on span "Save" at bounding box center [346, 301] width 15 height 7
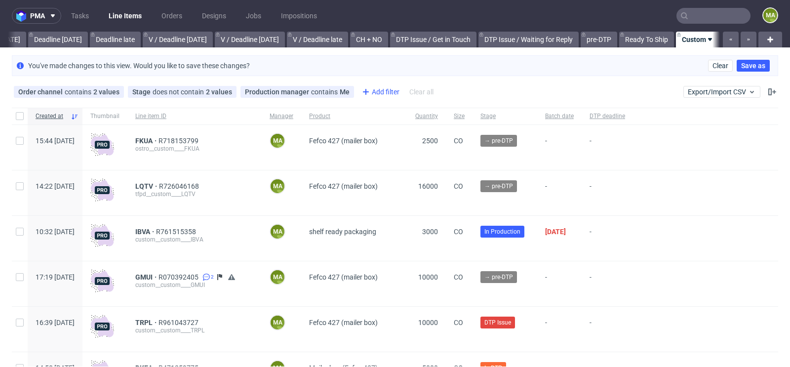
click at [373, 94] on div "Add filter" at bounding box center [379, 92] width 43 height 16
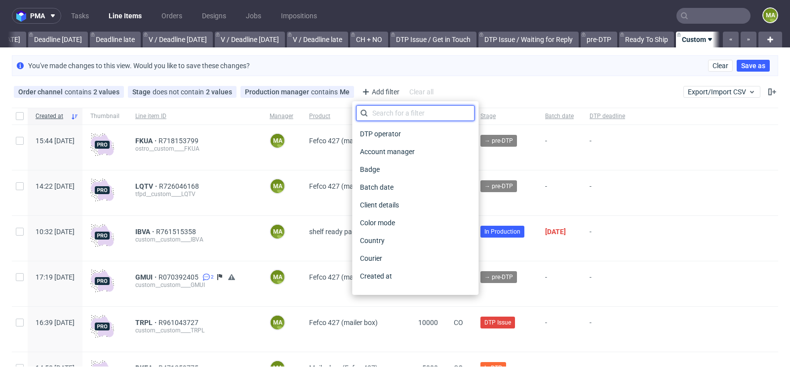
click at [385, 107] on input "text" at bounding box center [415, 113] width 119 height 16
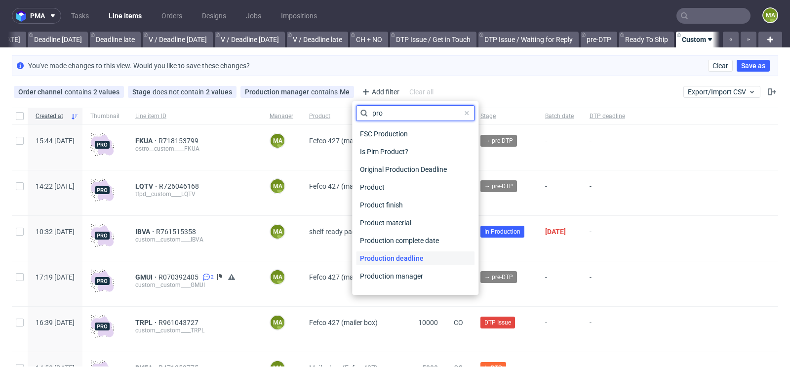
type input "pro"
click at [390, 260] on span "Production deadline" at bounding box center [392, 258] width 72 height 14
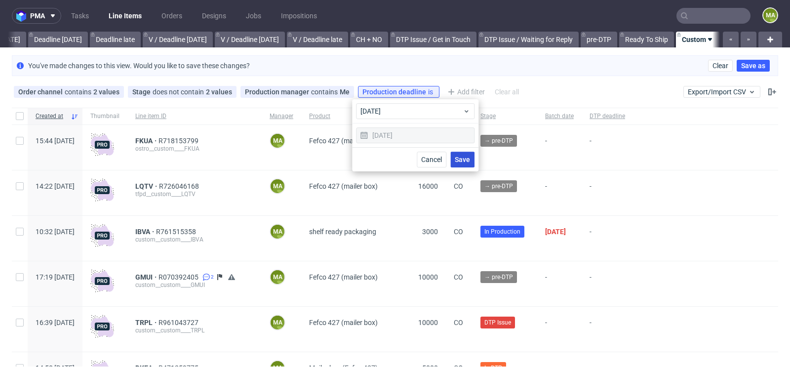
click at [460, 156] on span "Save" at bounding box center [462, 159] width 15 height 7
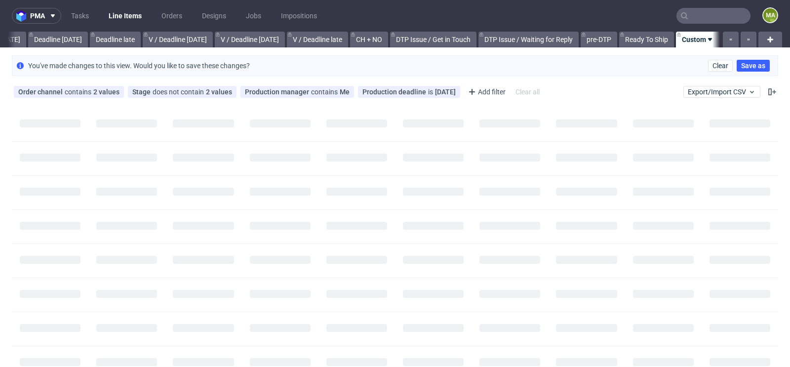
scroll to position [0, 1108]
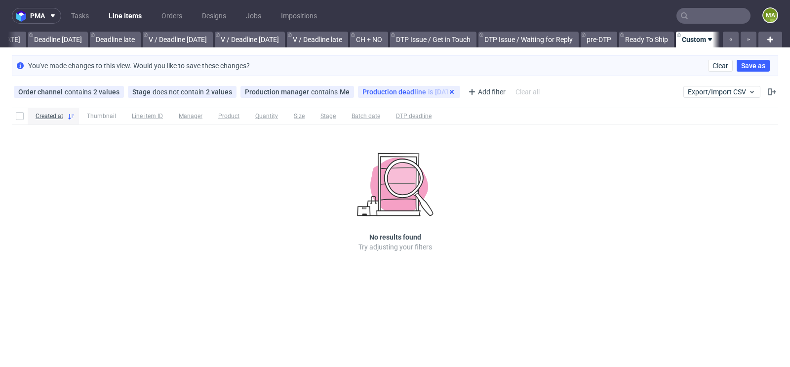
click at [448, 90] on icon at bounding box center [452, 92] width 8 height 8
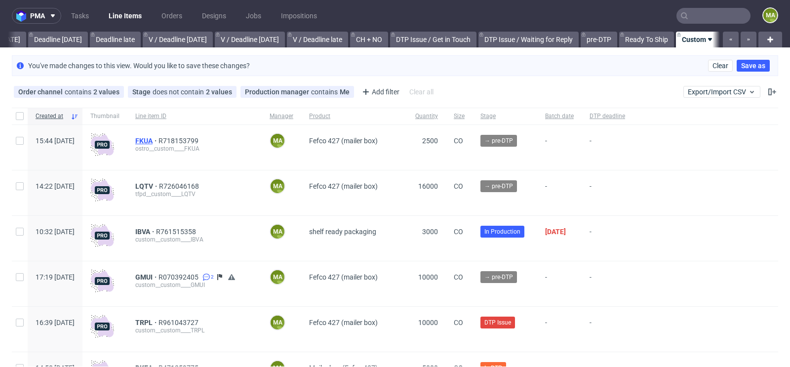
click at [159, 139] on span "FKUA" at bounding box center [146, 141] width 23 height 8
click at [159, 184] on span "LQTV" at bounding box center [147, 186] width 24 height 8
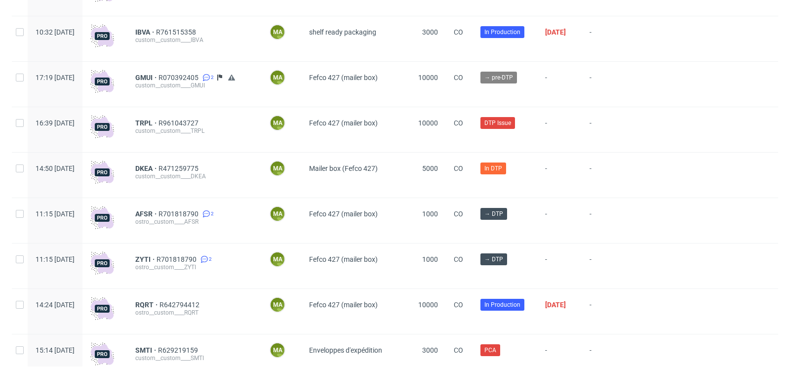
scroll to position [200, 0]
click at [159, 78] on span "GMUI" at bounding box center [146, 77] width 23 height 8
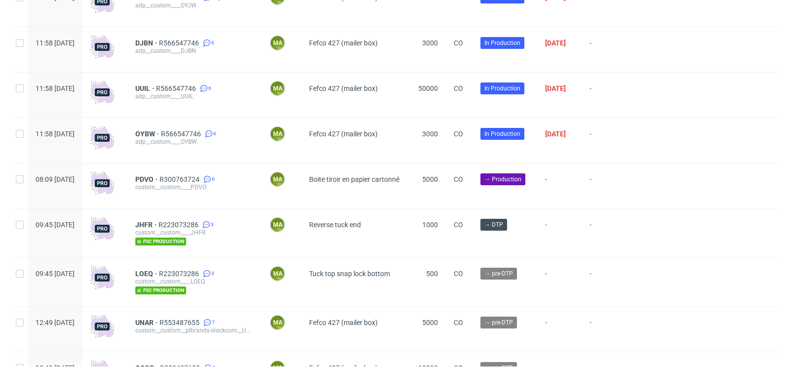
scroll to position [2718, 0]
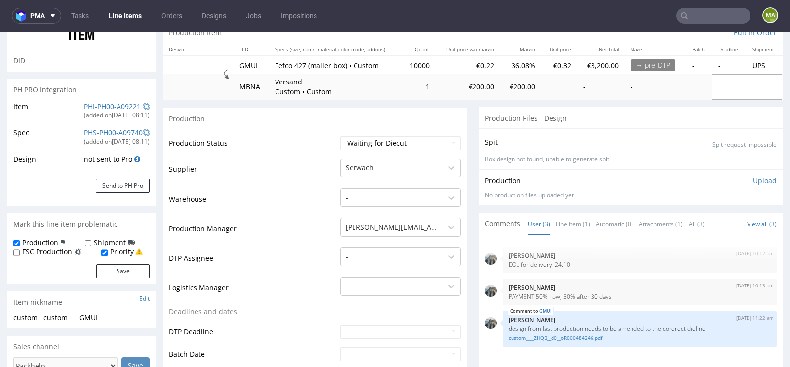
scroll to position [100, 0]
click at [121, 107] on link "PHI-PH00-A09221" at bounding box center [112, 105] width 57 height 9
